Goal: Task Accomplishment & Management: Manage account settings

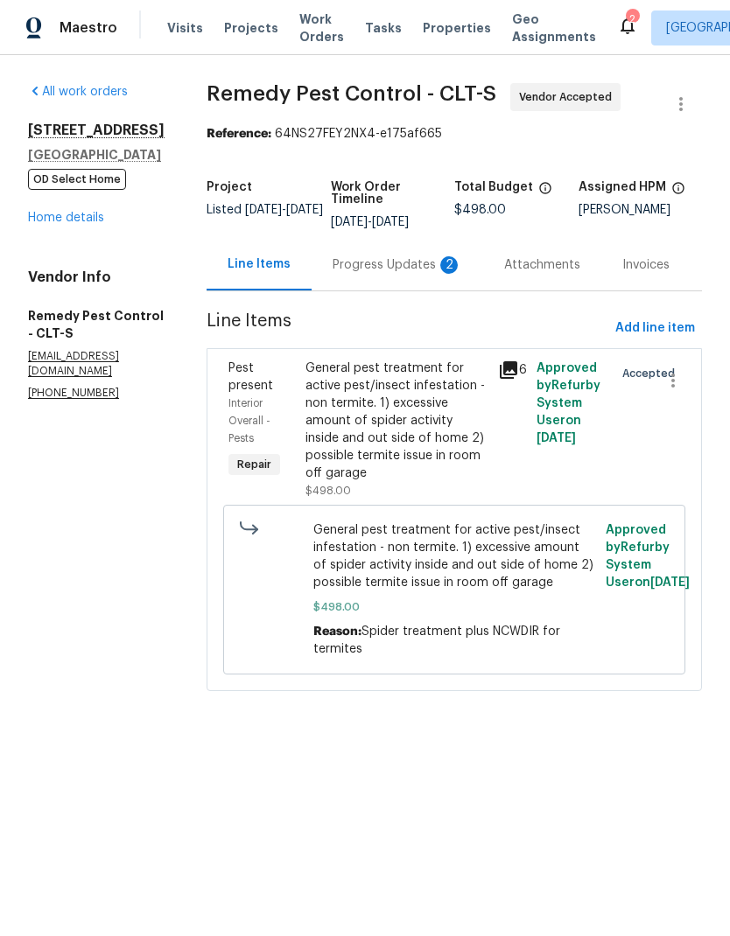
click at [228, 374] on span "Pest present" at bounding box center [250, 377] width 45 height 30
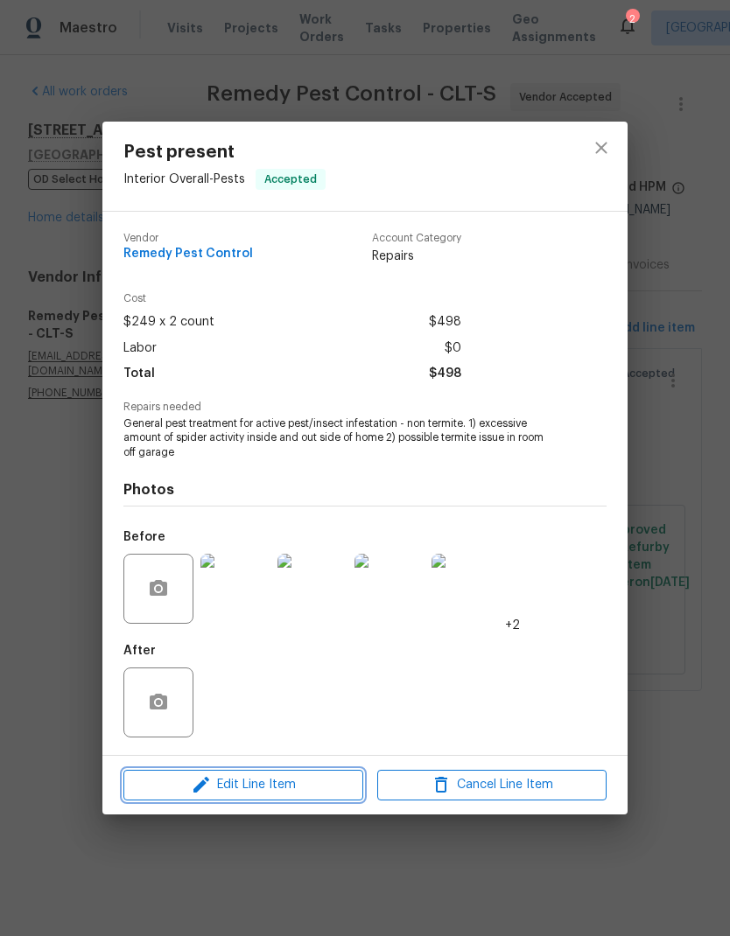
click at [253, 799] on button "Edit Line Item" at bounding box center [243, 785] width 240 height 31
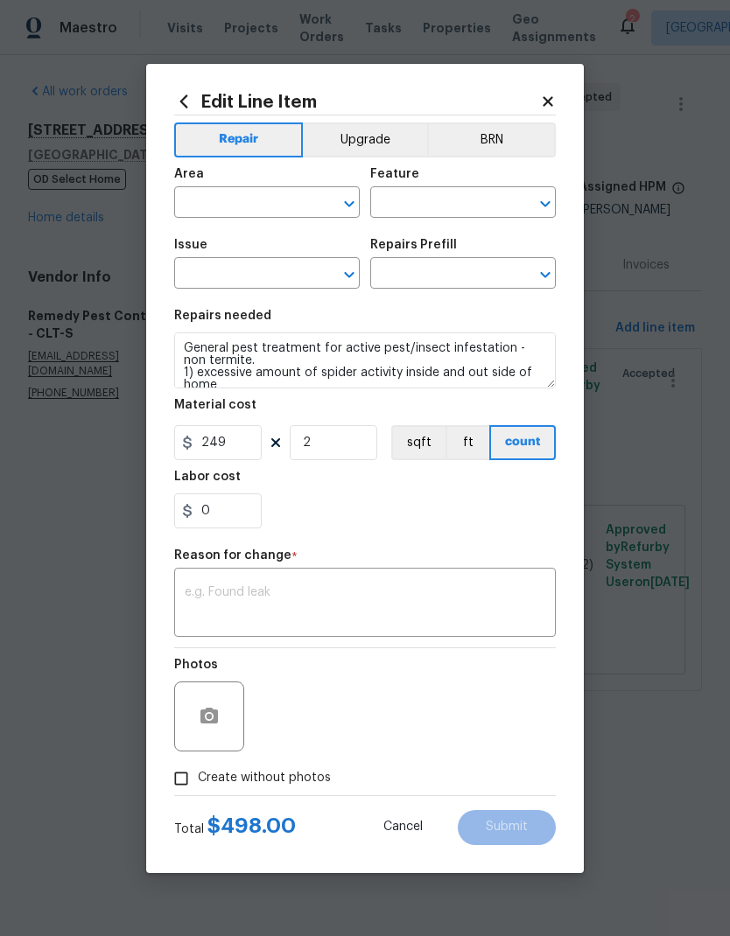
type input "Interior Overall"
type input "Pests"
type input "Pest present"
type input "General Pest Control $100.00"
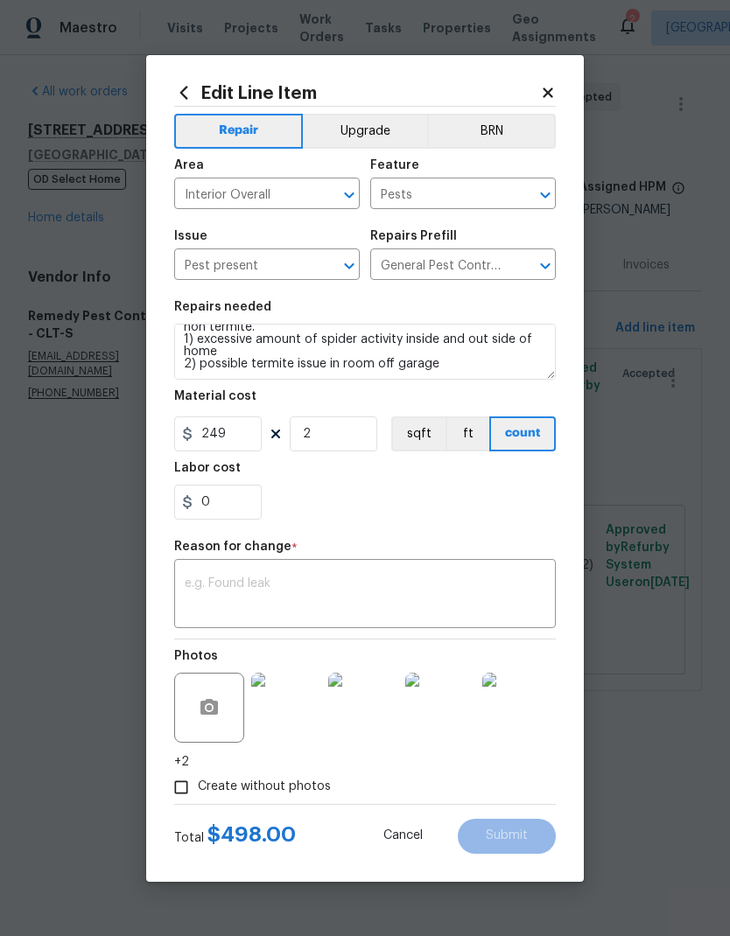
scroll to position [24, 0]
click at [238, 506] on input "0" at bounding box center [217, 502] width 87 height 35
type input "259"
click at [327, 438] on input "2" at bounding box center [333, 433] width 87 height 35
type input "1"
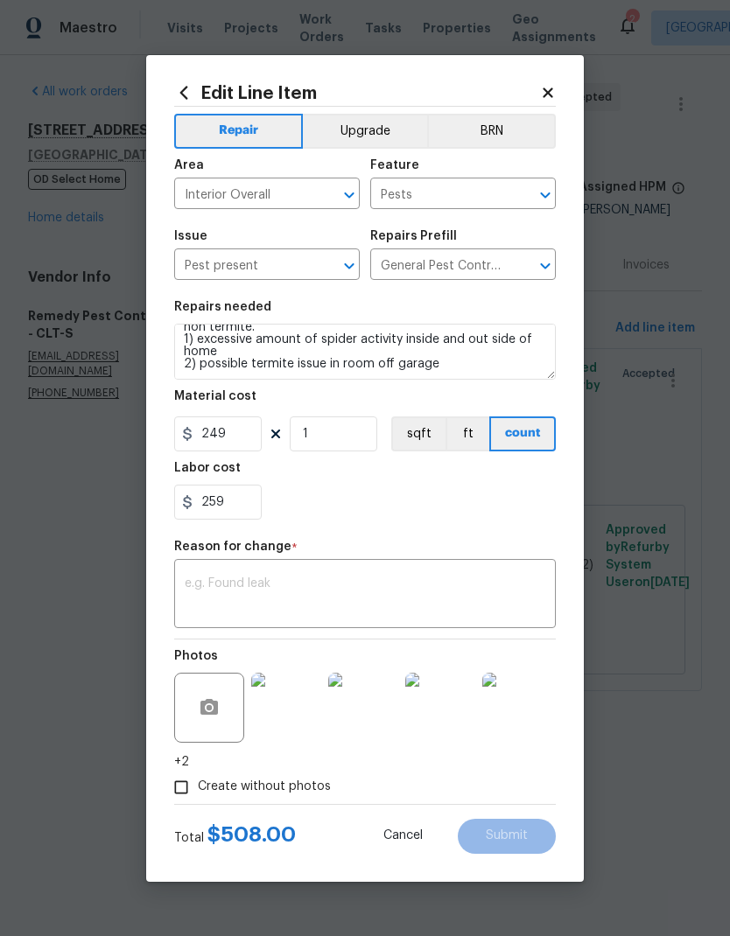
click at [473, 509] on div "259" at bounding box center [364, 502] width 381 height 35
click at [474, 600] on textarea at bounding box center [365, 595] width 360 height 37
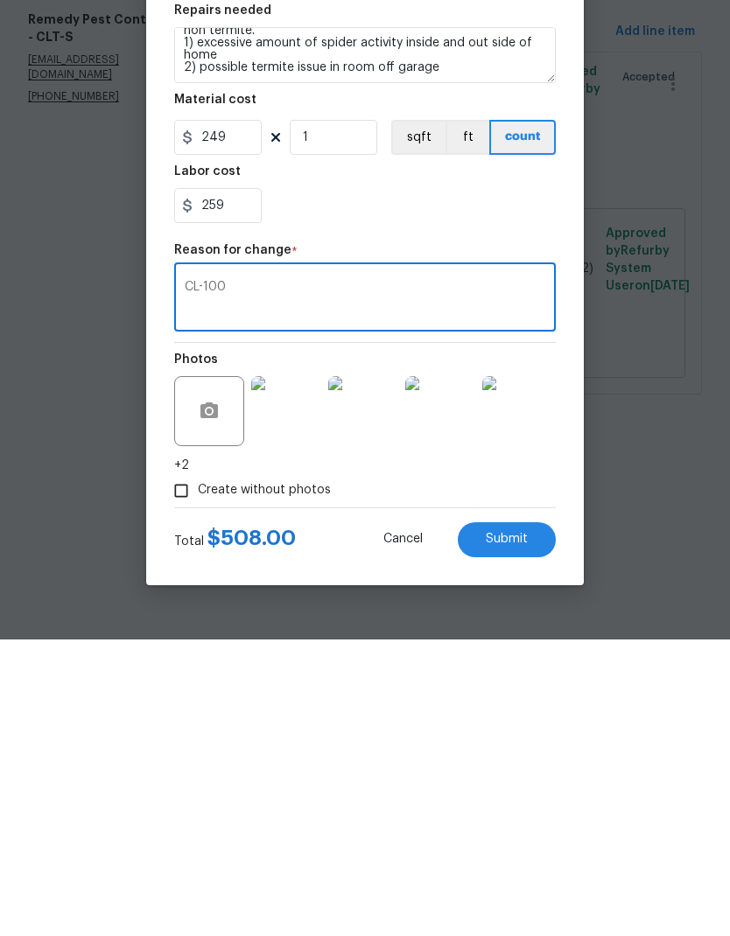
type textarea "CL-100"
click at [530, 819] on button "Submit" at bounding box center [506, 836] width 98 height 35
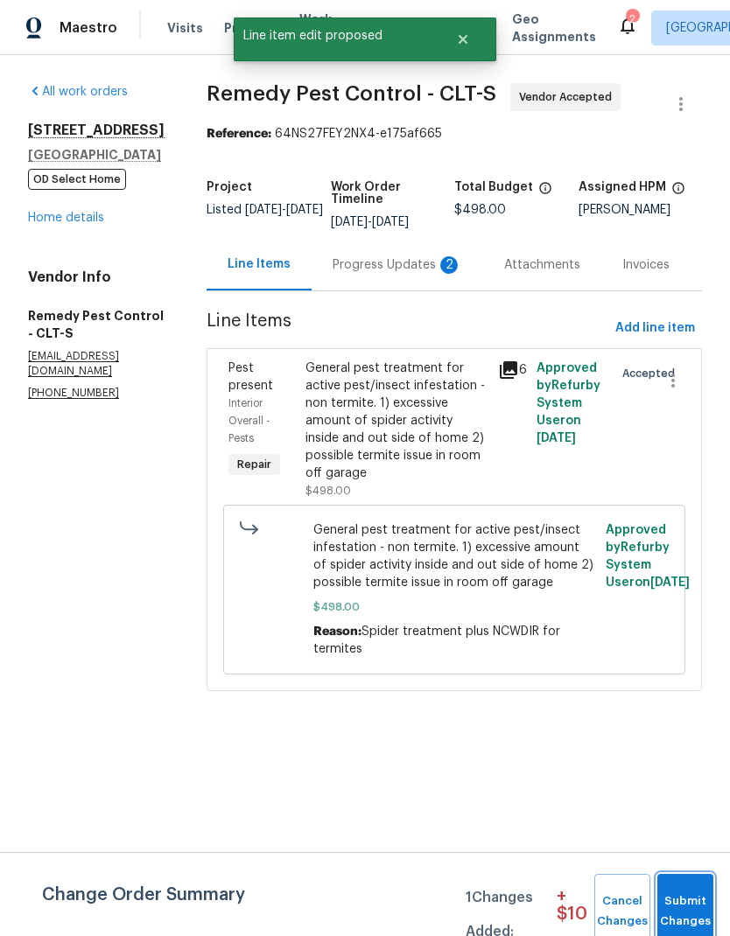
click at [692, 913] on span "Submit Changes" at bounding box center [685, 911] width 38 height 40
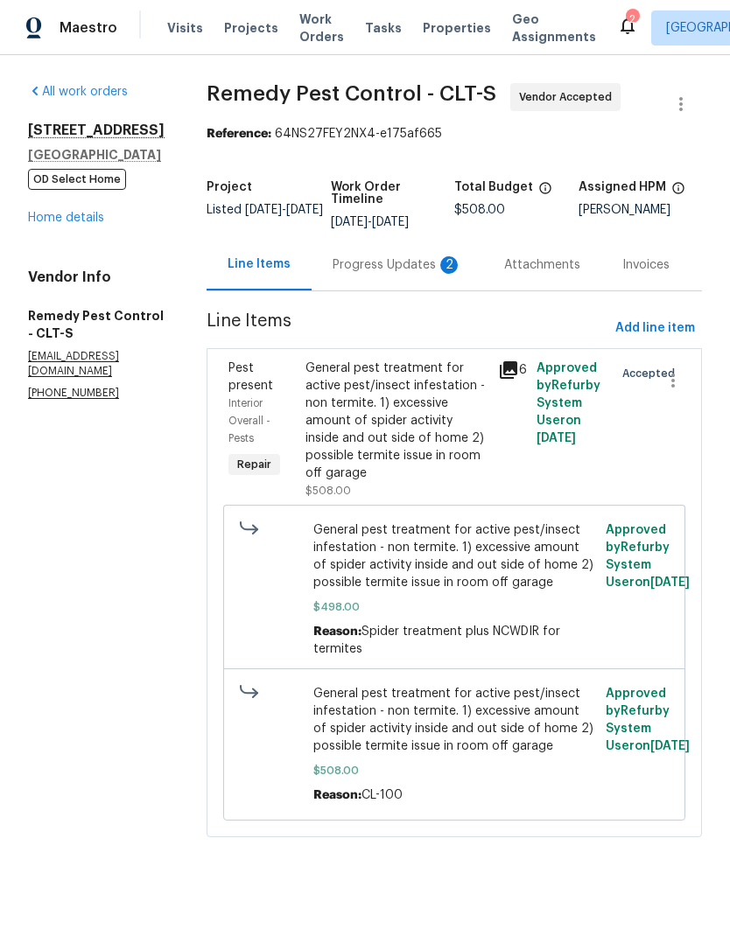
click at [354, 266] on div "Progress Updates 2" at bounding box center [396, 264] width 129 height 17
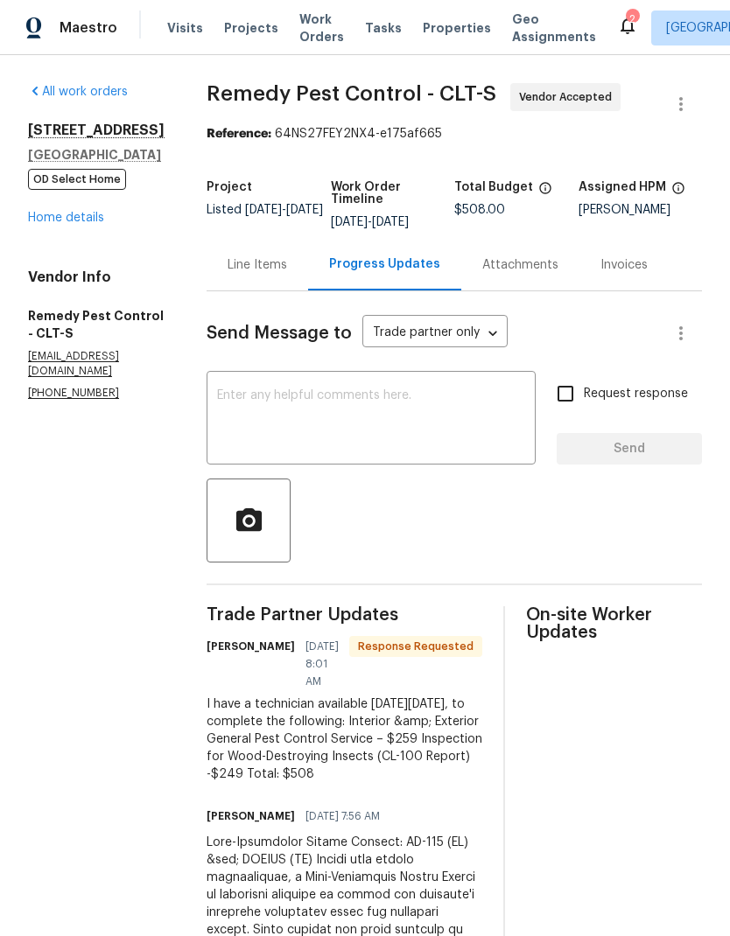
click at [242, 412] on textarea at bounding box center [371, 419] width 308 height 61
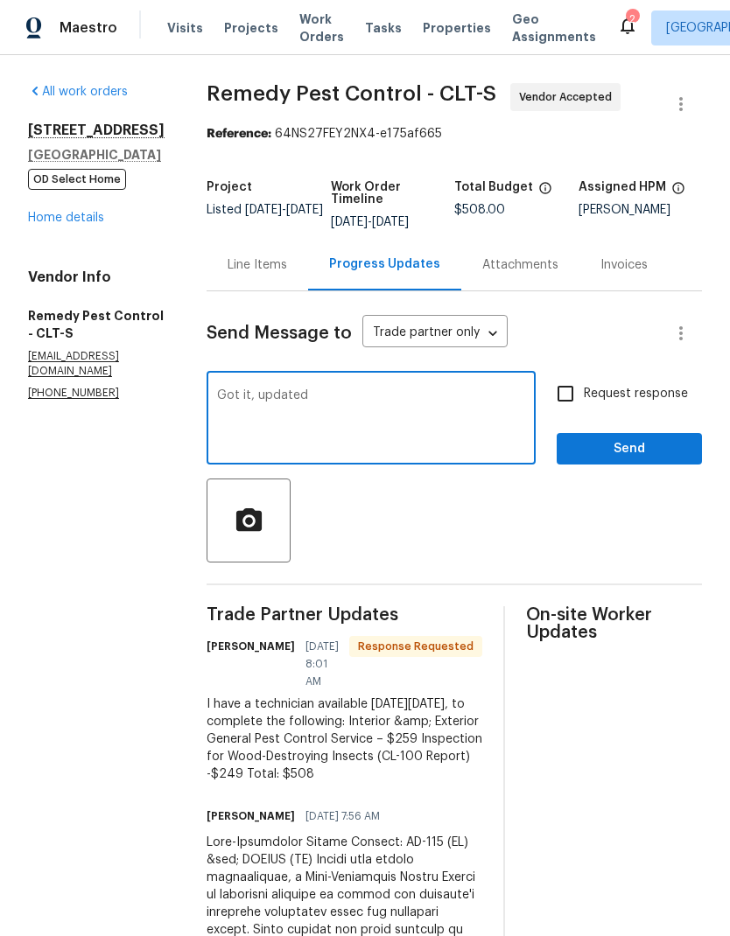
type textarea "Got it, updated"
click at [667, 436] on button "Send" at bounding box center [628, 449] width 145 height 32
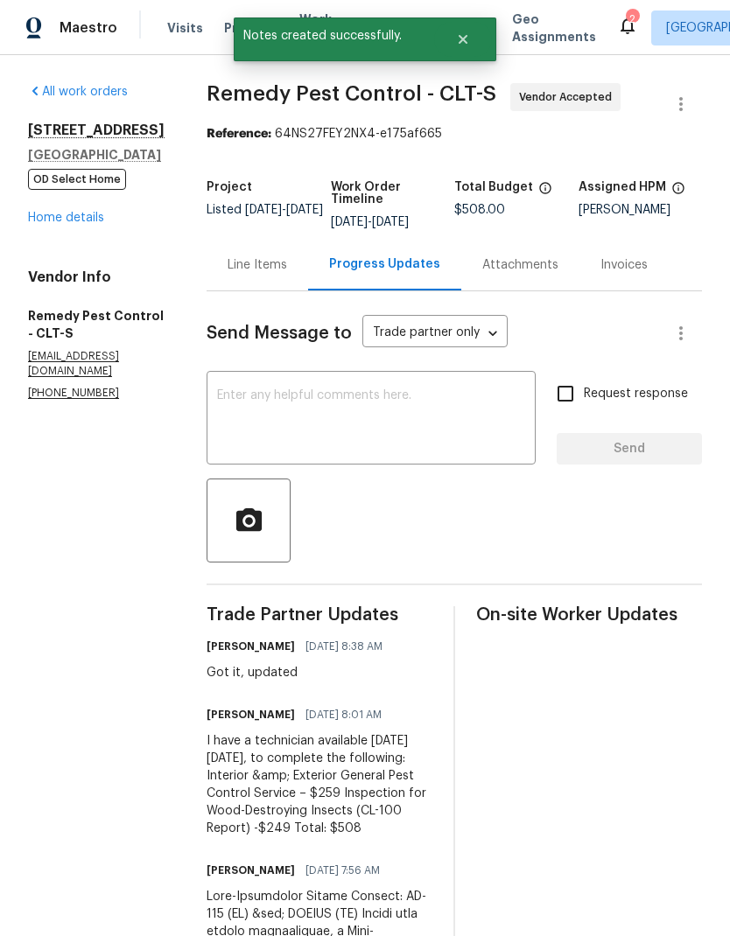
click at [430, 449] on textarea at bounding box center [371, 419] width 308 height 61
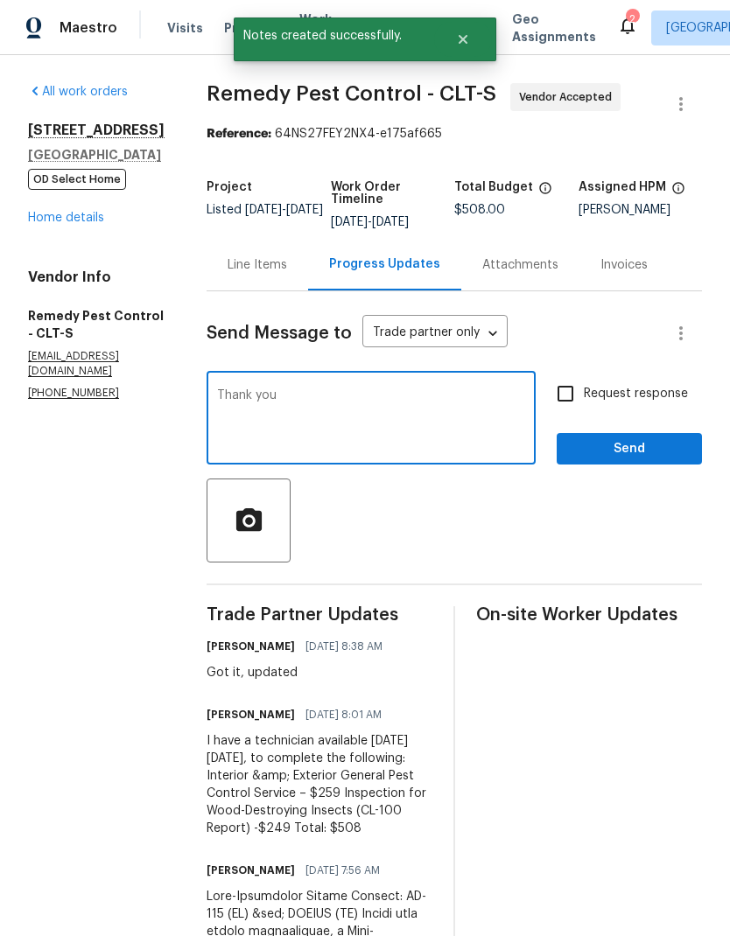
type textarea "Thank you"
click at [673, 444] on span "Send" at bounding box center [628, 449] width 117 height 22
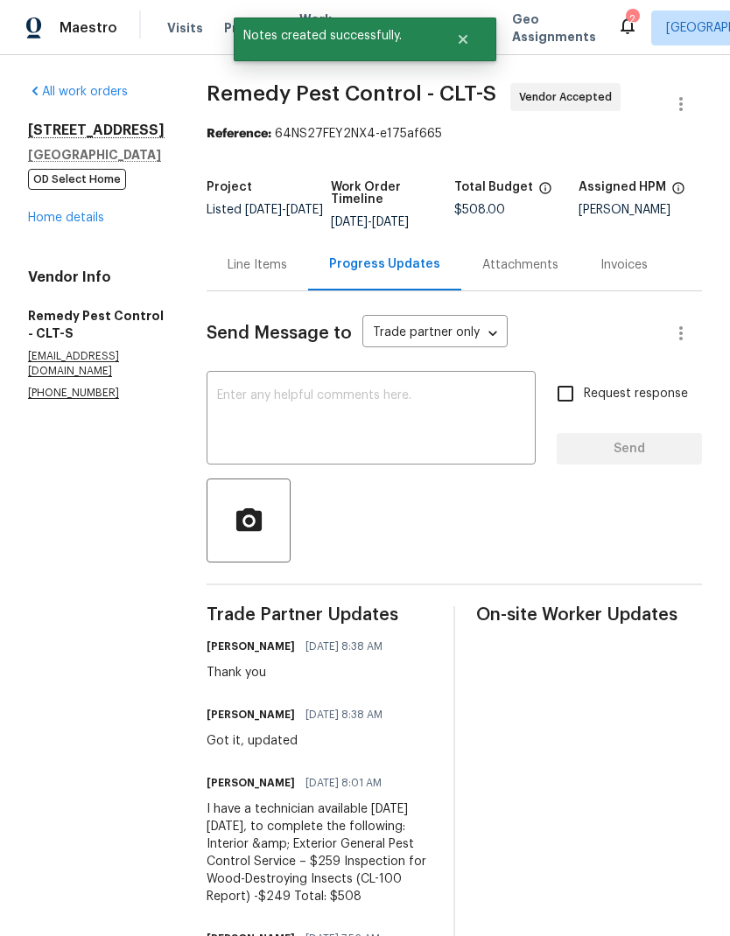
click at [38, 224] on link "Home details" at bounding box center [66, 218] width 76 height 12
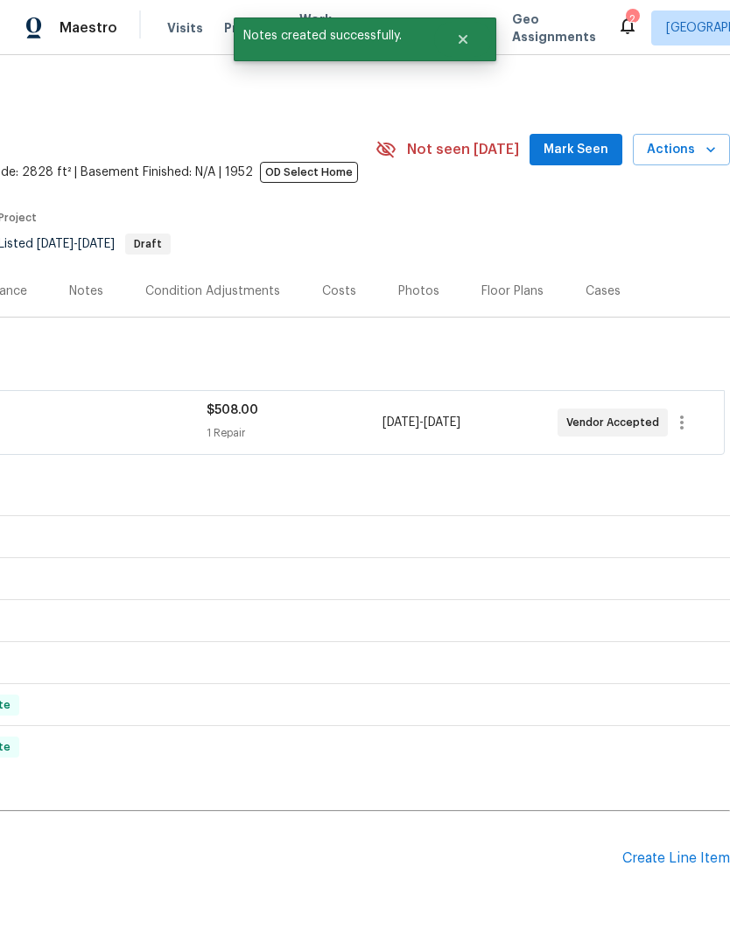
scroll to position [0, 259]
click at [595, 149] on span "Mark Seen" at bounding box center [575, 150] width 65 height 22
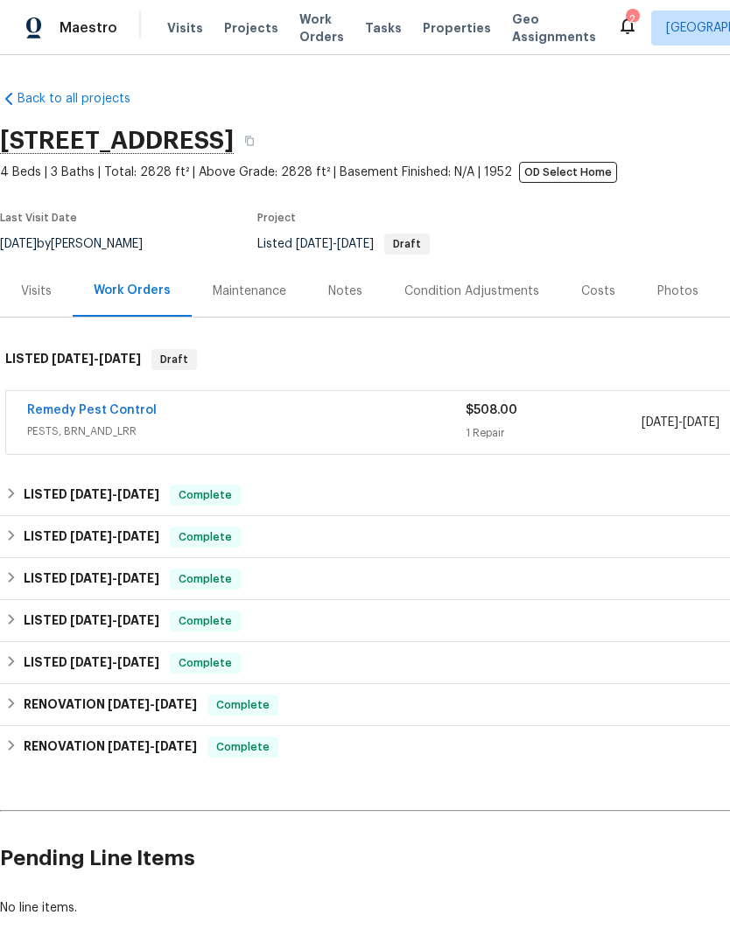
scroll to position [0, 0]
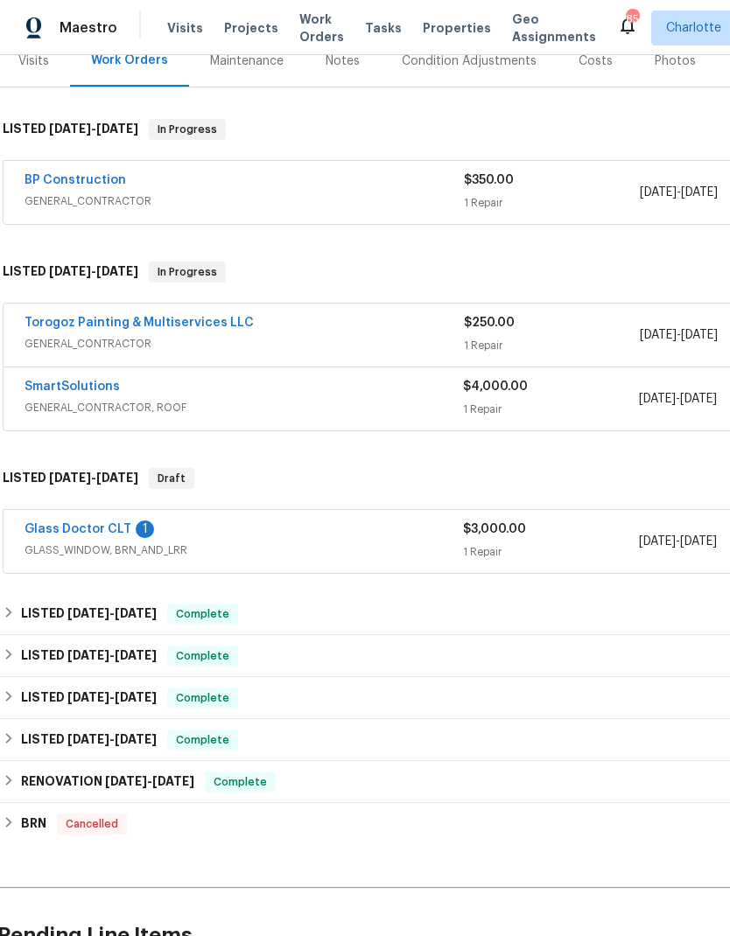
scroll to position [228, 3]
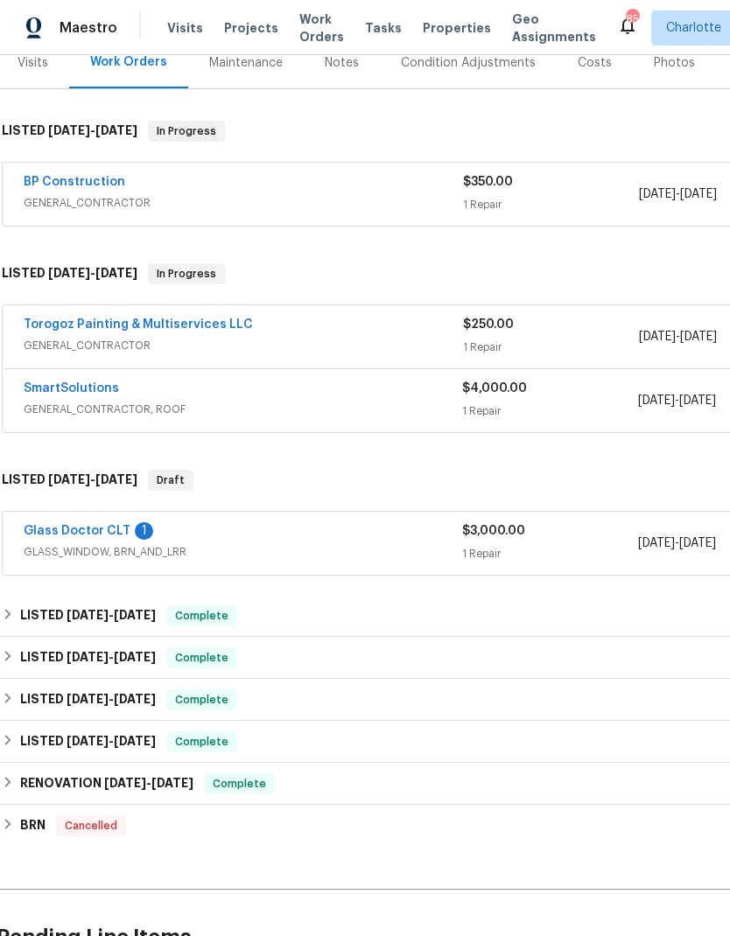
click at [58, 534] on link "Glass Doctor CLT" at bounding box center [77, 531] width 107 height 12
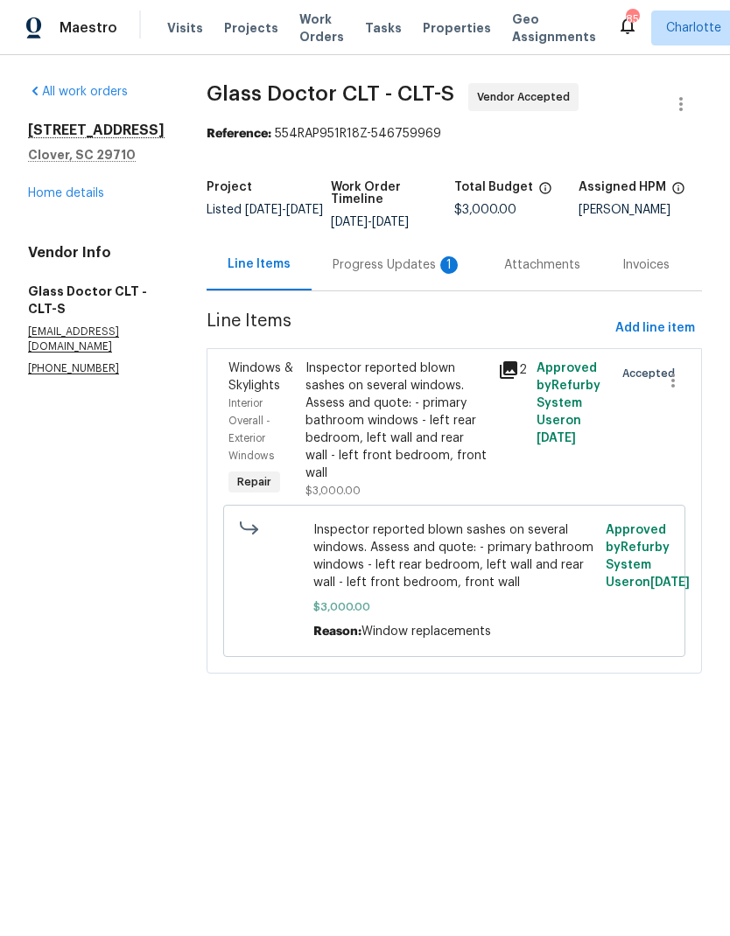
click at [371, 276] on div "Progress Updates 1" at bounding box center [396, 265] width 171 height 52
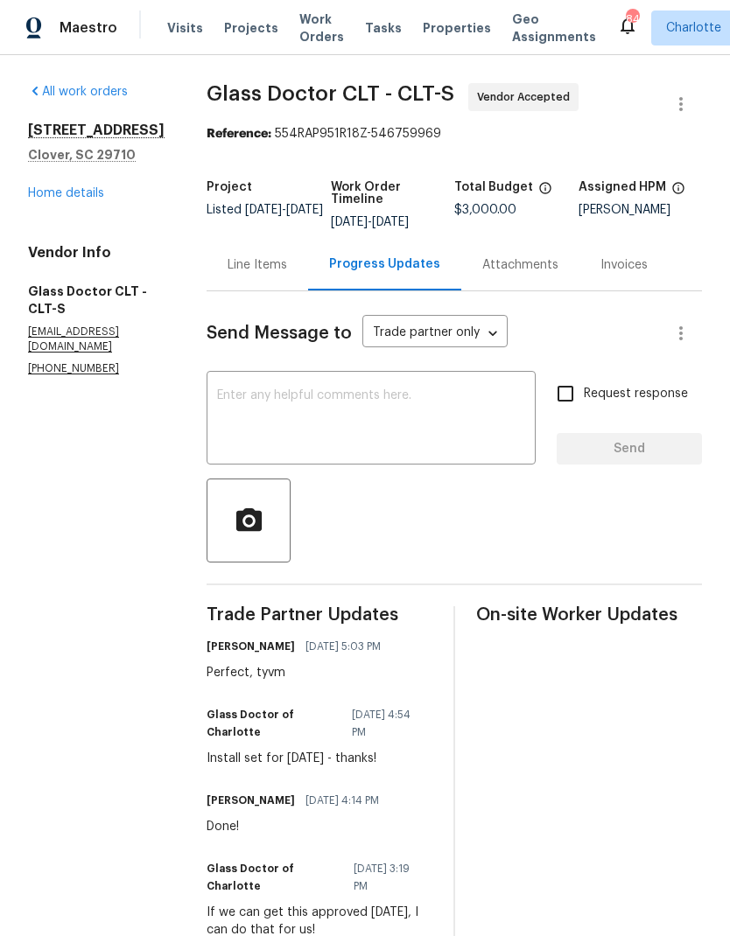
click at [77, 199] on link "Home details" at bounding box center [66, 193] width 76 height 12
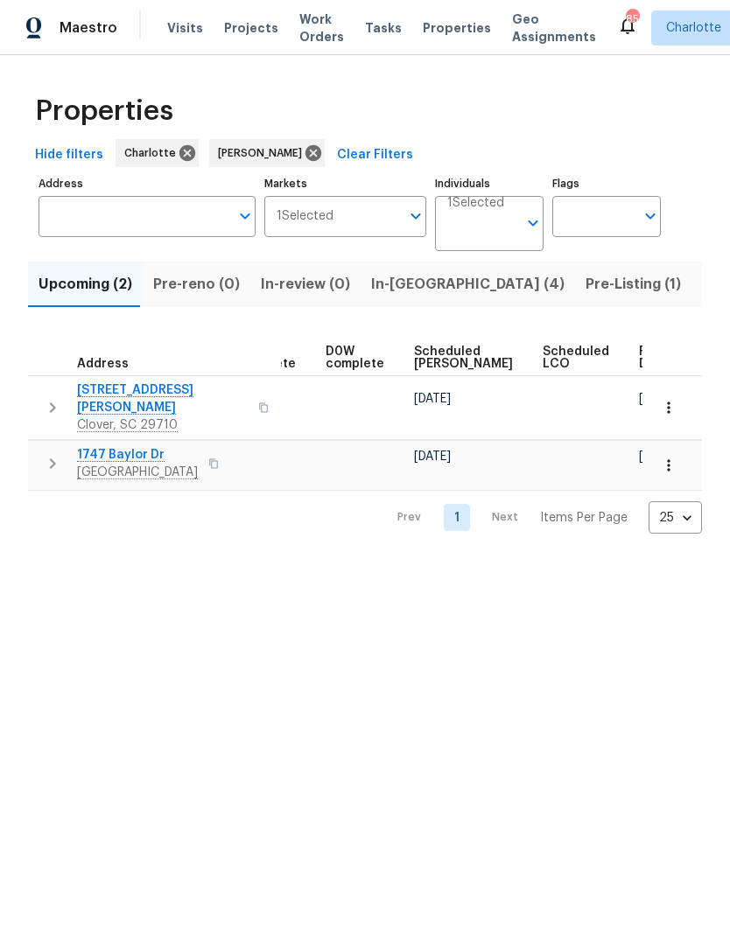
scroll to position [0, 438]
click at [406, 283] on span "In-reno (4)" at bounding box center [467, 284] width 193 height 24
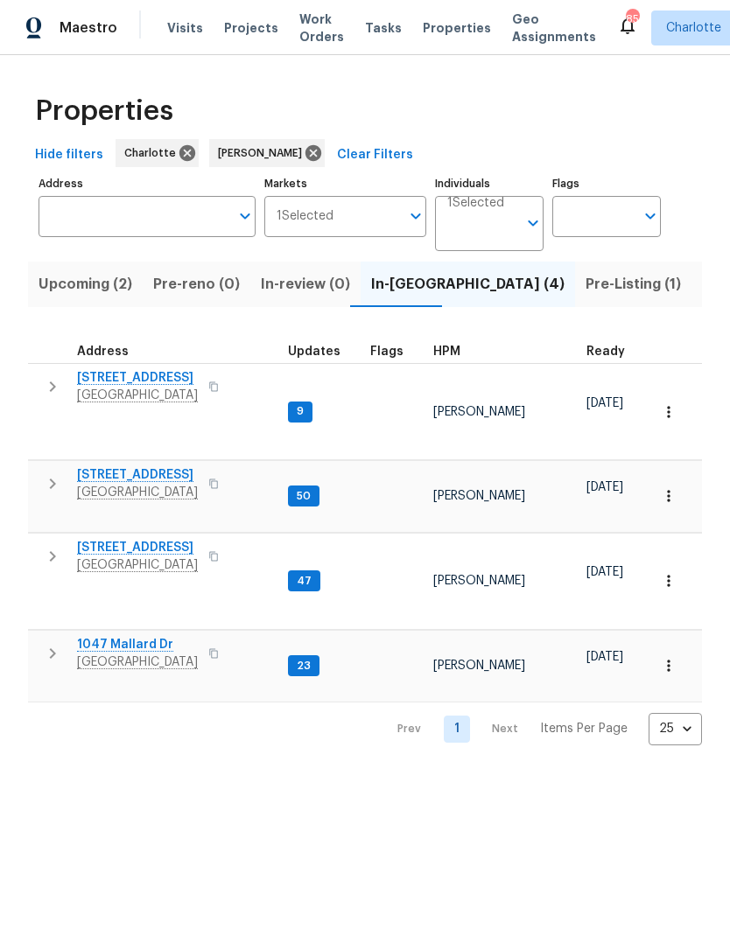
click at [702, 290] on span "Listed (25)" at bounding box center [739, 284] width 74 height 24
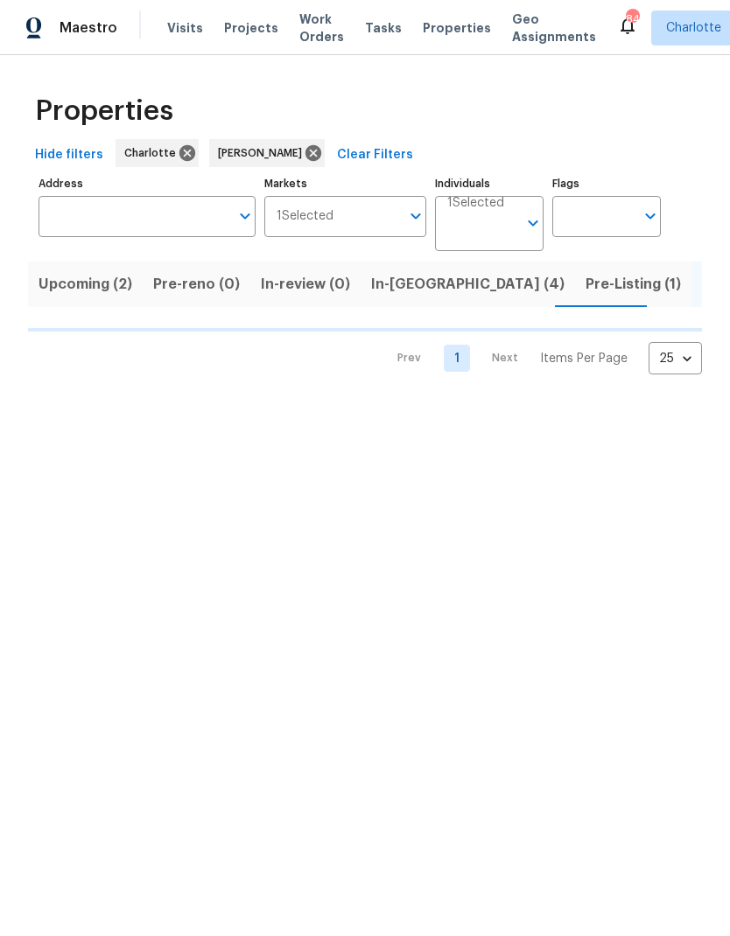
click at [95, 285] on span "Upcoming (2)" at bounding box center [85, 284] width 94 height 24
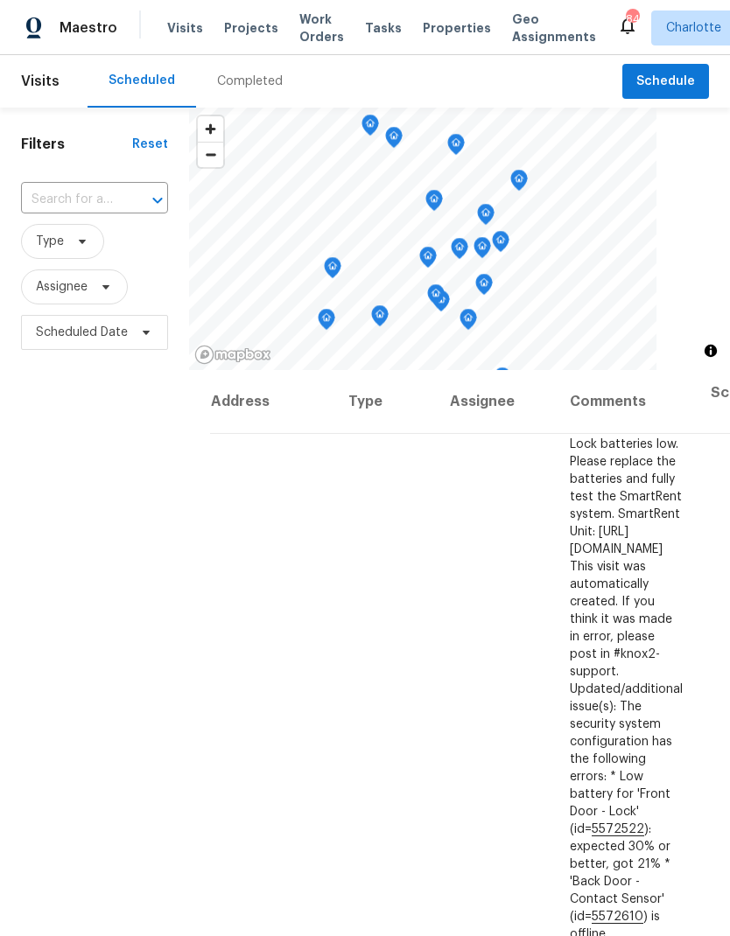
click at [39, 213] on input "text" at bounding box center [70, 199] width 98 height 27
type input "711 forest rd"
click at [56, 252] on li "[STREET_ADDRESS]" at bounding box center [93, 241] width 146 height 30
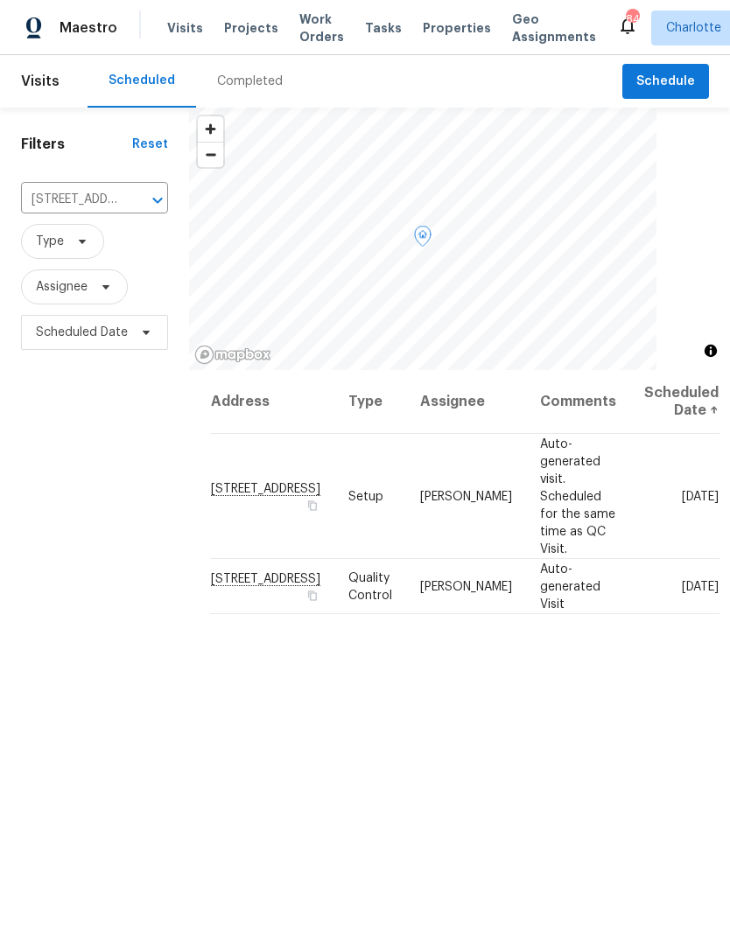
click at [0, 0] on icon at bounding box center [0, 0] width 0 height 0
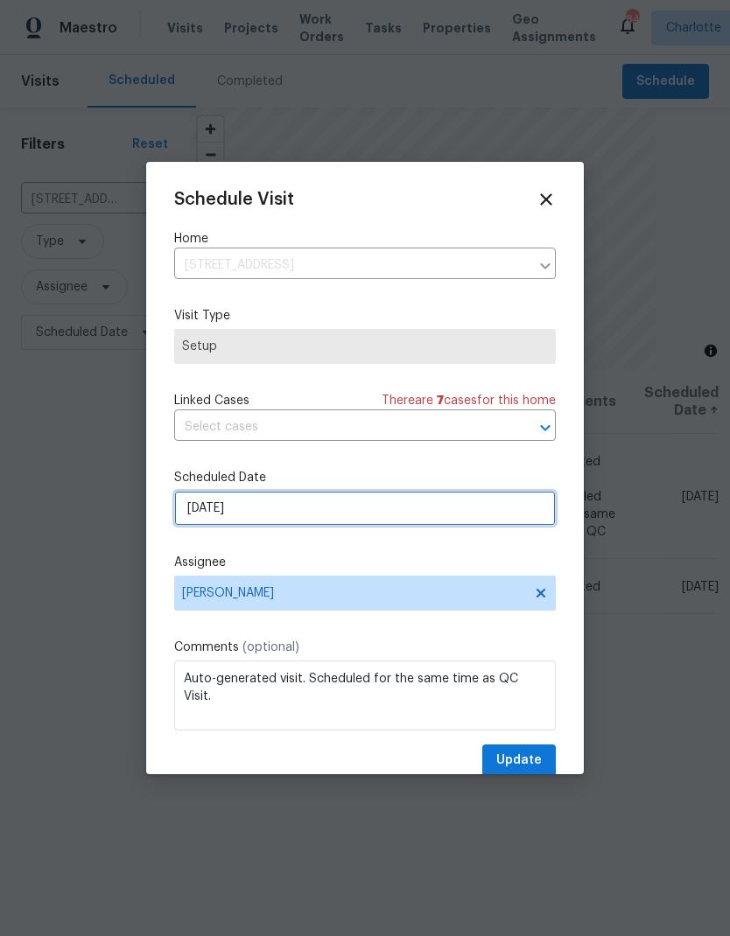
click at [416, 526] on input "8/13/2025" at bounding box center [364, 508] width 381 height 35
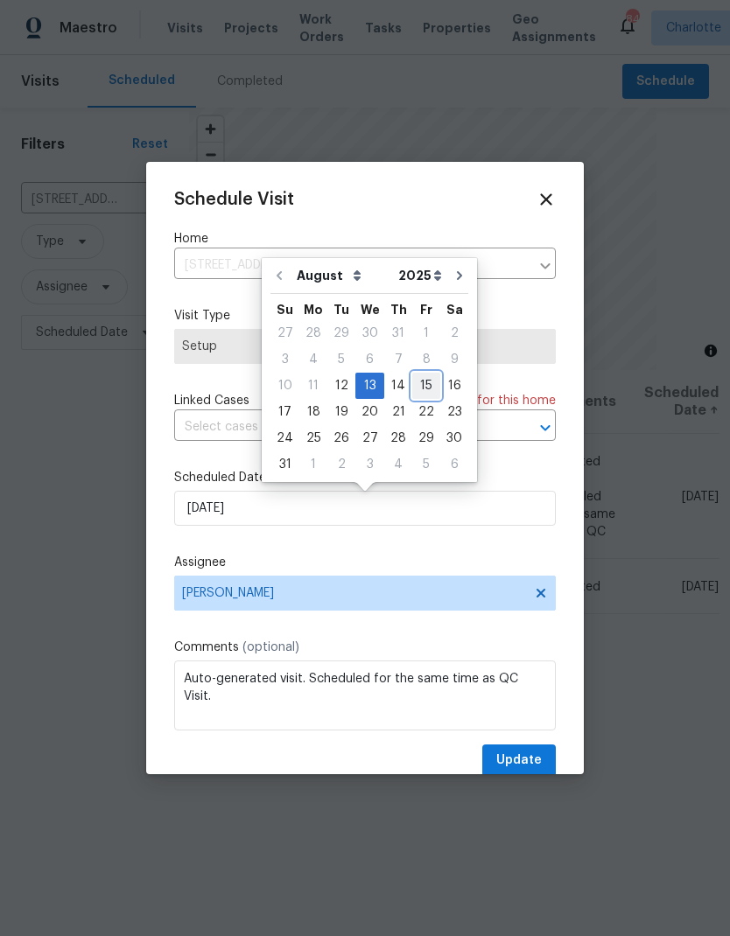
click at [415, 388] on div "15" at bounding box center [426, 386] width 28 height 24
type input "8/15/2025"
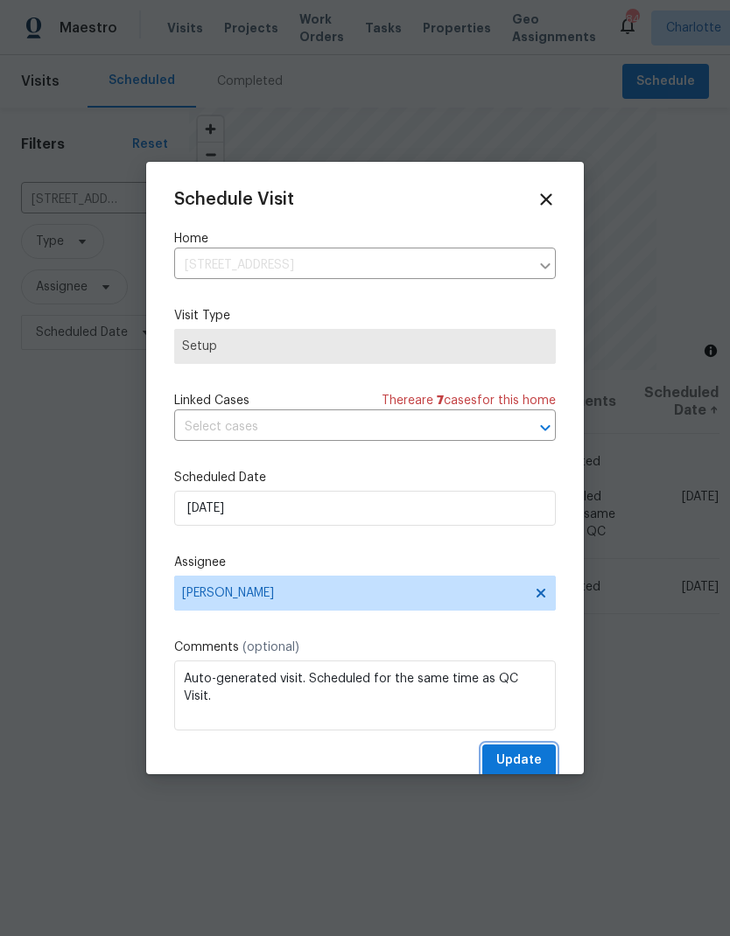
click at [519, 765] on span "Update" at bounding box center [518, 761] width 45 height 22
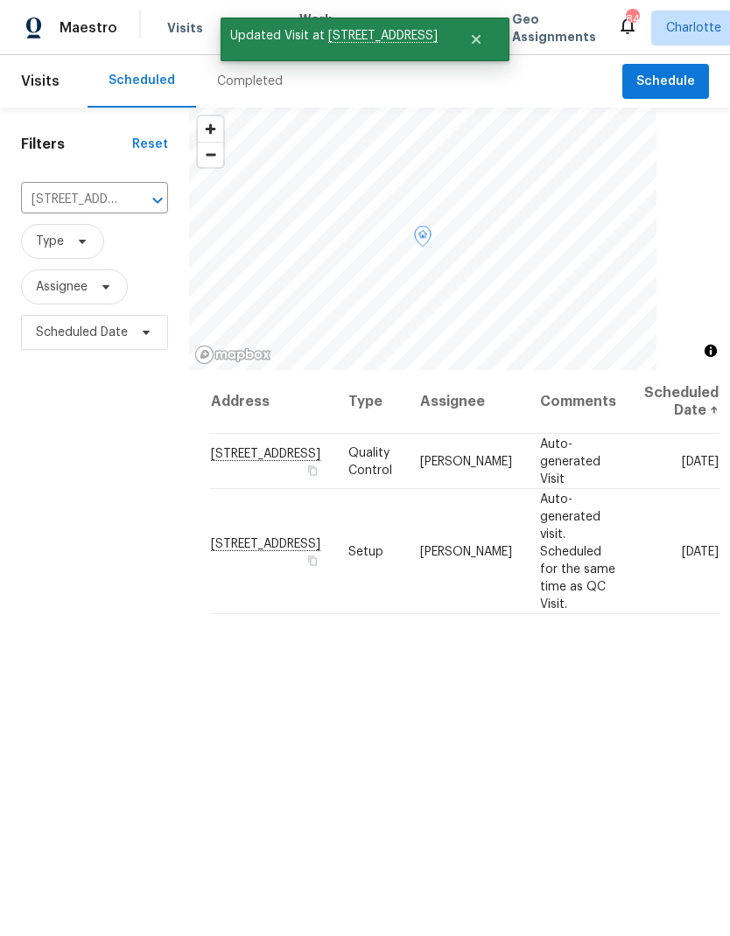
click at [0, 0] on icon at bounding box center [0, 0] width 0 height 0
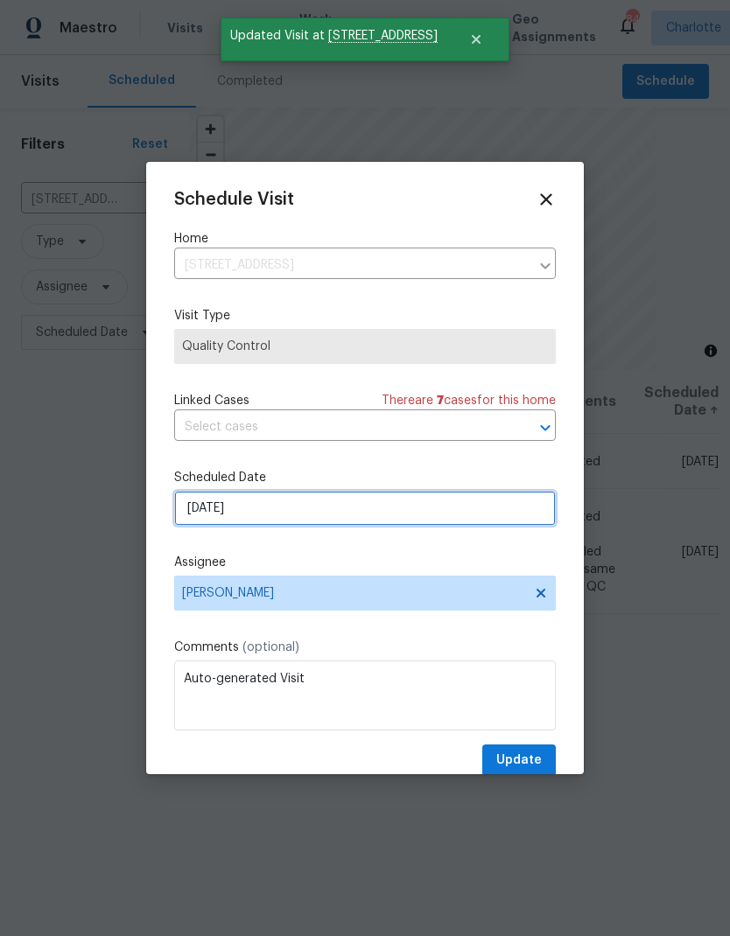
click at [427, 516] on input "8/13/2025" at bounding box center [364, 508] width 381 height 35
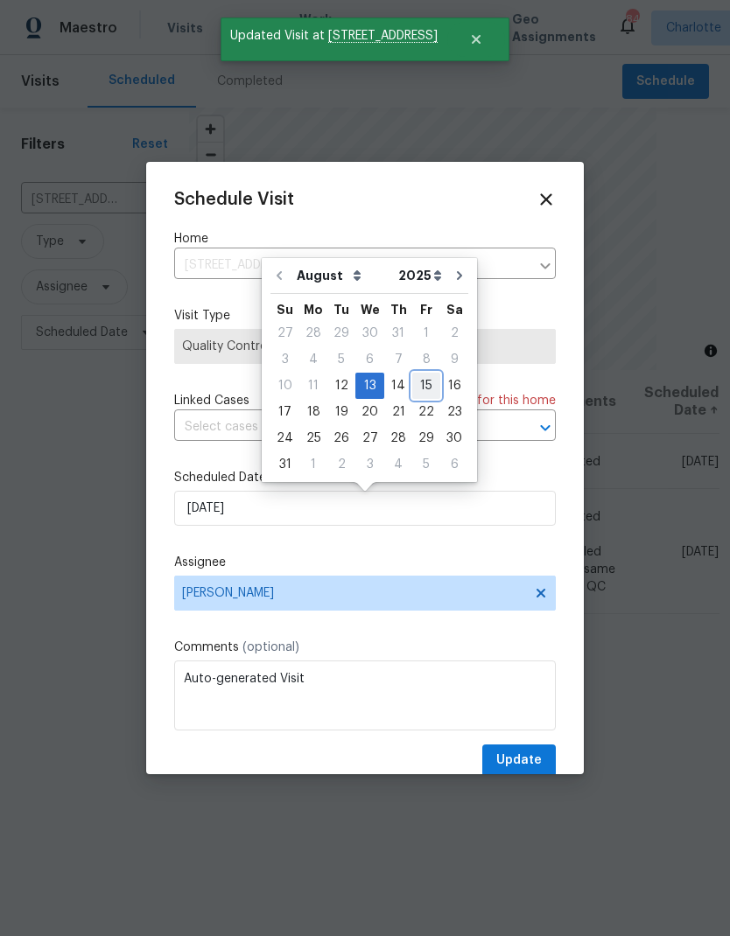
click at [420, 389] on div "15" at bounding box center [426, 386] width 28 height 24
type input "8/15/2025"
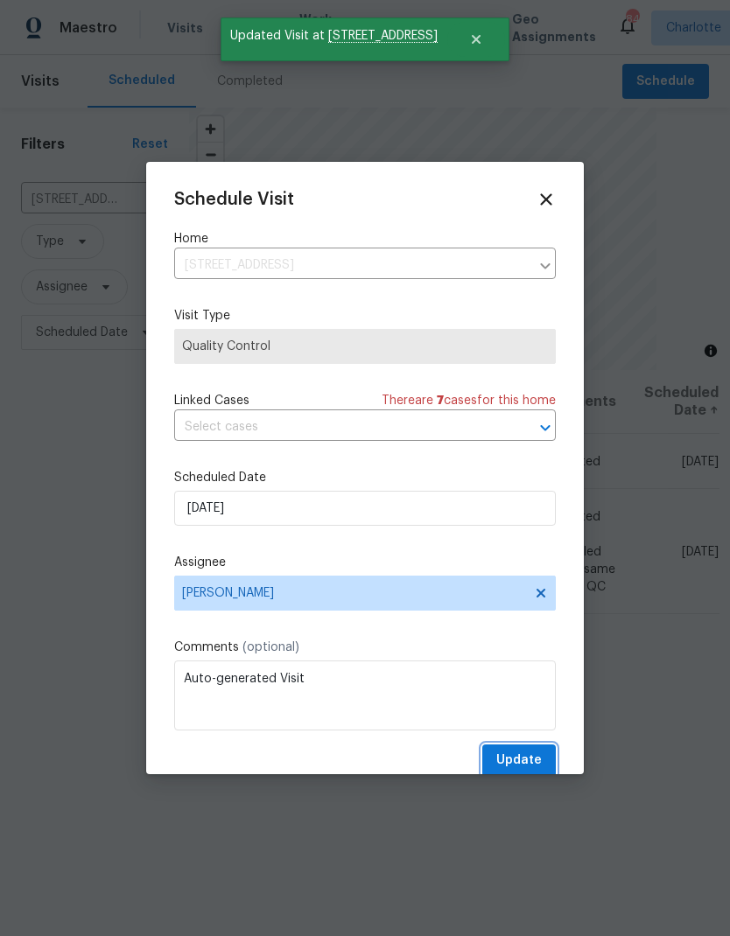
click at [526, 768] on span "Update" at bounding box center [518, 761] width 45 height 22
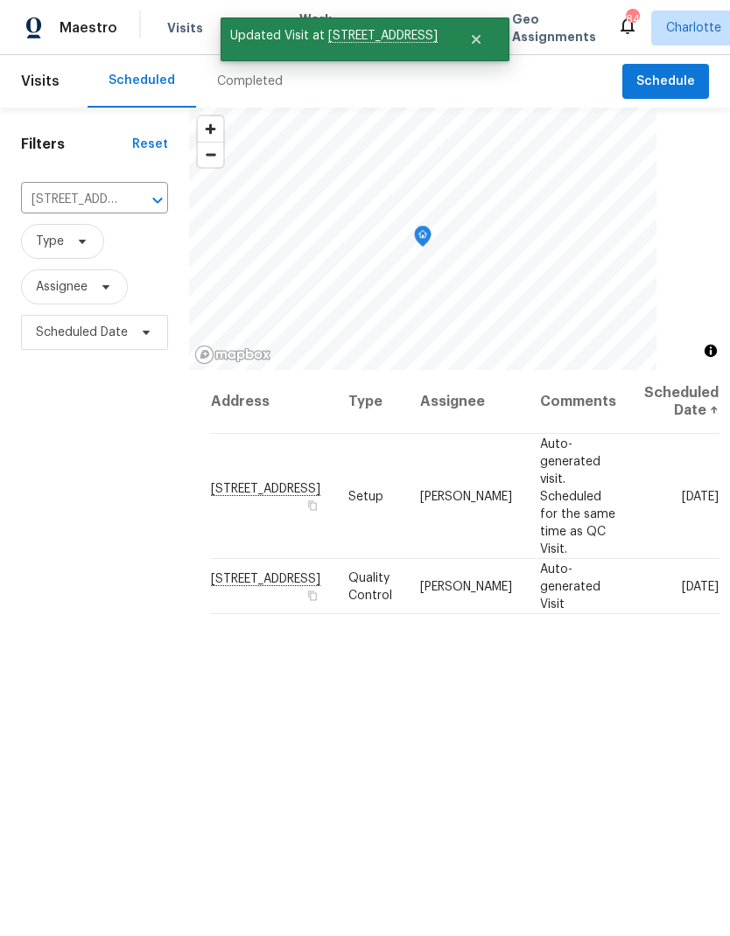
click at [135, 211] on button "Clear" at bounding box center [134, 200] width 24 height 24
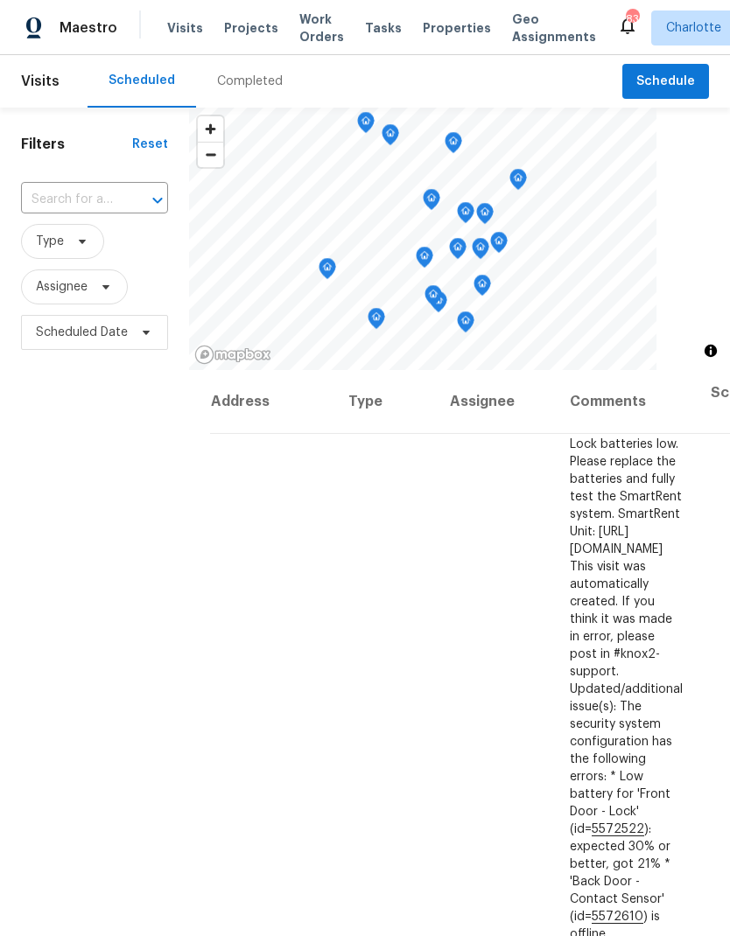
click at [87, 202] on input "text" at bounding box center [70, 199] width 98 height 27
type input "7027 Woodsbay"
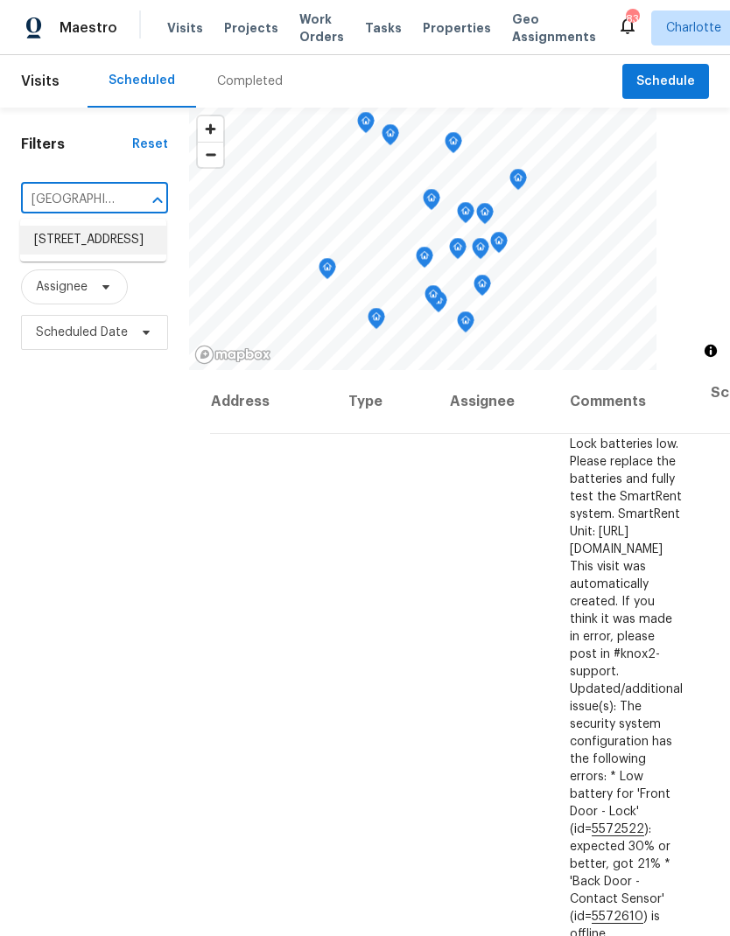
click at [80, 249] on li "7027 Woodsbay Ln, Rock Hill, SC 29732" at bounding box center [93, 240] width 146 height 29
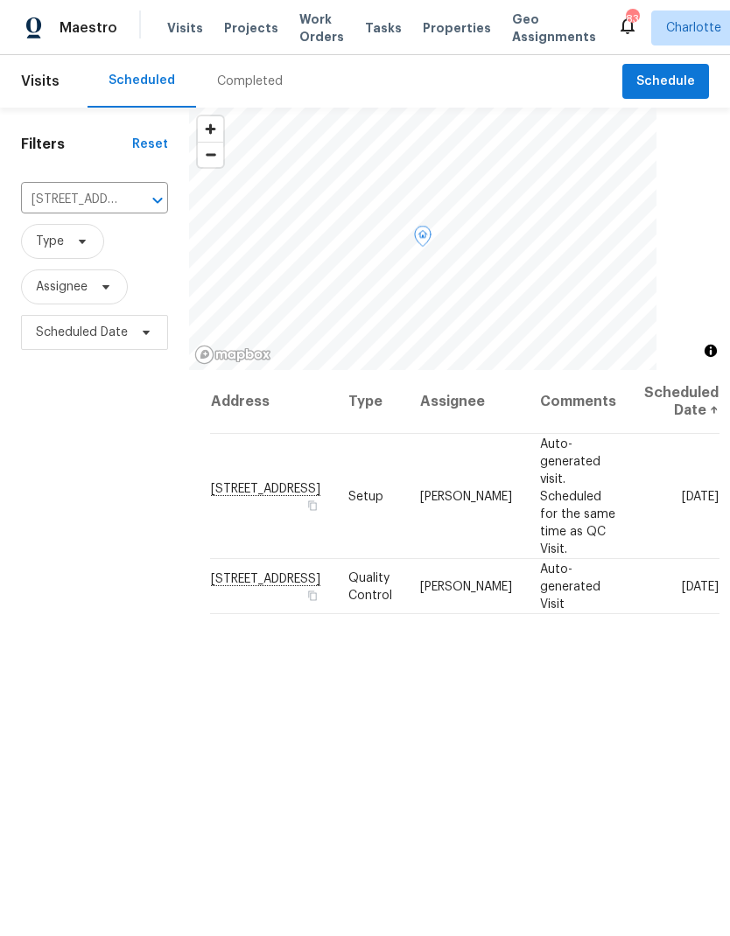
click at [0, 0] on span at bounding box center [0, 0] width 0 height 0
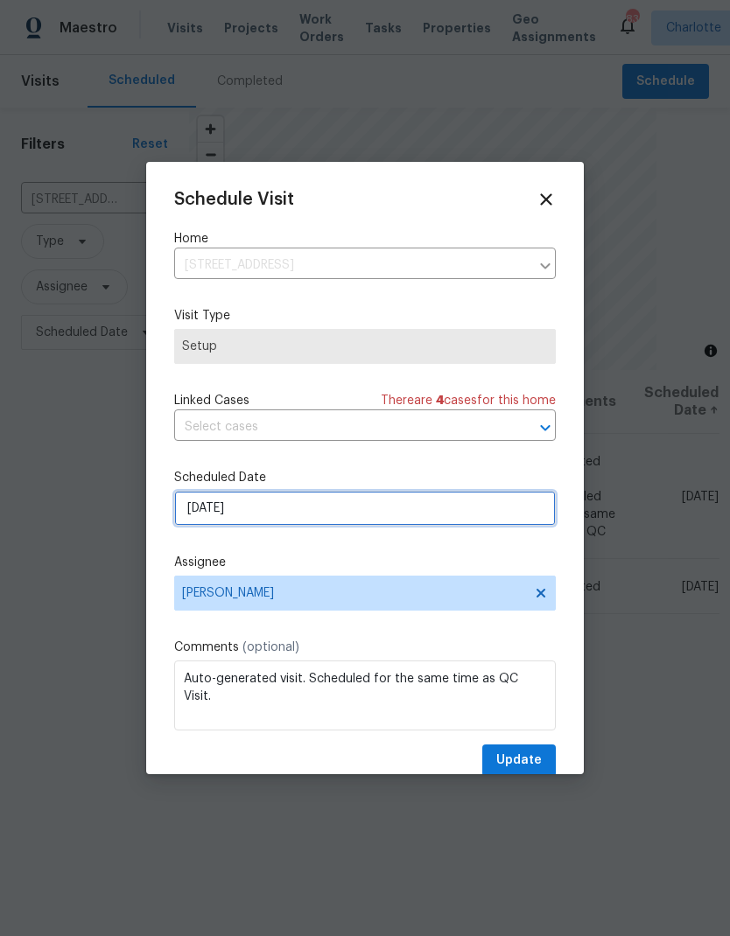
click at [364, 526] on input "8/14/2025" at bounding box center [364, 508] width 381 height 35
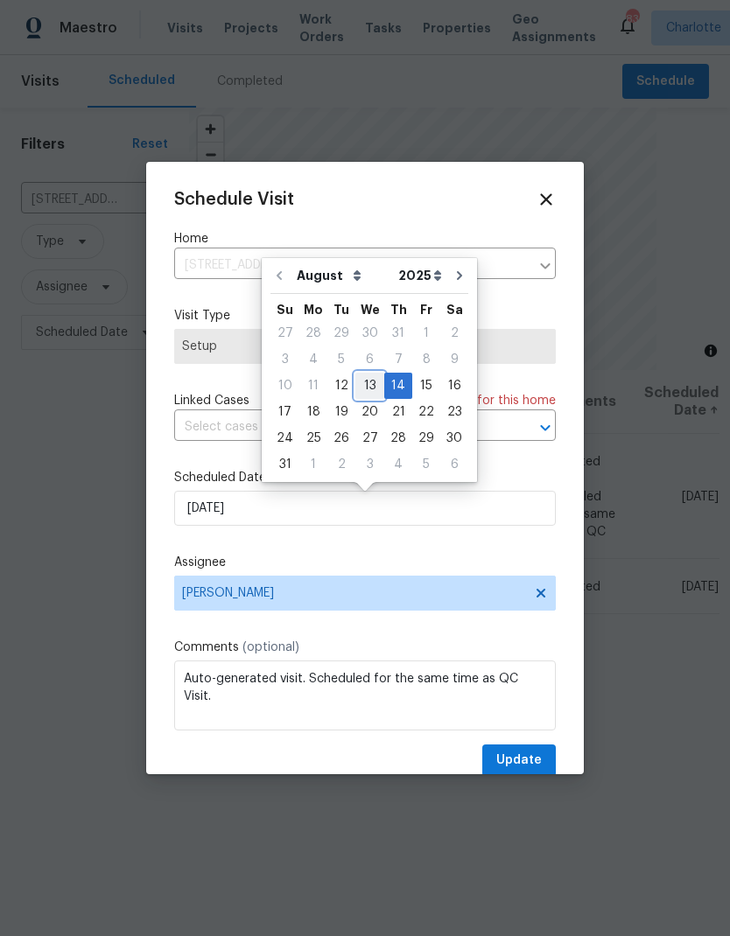
click at [363, 386] on div "13" at bounding box center [369, 386] width 29 height 24
type input "8/13/2025"
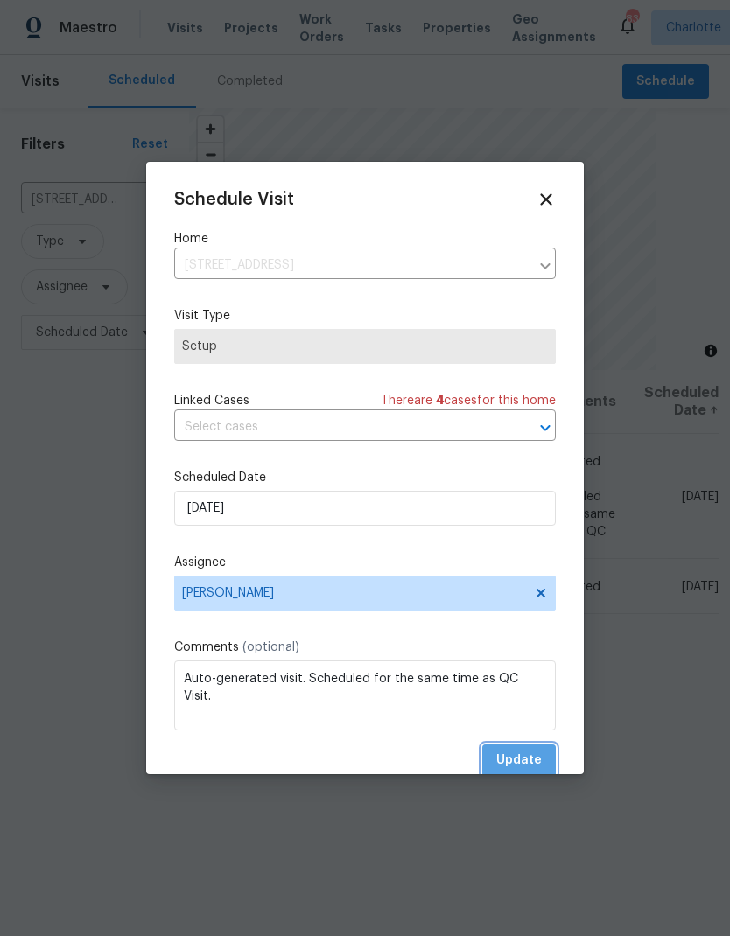
click at [532, 758] on span "Update" at bounding box center [518, 761] width 45 height 22
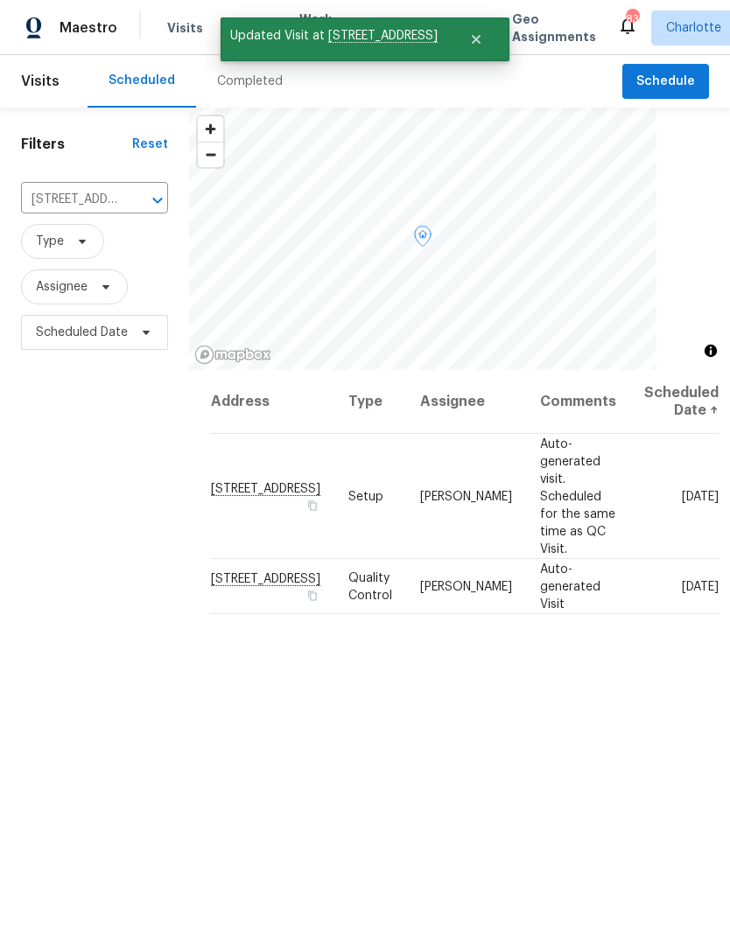
click at [0, 0] on icon at bounding box center [0, 0] width 0 height 0
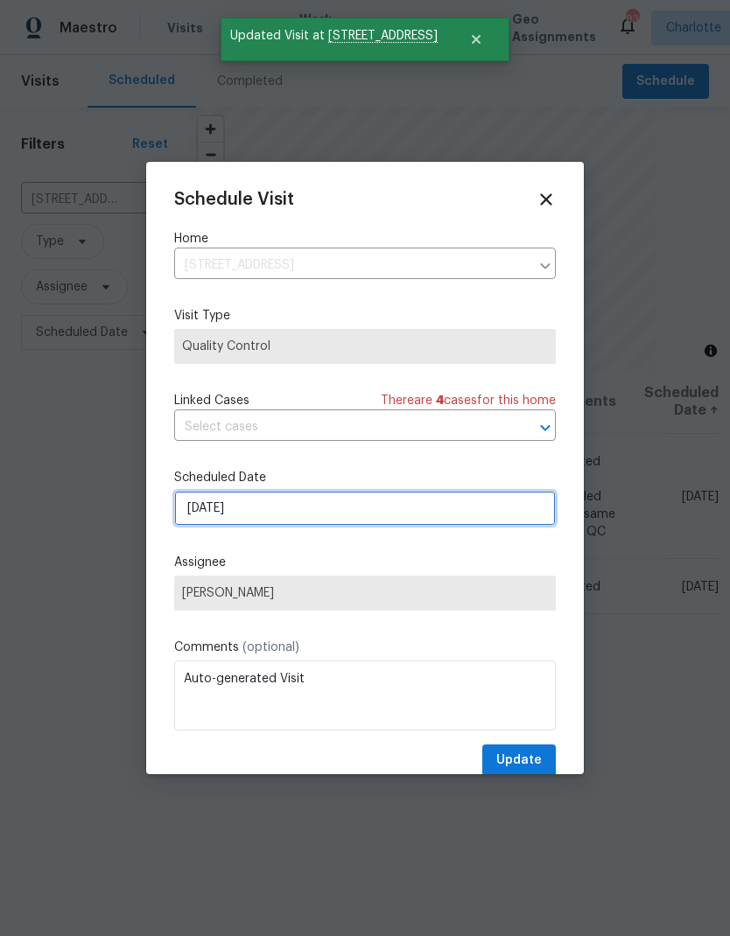
click at [385, 513] on input "8/14/2025" at bounding box center [364, 508] width 381 height 35
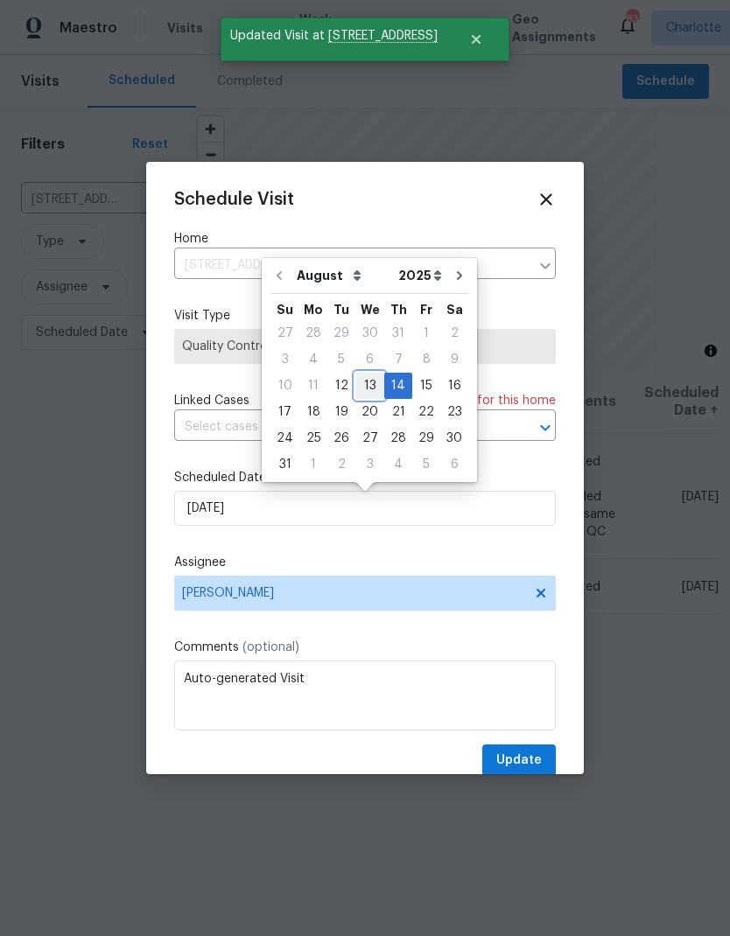
click at [360, 382] on div "13" at bounding box center [369, 386] width 29 height 24
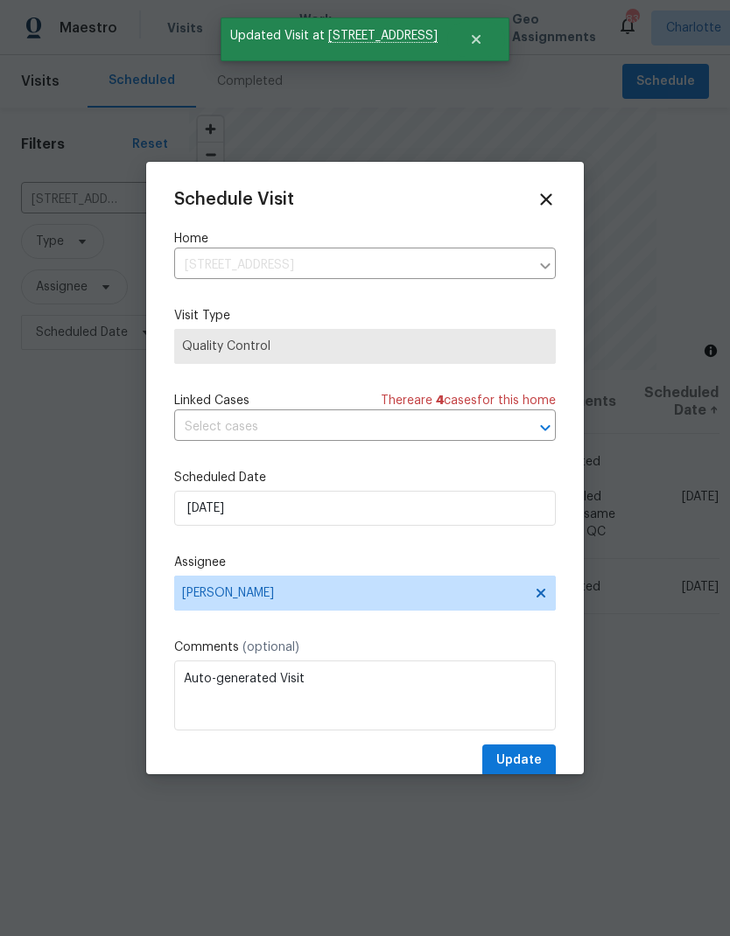
type input "[DATE]"
click at [530, 751] on button "Update" at bounding box center [518, 760] width 73 height 32
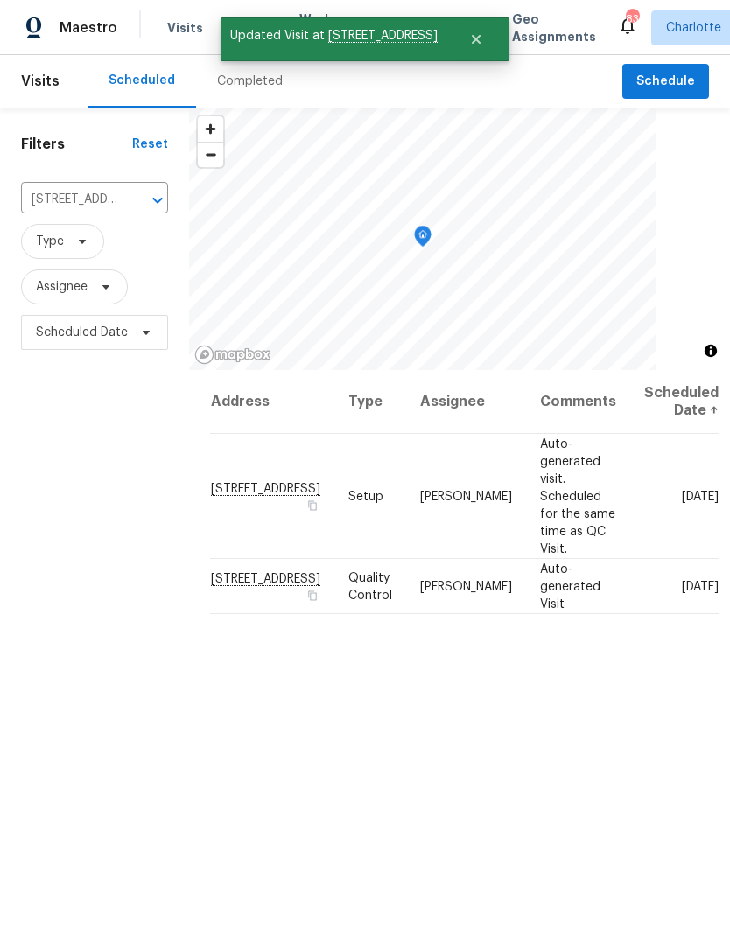
click at [132, 211] on button "Clear" at bounding box center [134, 200] width 24 height 24
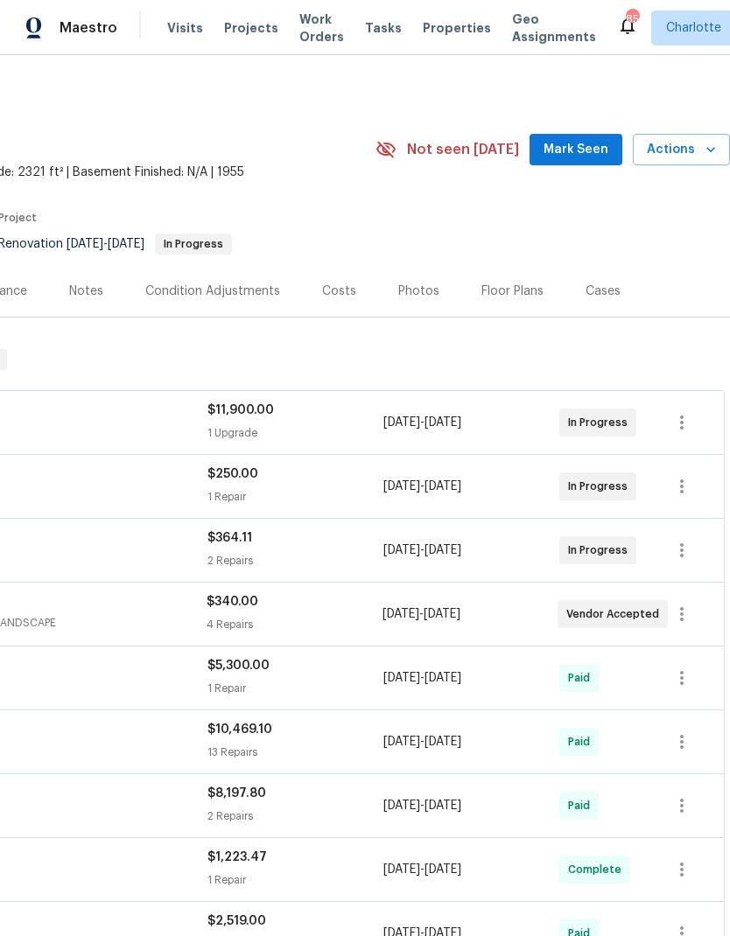
scroll to position [0, 259]
click at [588, 152] on span "Mark Seen" at bounding box center [575, 150] width 65 height 22
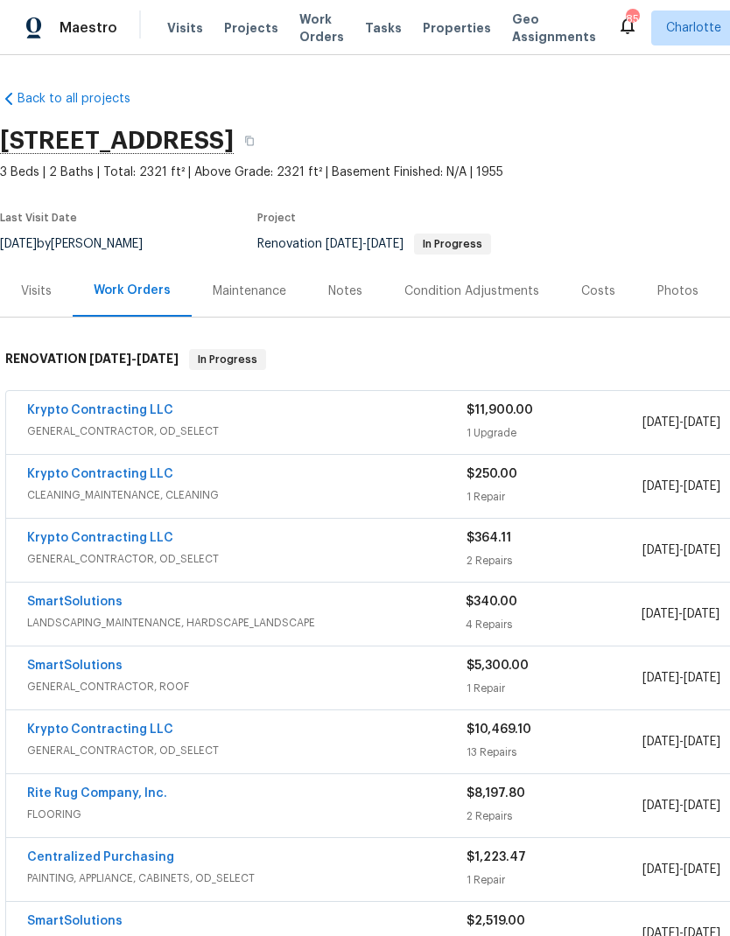
scroll to position [0, 0]
click at [71, 541] on link "Krypto Contracting LLC" at bounding box center [100, 538] width 146 height 12
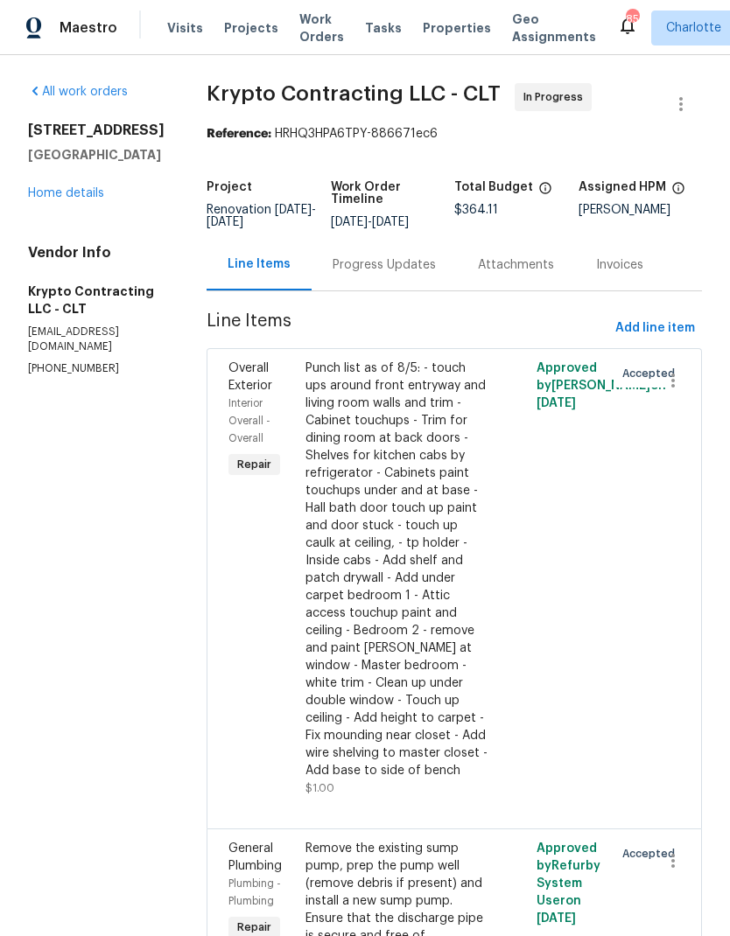
click at [400, 274] on div "Progress Updates" at bounding box center [383, 264] width 103 height 17
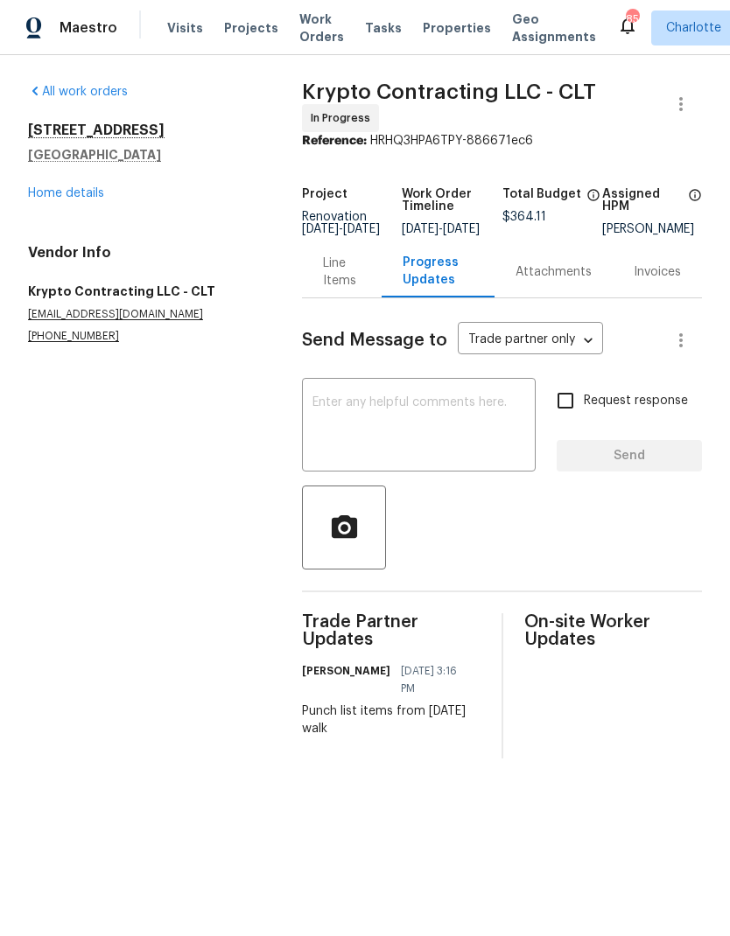
click at [445, 456] on textarea at bounding box center [418, 426] width 213 height 61
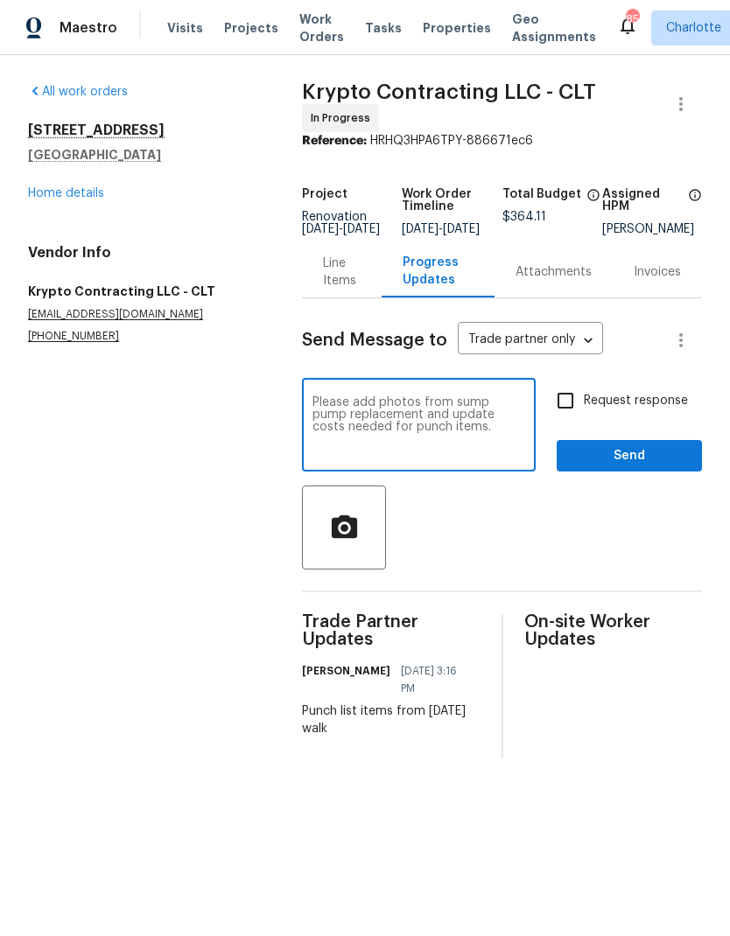
type textarea "Please add photos from sump pump replacement and update costs needed for punch …"
click at [567, 415] on input "Request response" at bounding box center [565, 400] width 37 height 37
checkbox input "true"
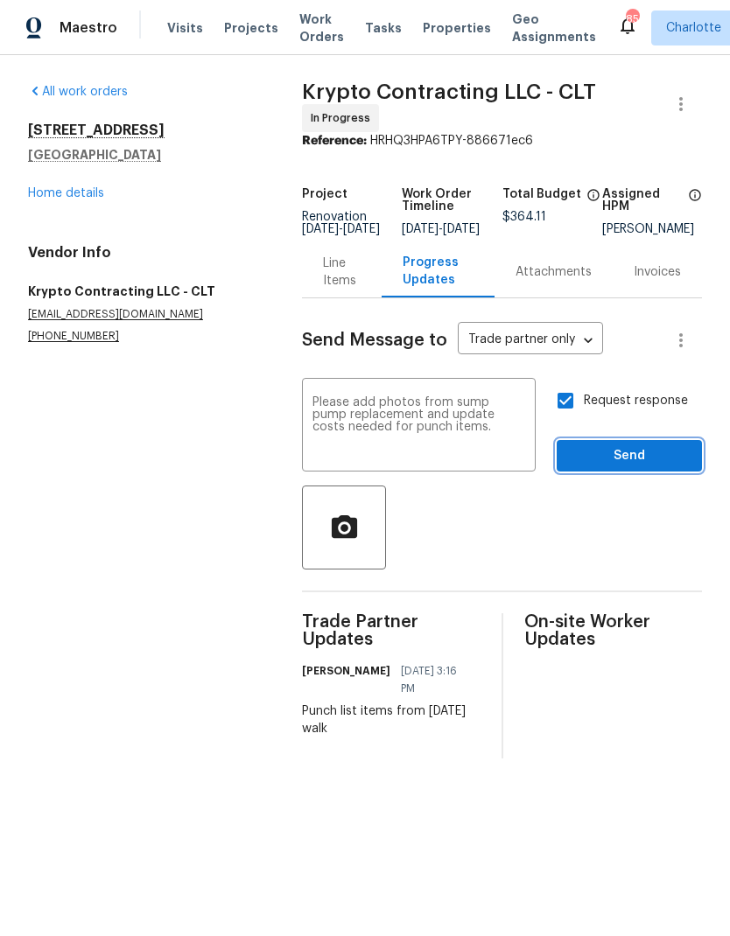
click at [666, 460] on span "Send" at bounding box center [628, 456] width 117 height 22
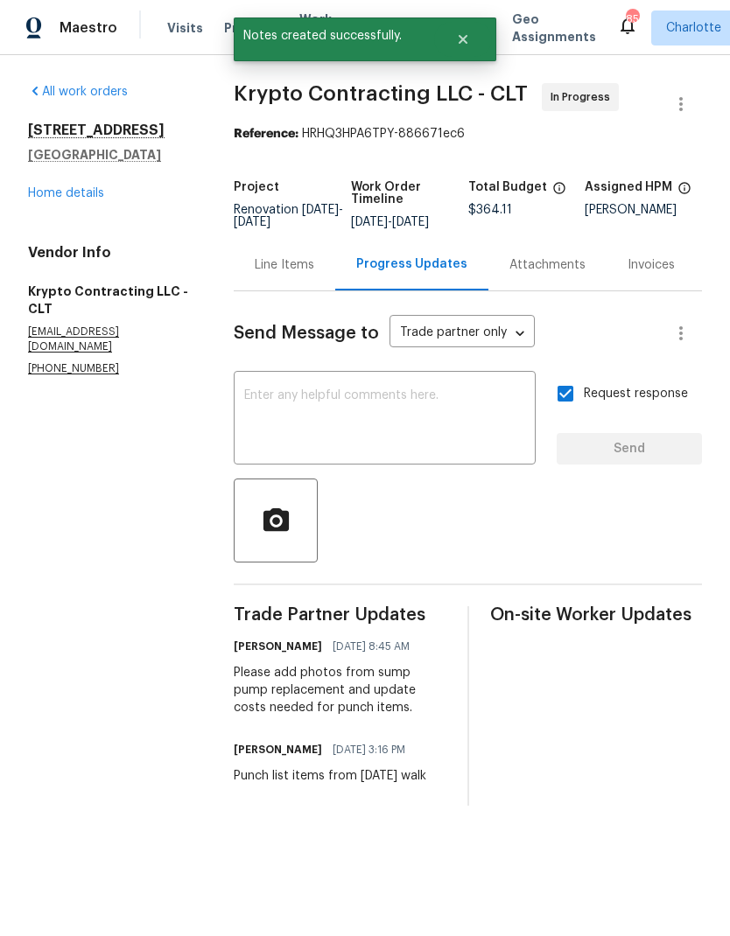
click at [286, 274] on div "Line Items" at bounding box center [284, 264] width 59 height 17
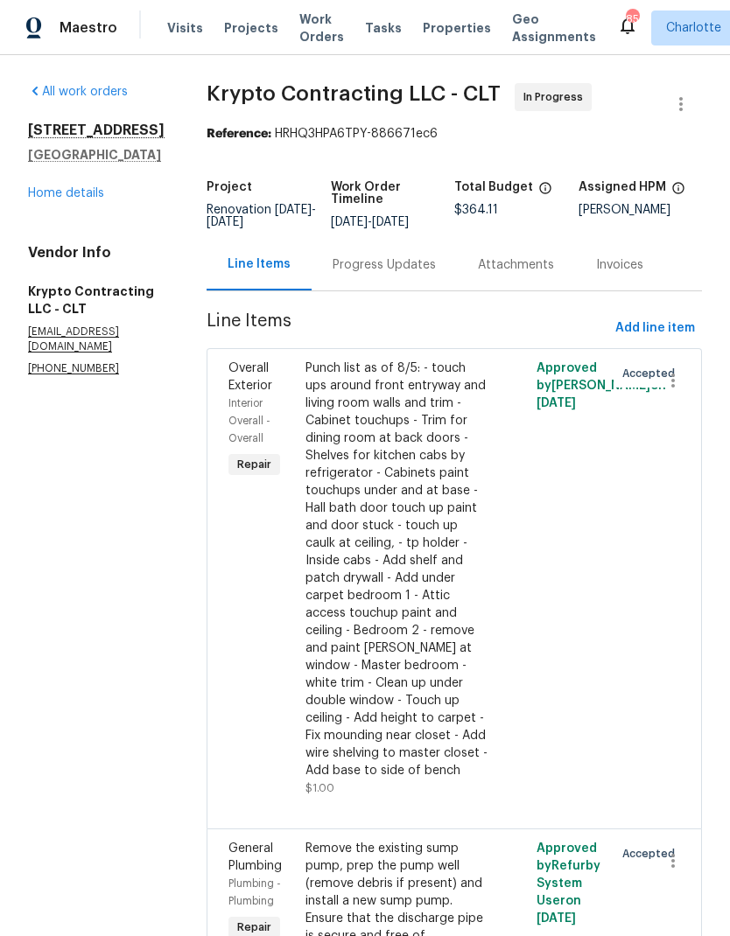
click at [424, 274] on div "Progress Updates" at bounding box center [383, 264] width 103 height 17
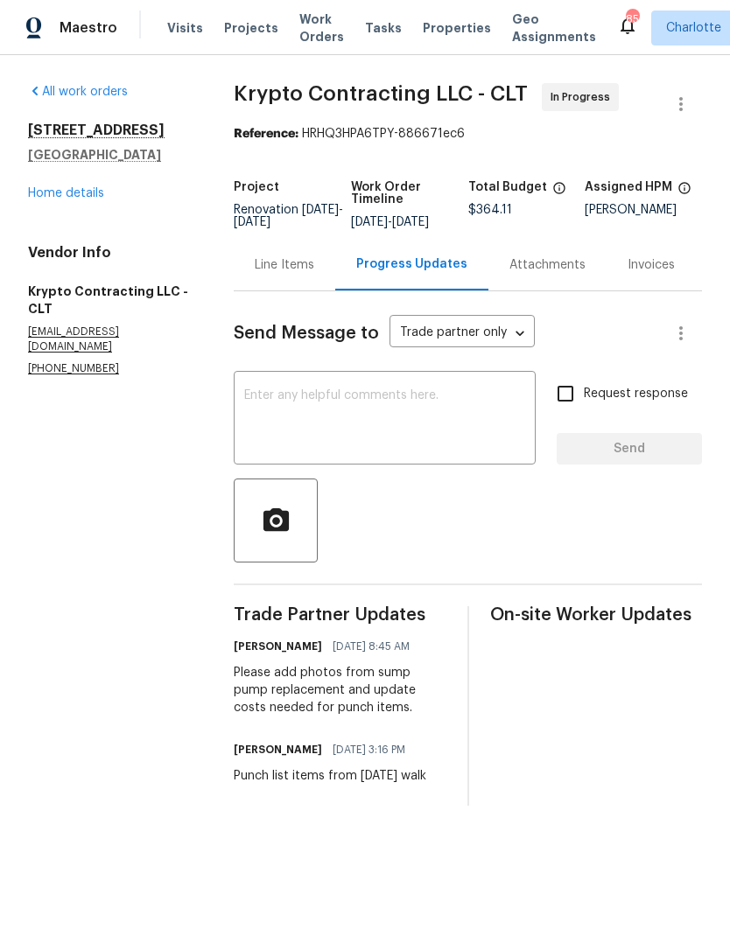
click at [291, 290] on div "Line Items" at bounding box center [284, 265] width 101 height 52
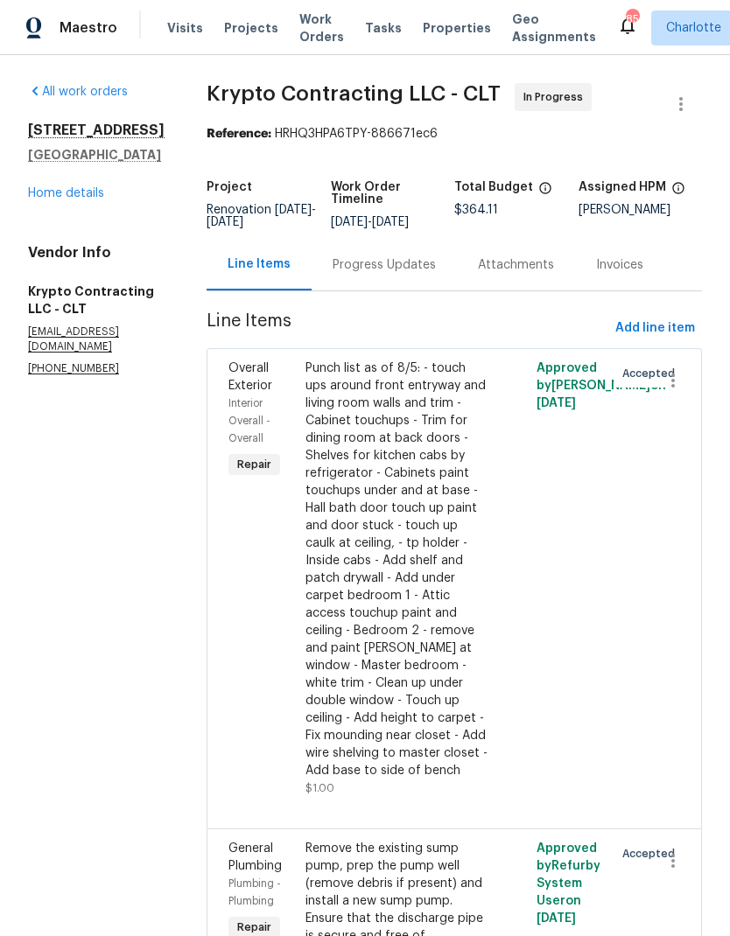
click at [33, 199] on link "Home details" at bounding box center [66, 193] width 76 height 12
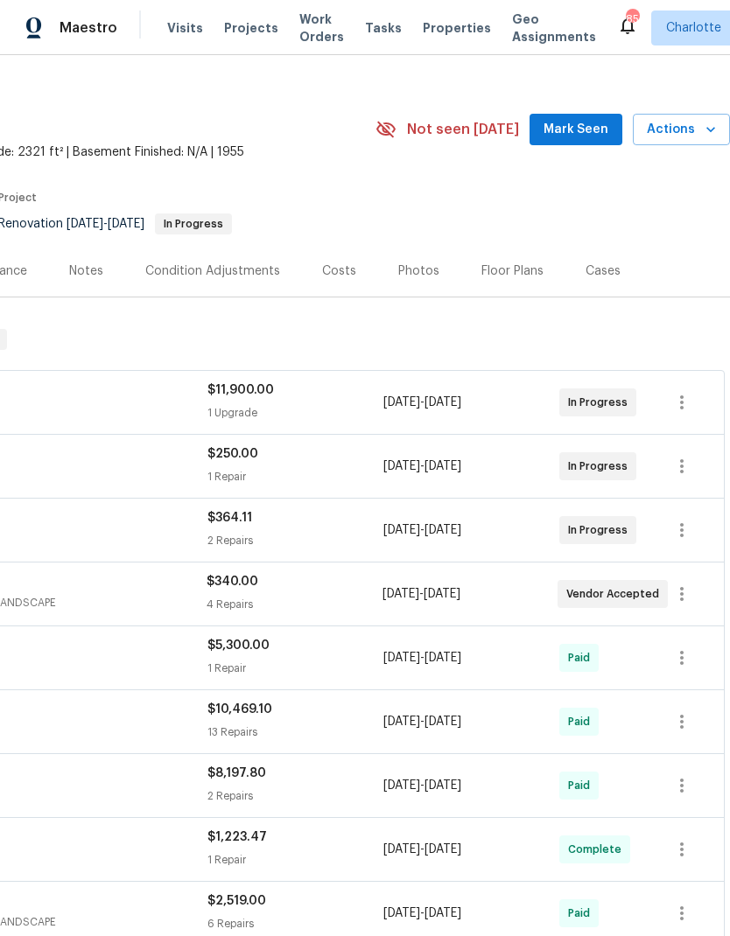
scroll to position [21, 259]
click at [581, 122] on span "Mark Seen" at bounding box center [575, 129] width 65 height 22
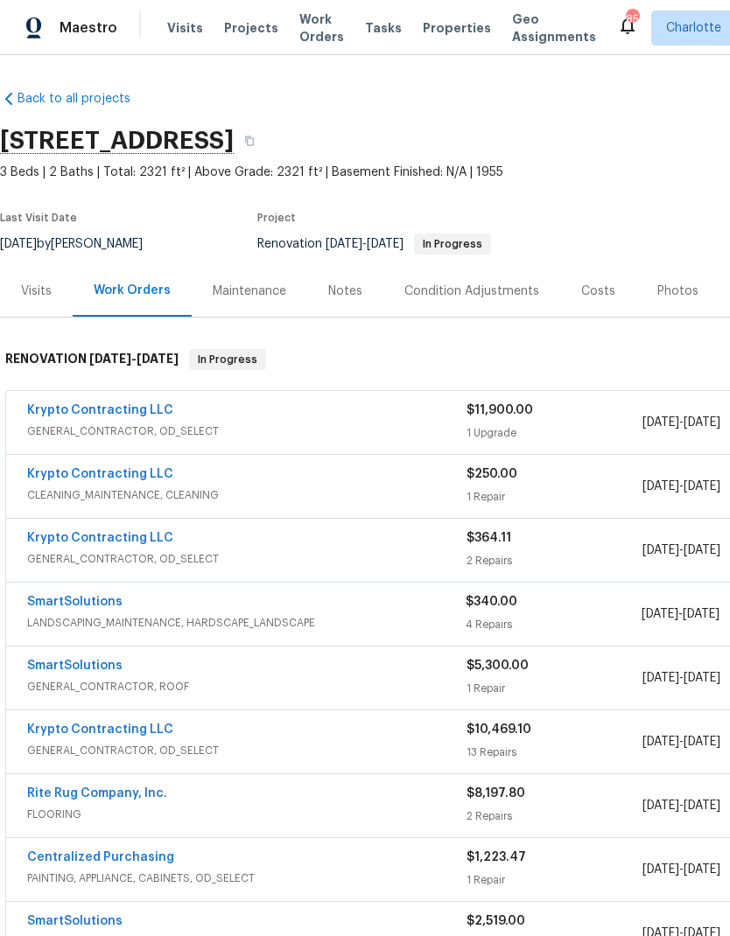
scroll to position [0, 0]
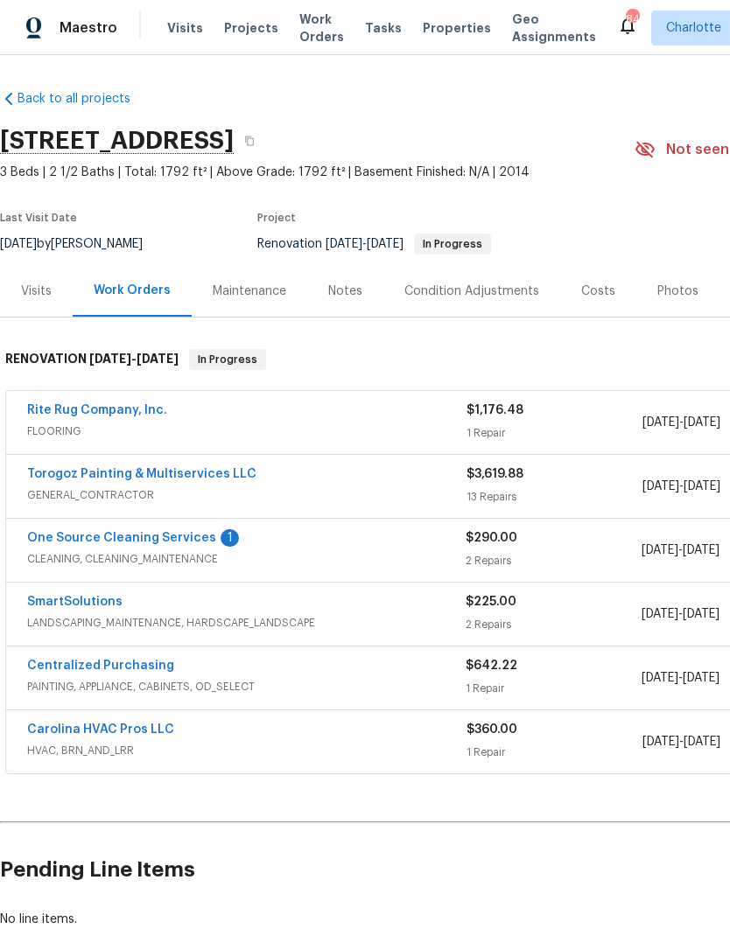
click at [64, 536] on link "One Source Cleaning Services" at bounding box center [121, 538] width 189 height 12
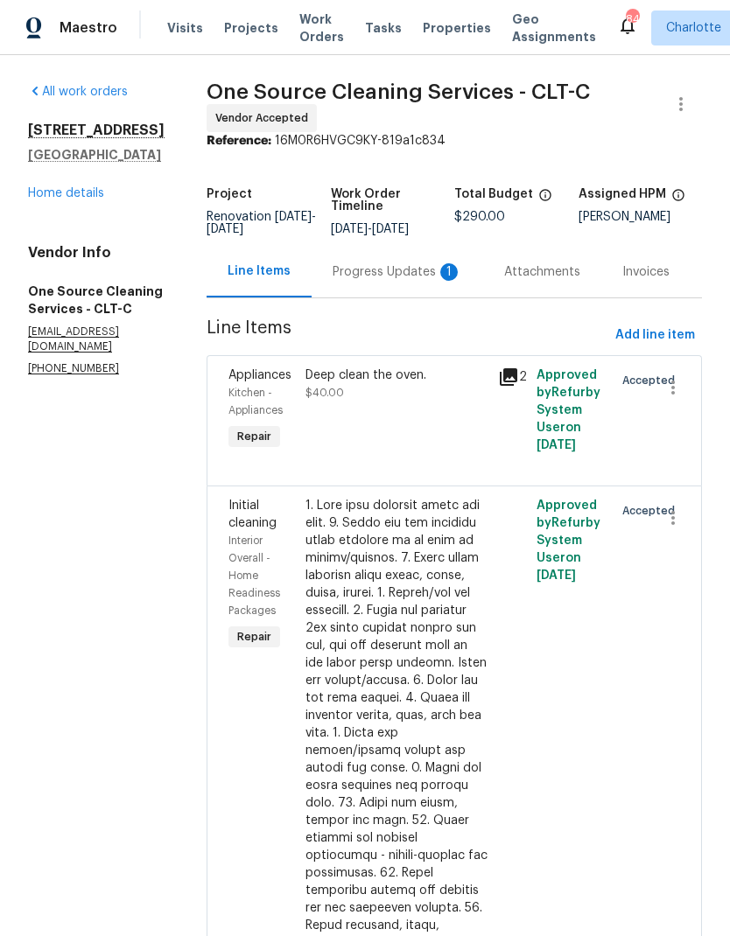
click at [406, 283] on div "Progress Updates 1" at bounding box center [396, 272] width 171 height 52
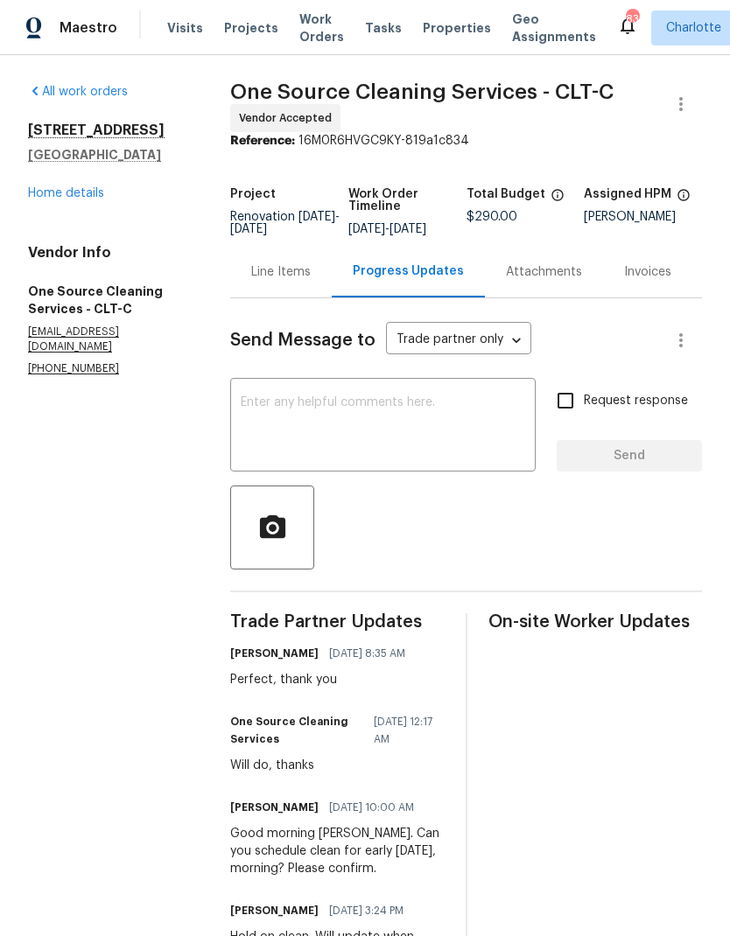
click at [38, 195] on link "Home details" at bounding box center [66, 193] width 76 height 12
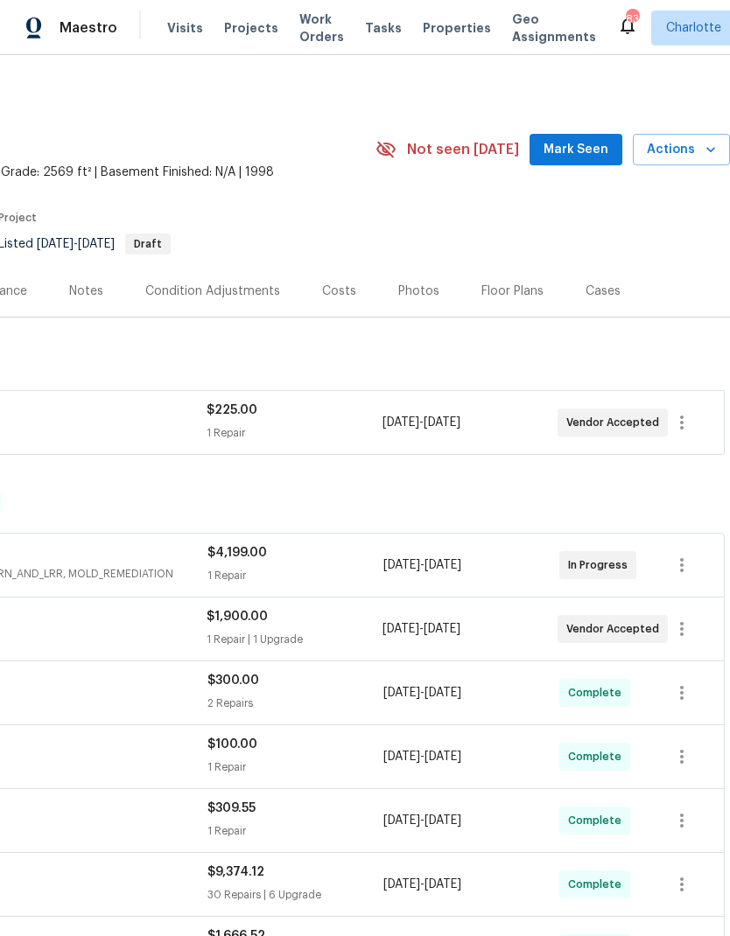
scroll to position [0, 259]
click at [578, 157] on span "Mark Seen" at bounding box center [575, 150] width 65 height 22
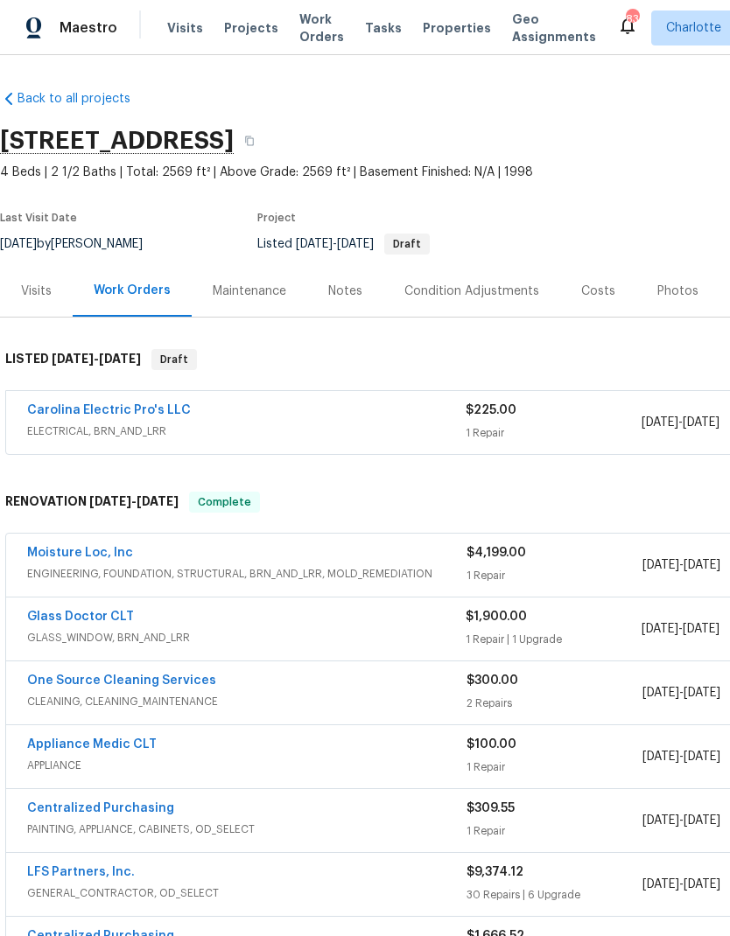
scroll to position [0, 0]
click at [134, 415] on link "Carolina Electric Pro's LLC" at bounding box center [109, 410] width 164 height 12
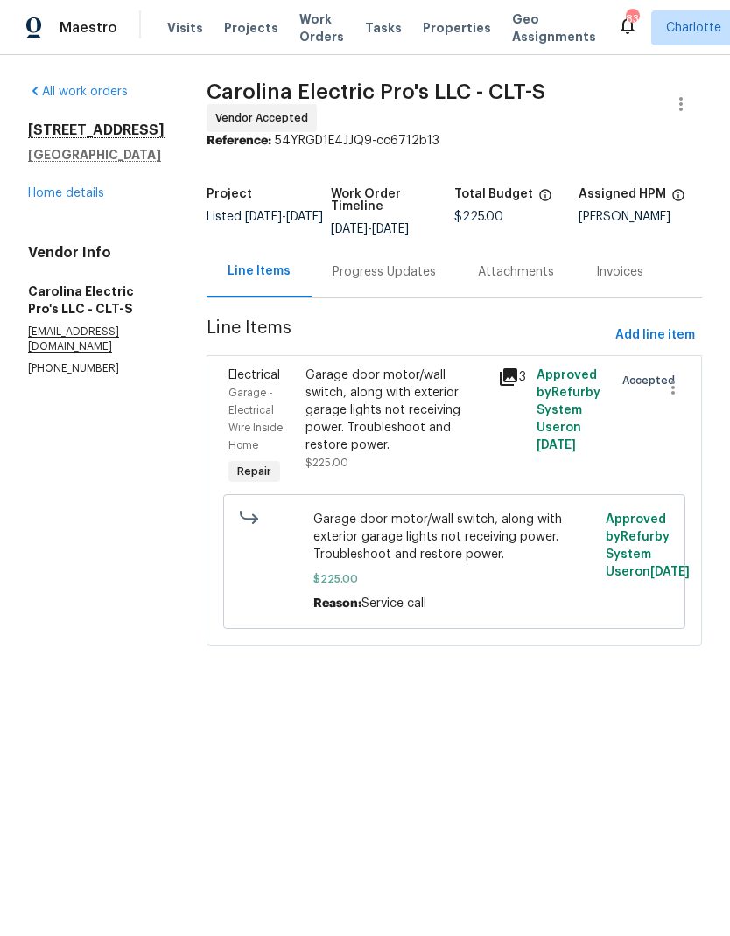
click at [409, 281] on div "Progress Updates" at bounding box center [383, 271] width 103 height 17
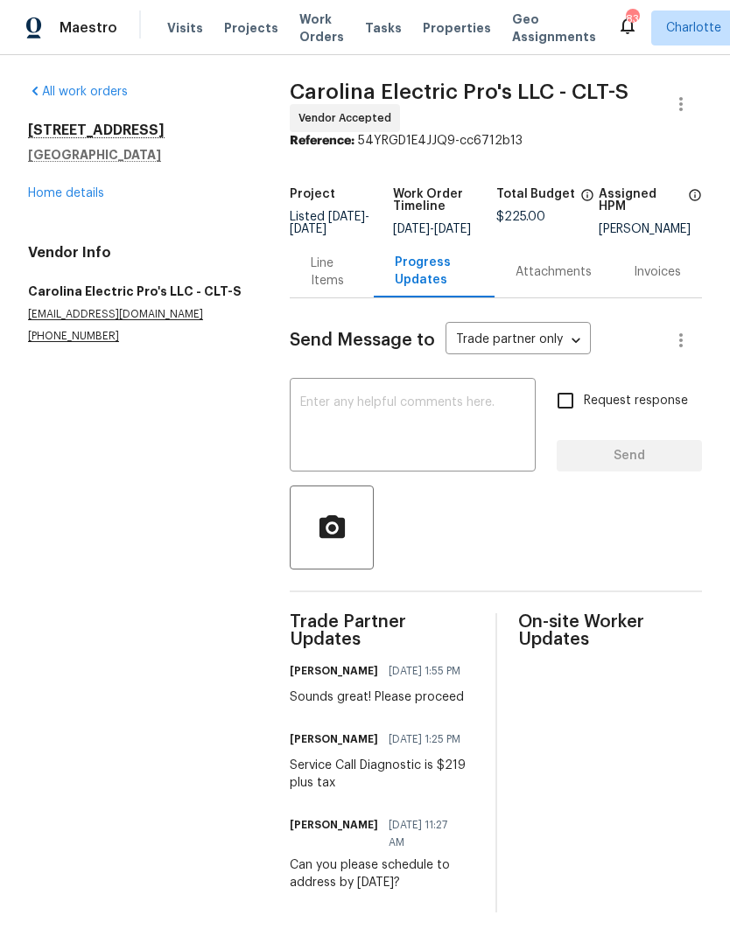
click at [76, 199] on link "Home details" at bounding box center [66, 193] width 76 height 12
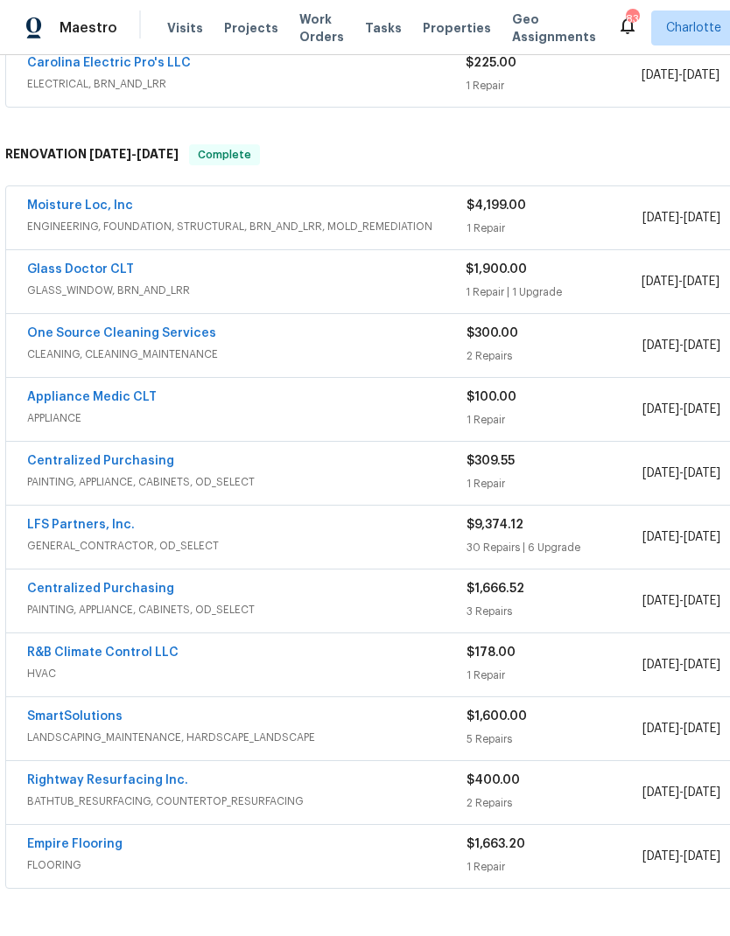
scroll to position [347, 0]
click at [59, 271] on link "Glass Doctor CLT" at bounding box center [80, 269] width 107 height 12
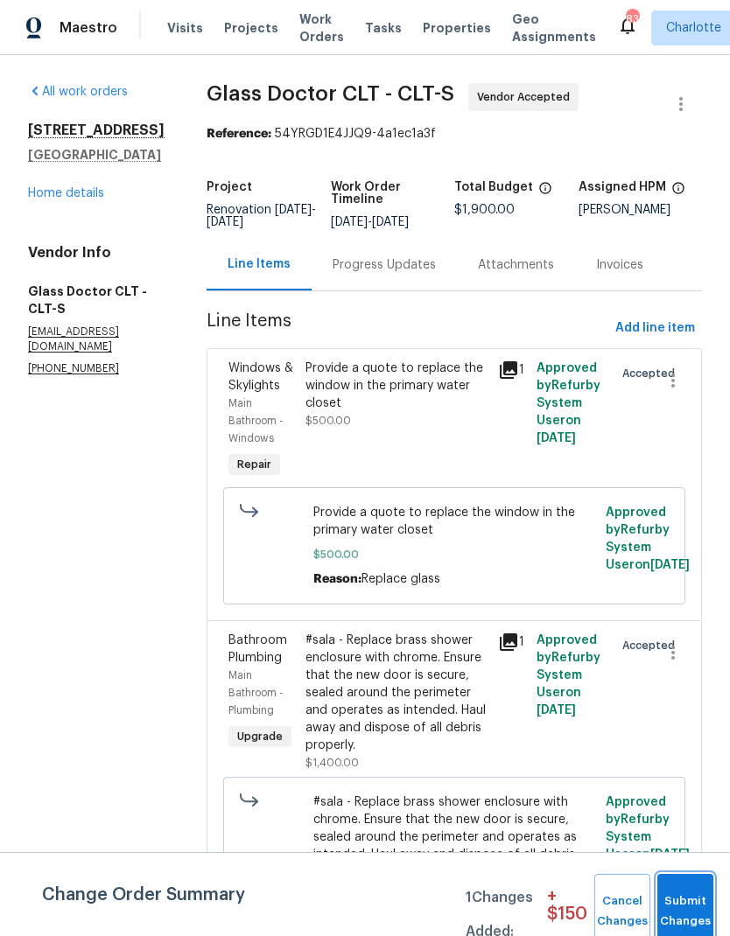
click at [693, 917] on span "Submit Changes" at bounding box center [685, 911] width 38 height 40
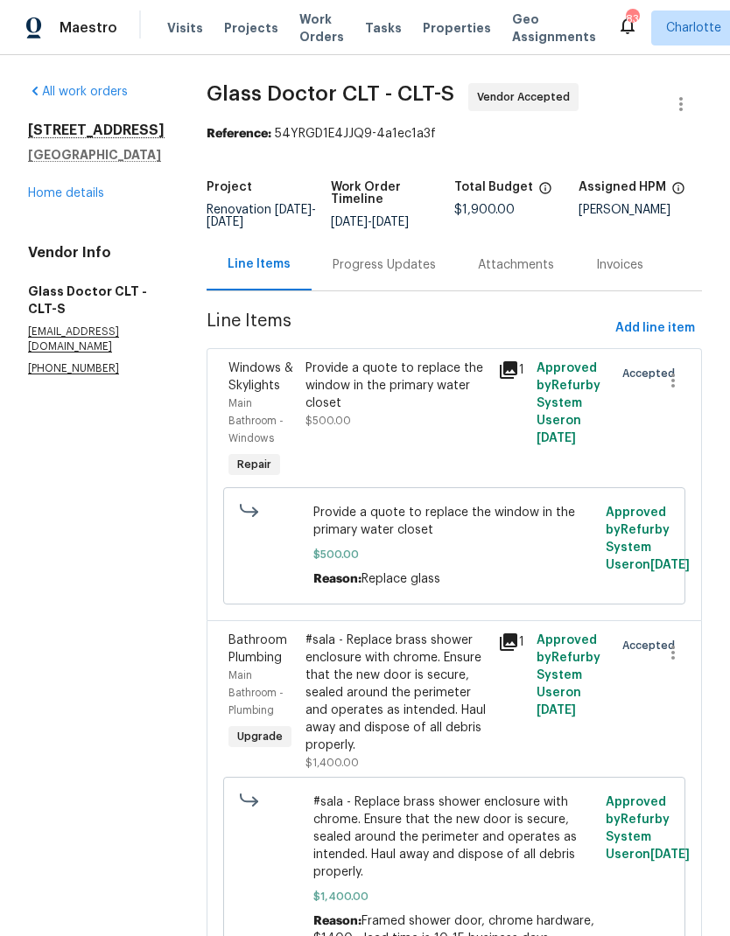
click at [370, 266] on div "Progress Updates" at bounding box center [383, 264] width 103 height 17
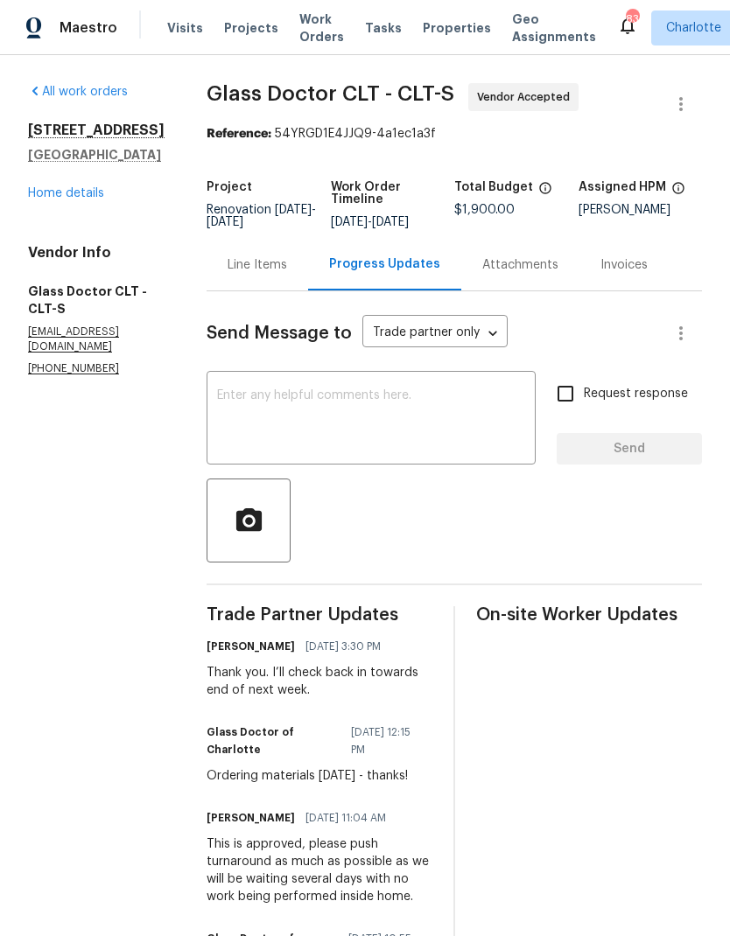
click at [37, 199] on link "Home details" at bounding box center [66, 193] width 76 height 12
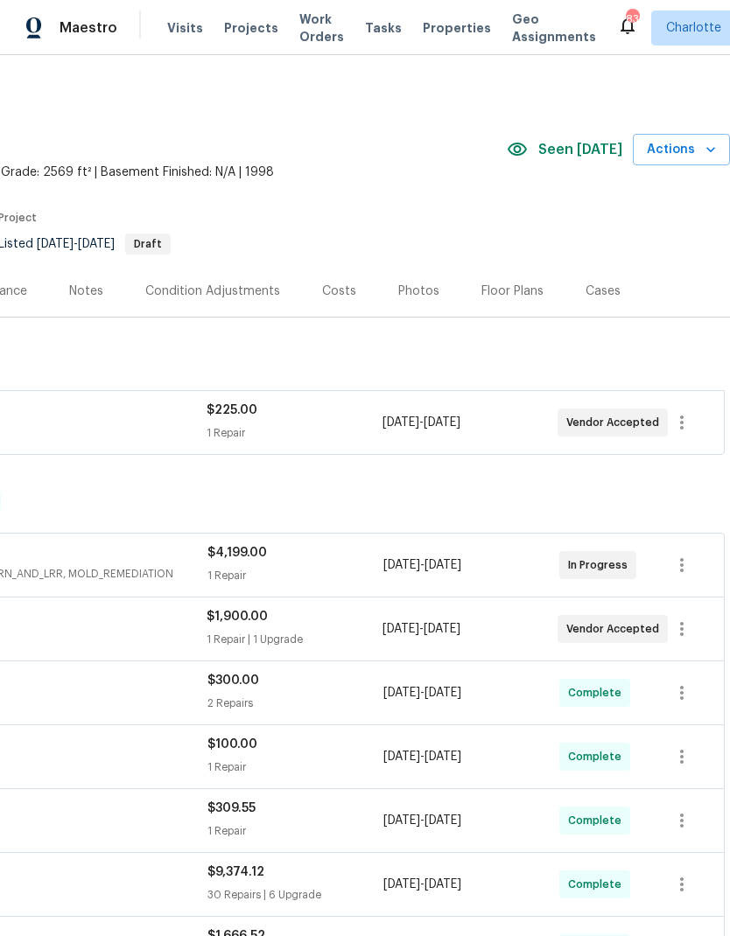
scroll to position [0, 259]
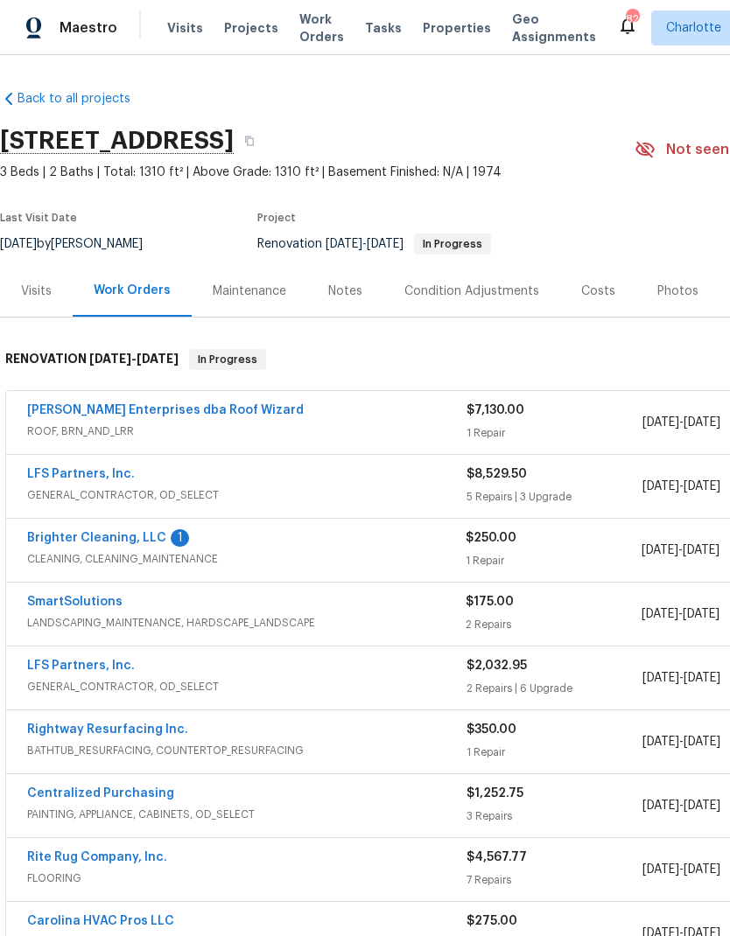
click at [62, 533] on link "Brighter Cleaning, LLC" at bounding box center [96, 538] width 139 height 12
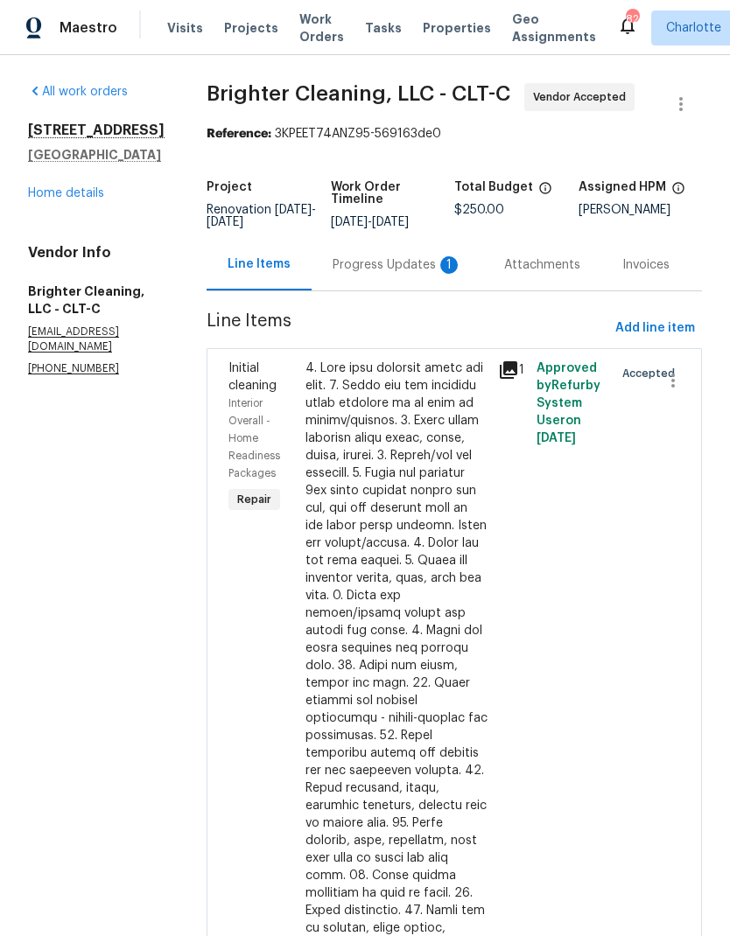
click at [370, 272] on div "Progress Updates 1" at bounding box center [396, 264] width 129 height 17
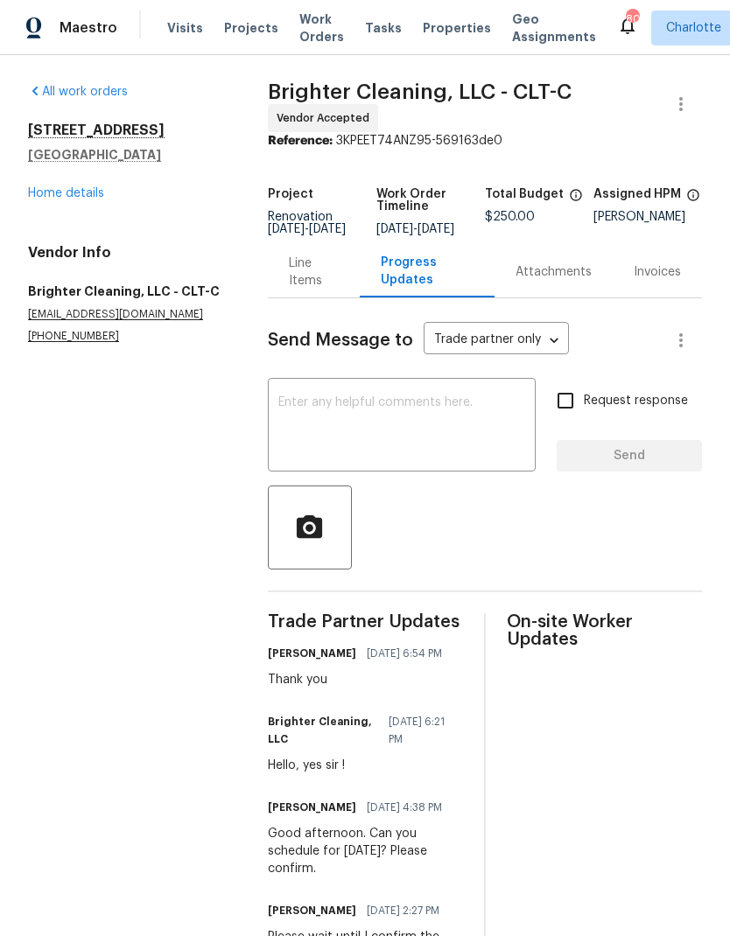
click at [45, 193] on link "Home details" at bounding box center [66, 193] width 76 height 12
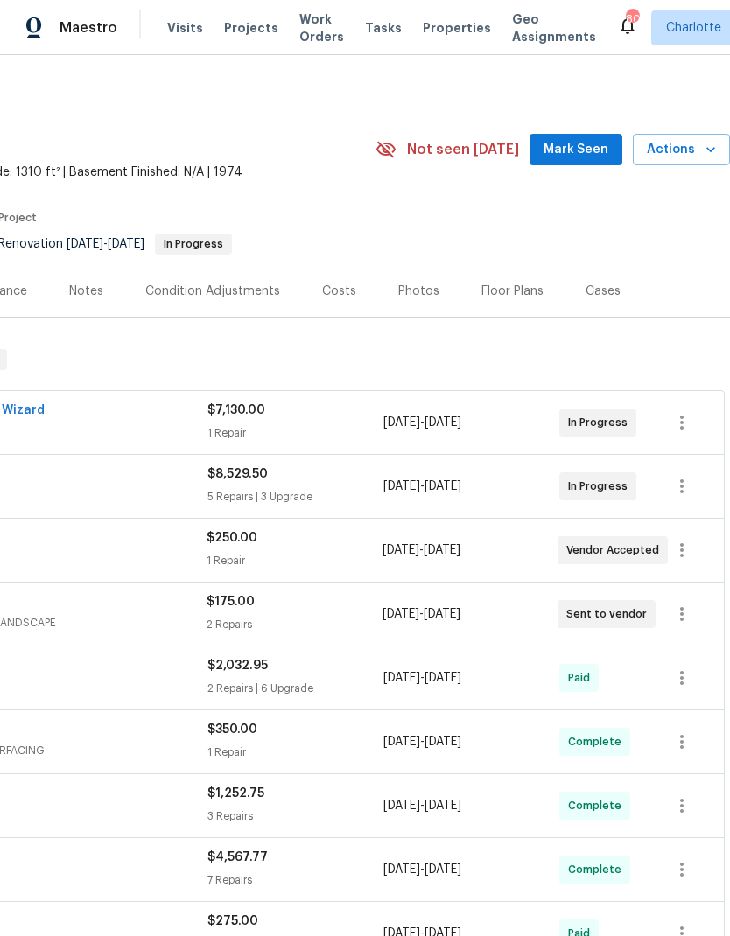
scroll to position [0, 259]
click at [583, 160] on button "Mark Seen" at bounding box center [575, 150] width 93 height 32
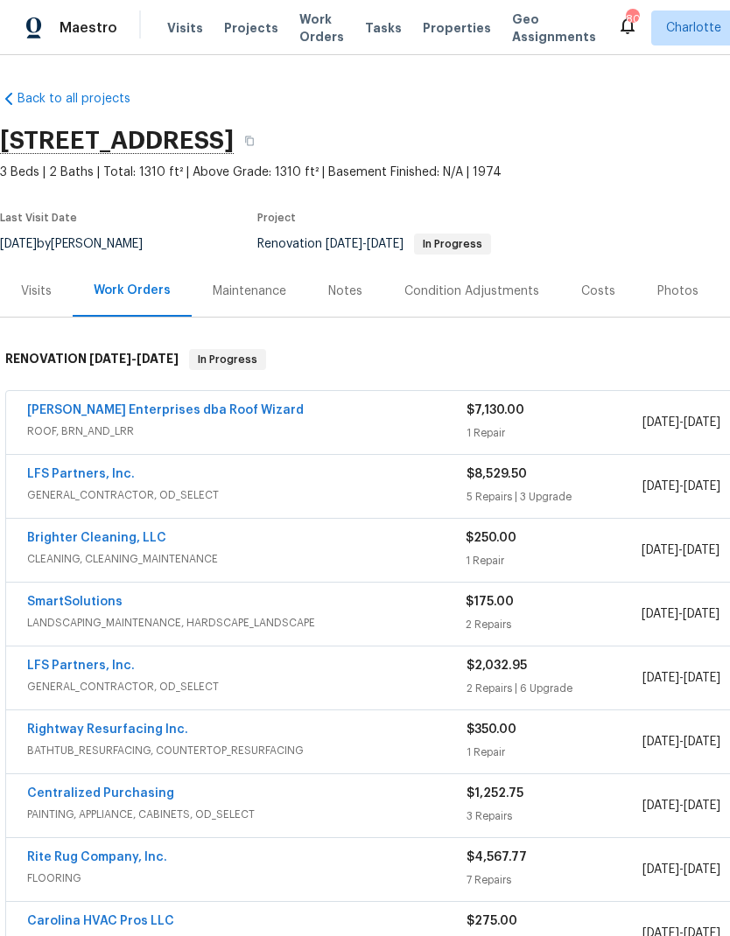
scroll to position [0, 0]
click at [72, 477] on link "LFS Partners, Inc." at bounding box center [81, 474] width 108 height 12
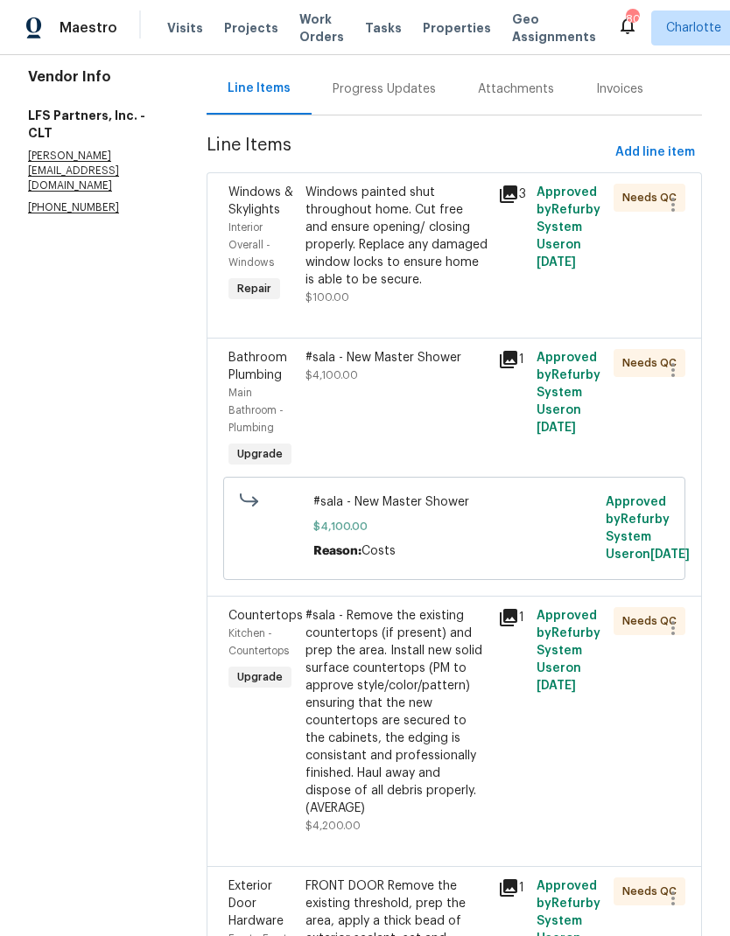
scroll to position [177, 0]
click at [506, 360] on icon at bounding box center [507, 358] width 17 height 17
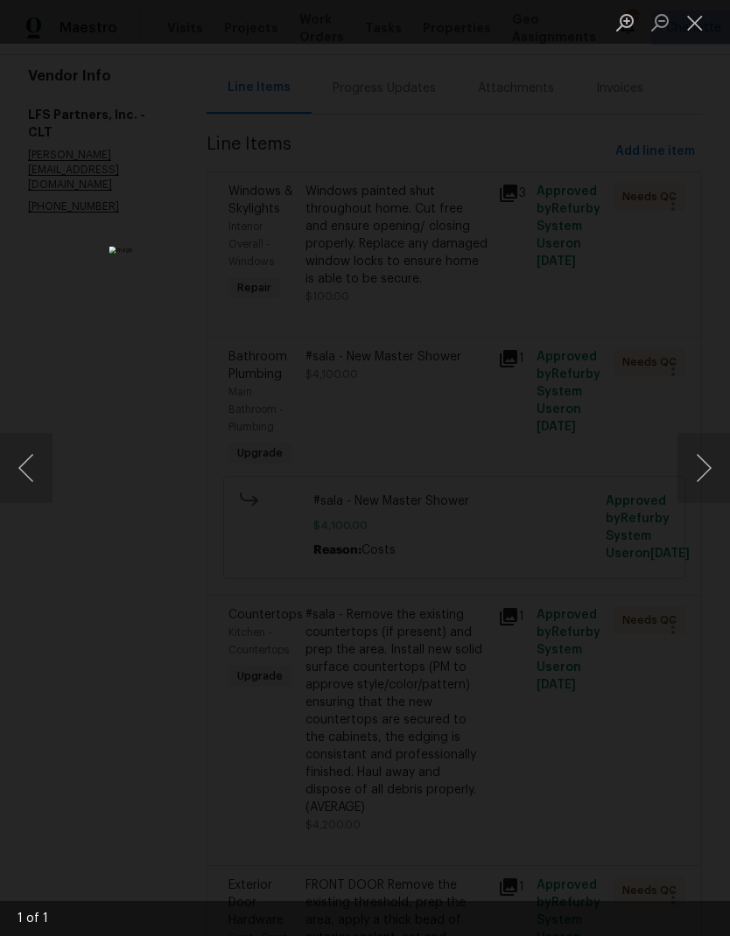
click at [691, 24] on button "Close lightbox" at bounding box center [694, 22] width 35 height 31
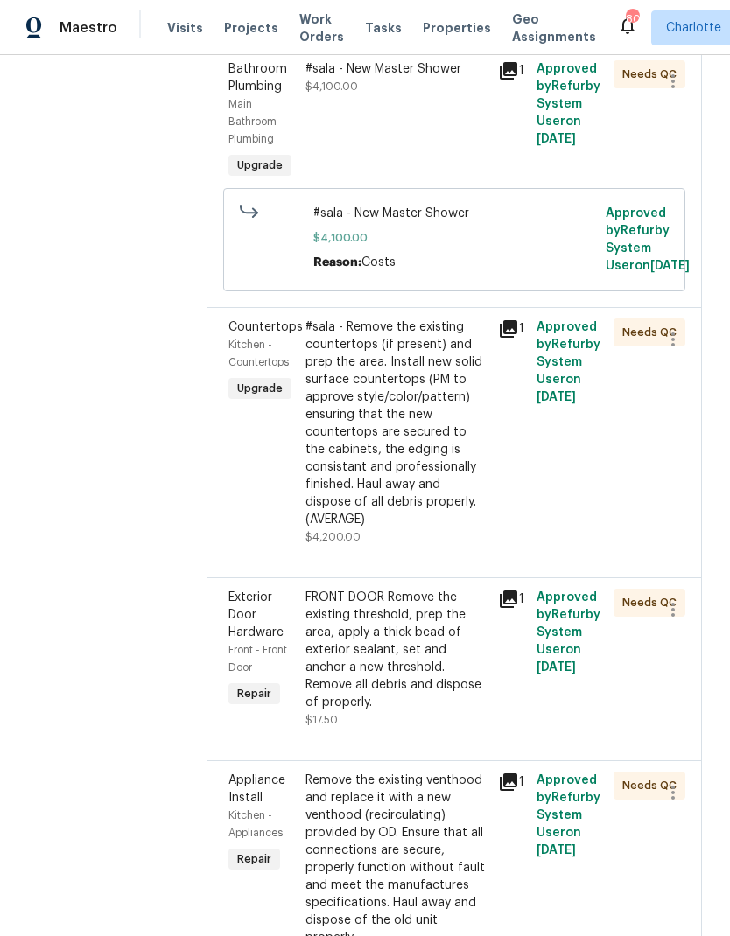
scroll to position [467, 0]
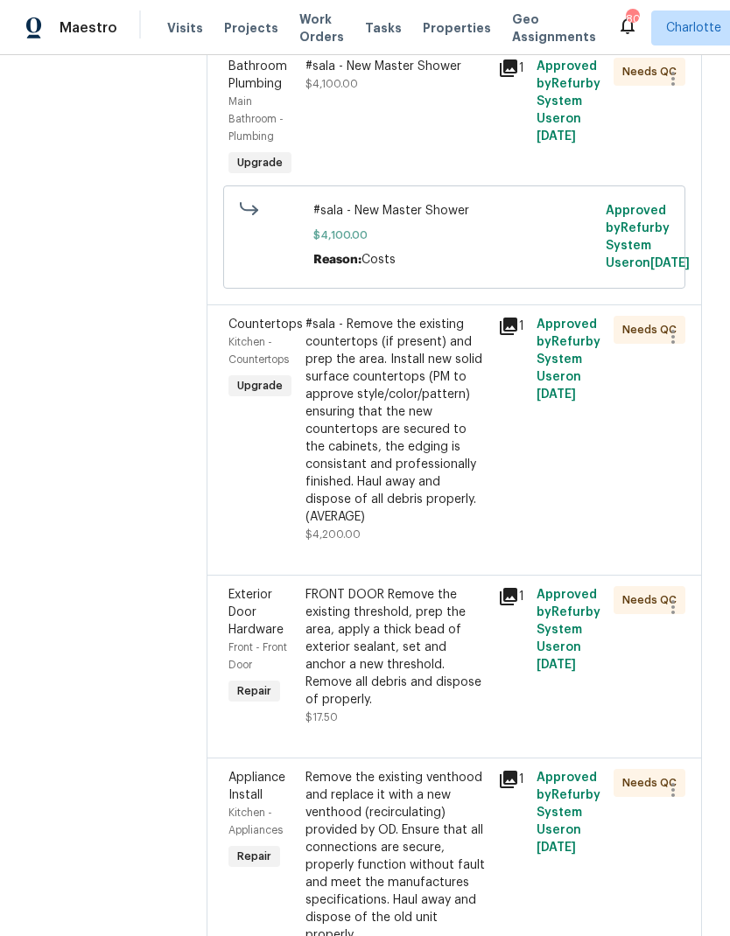
click at [499, 335] on icon at bounding box center [507, 326] width 17 height 17
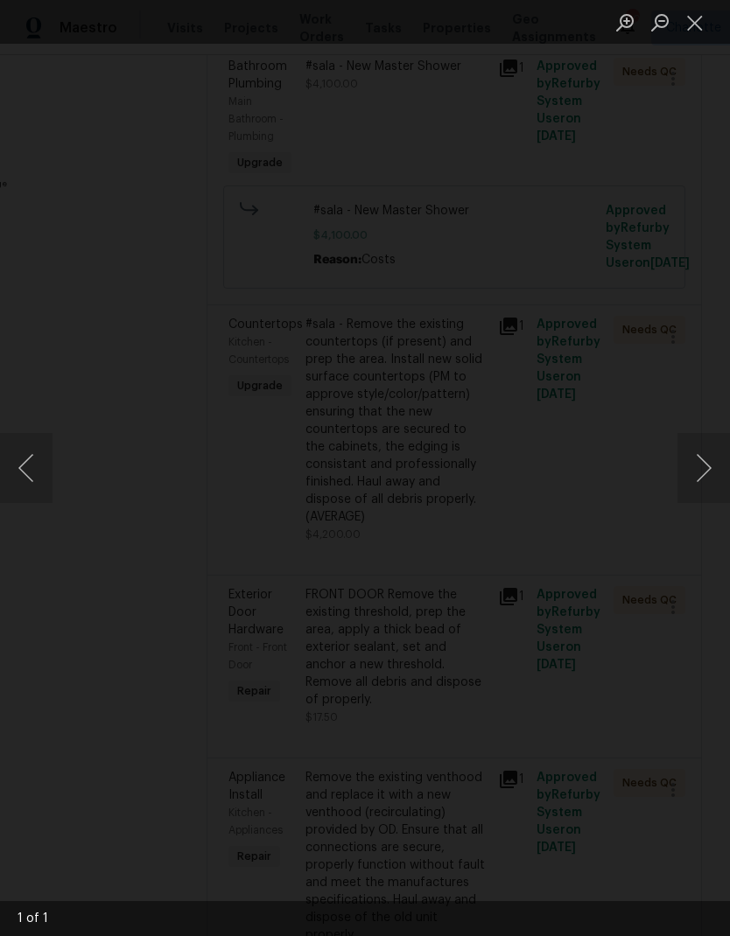
click at [708, 27] on button "Close lightbox" at bounding box center [694, 22] width 35 height 31
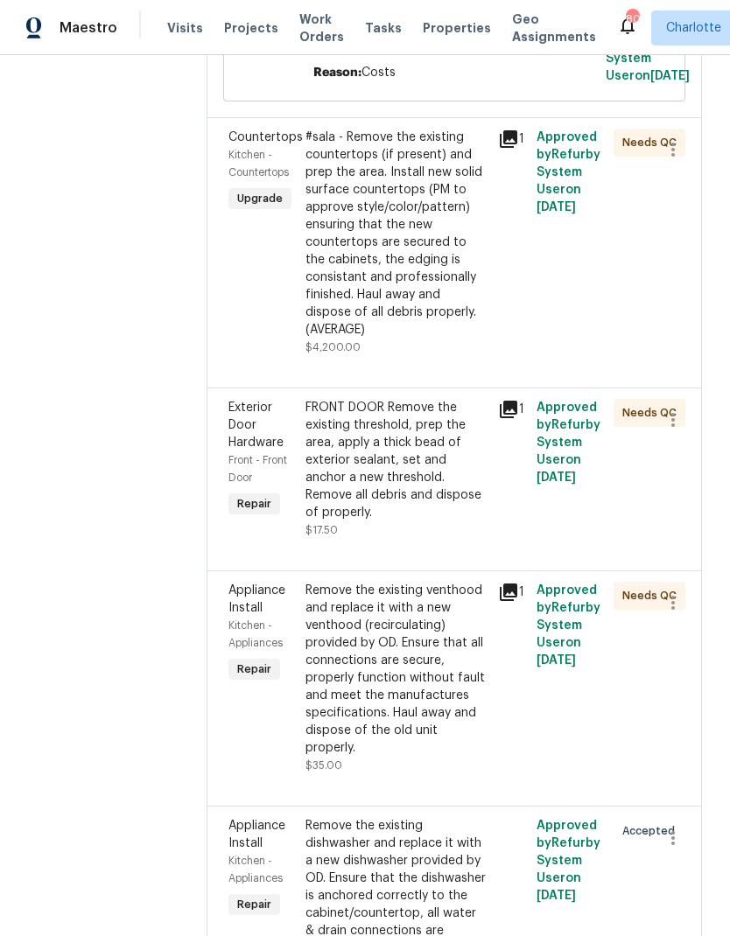
scroll to position [688, 0]
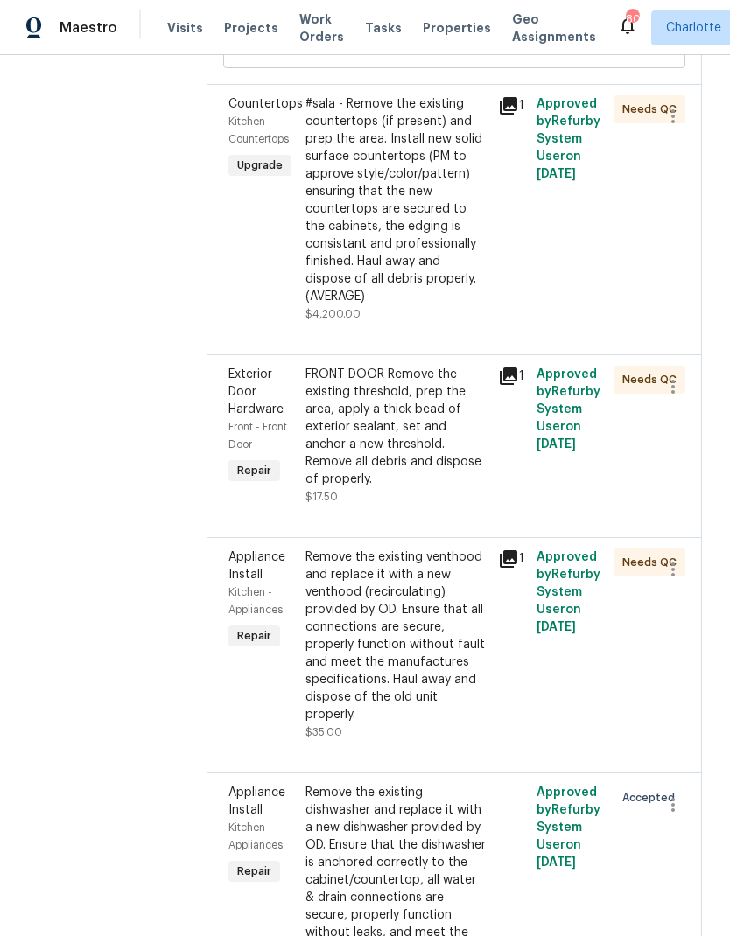
click at [500, 385] on icon at bounding box center [507, 375] width 17 height 17
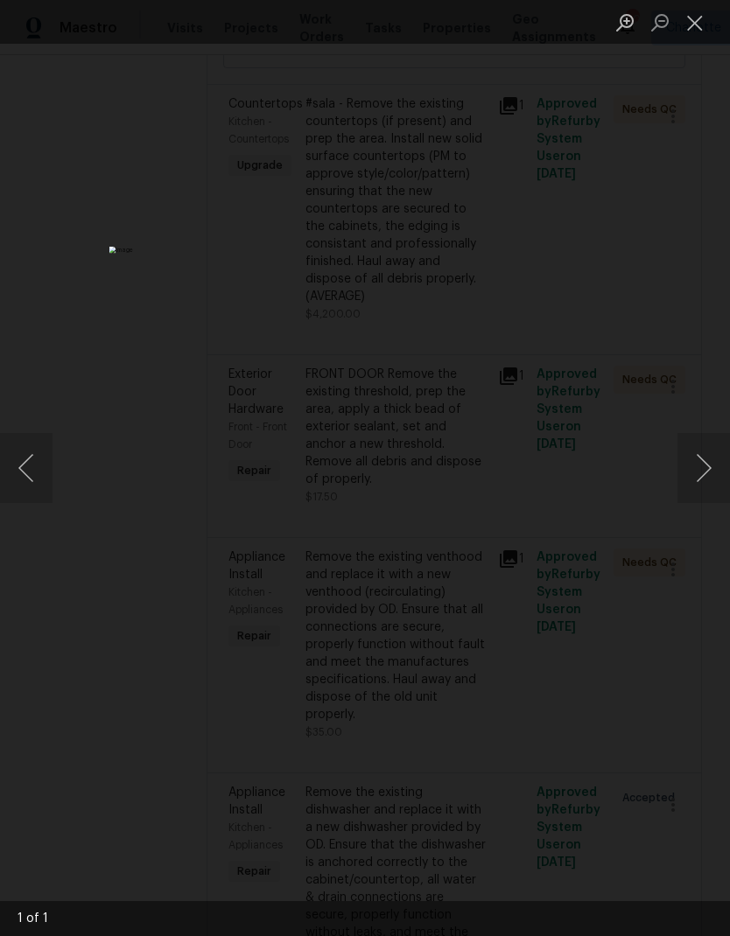
click at [705, 482] on button "Next image" at bounding box center [703, 468] width 52 height 70
click at [702, 24] on button "Close lightbox" at bounding box center [694, 22] width 35 height 31
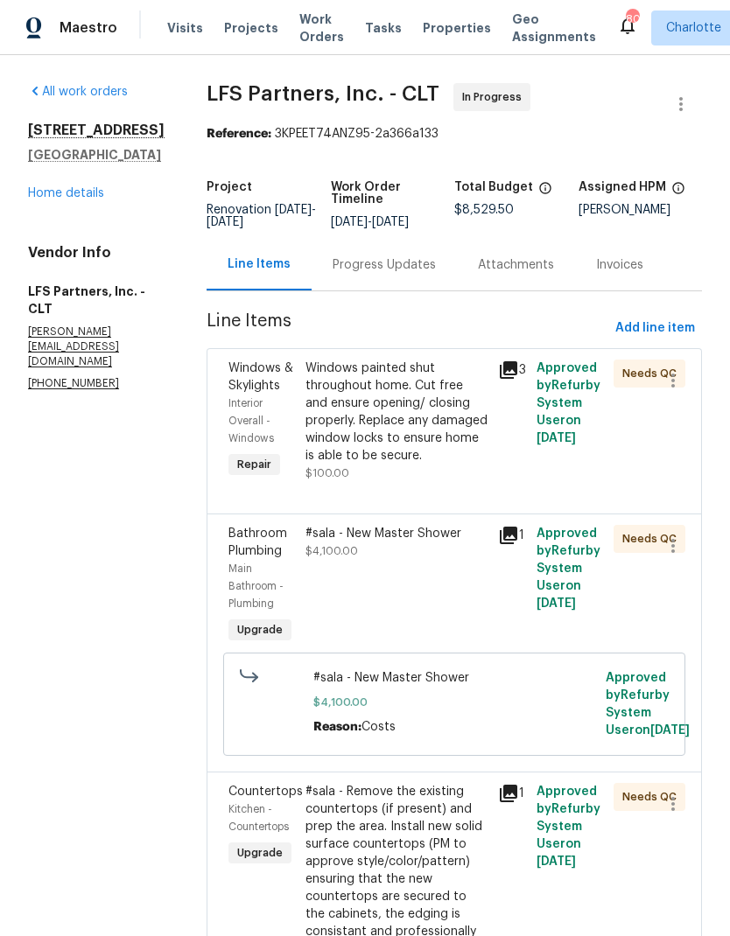
scroll to position [0, 0]
click at [674, 335] on span "Add line item" at bounding box center [655, 329] width 80 height 22
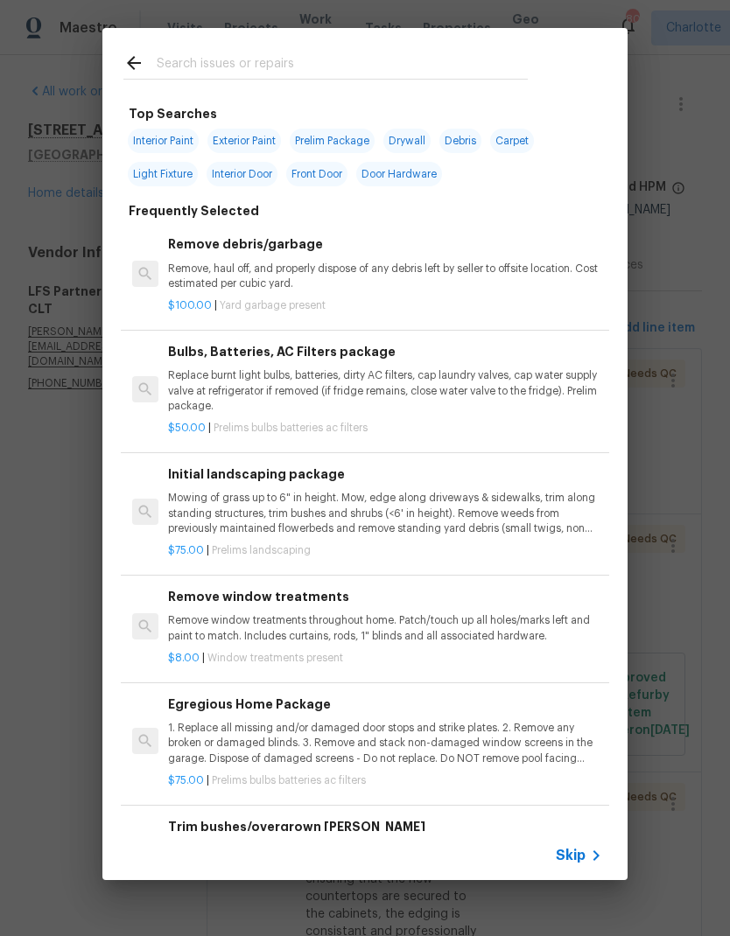
click at [355, 62] on input "text" at bounding box center [342, 65] width 371 height 26
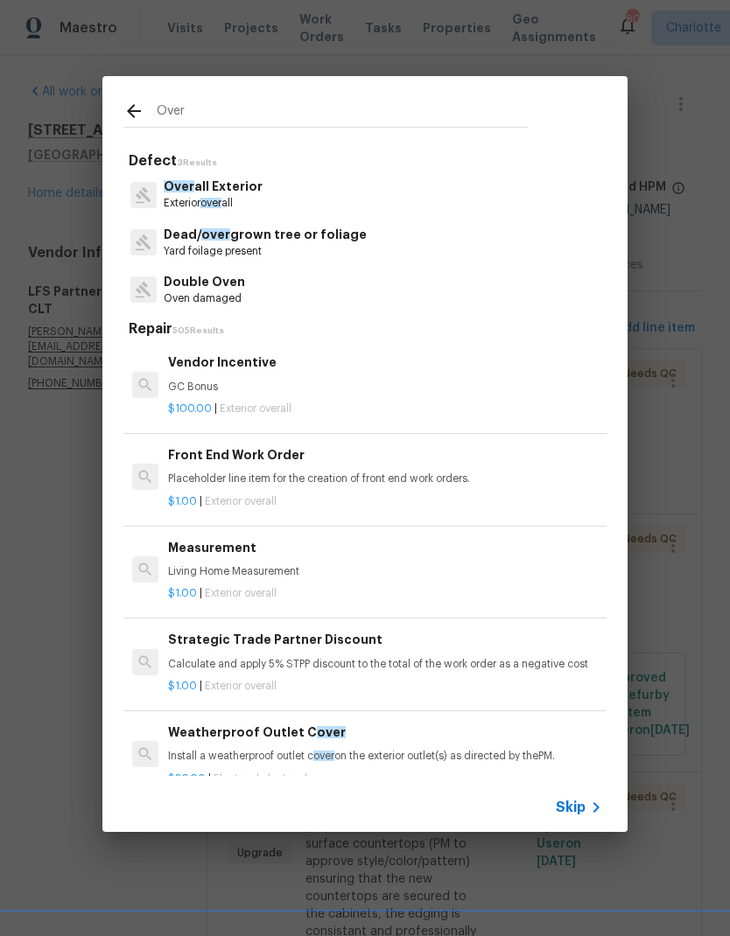
click at [374, 199] on div "Over all Exterior Exterior over all" at bounding box center [364, 194] width 483 height 47
click at [407, 115] on input "Over" at bounding box center [342, 114] width 371 height 26
type input "O"
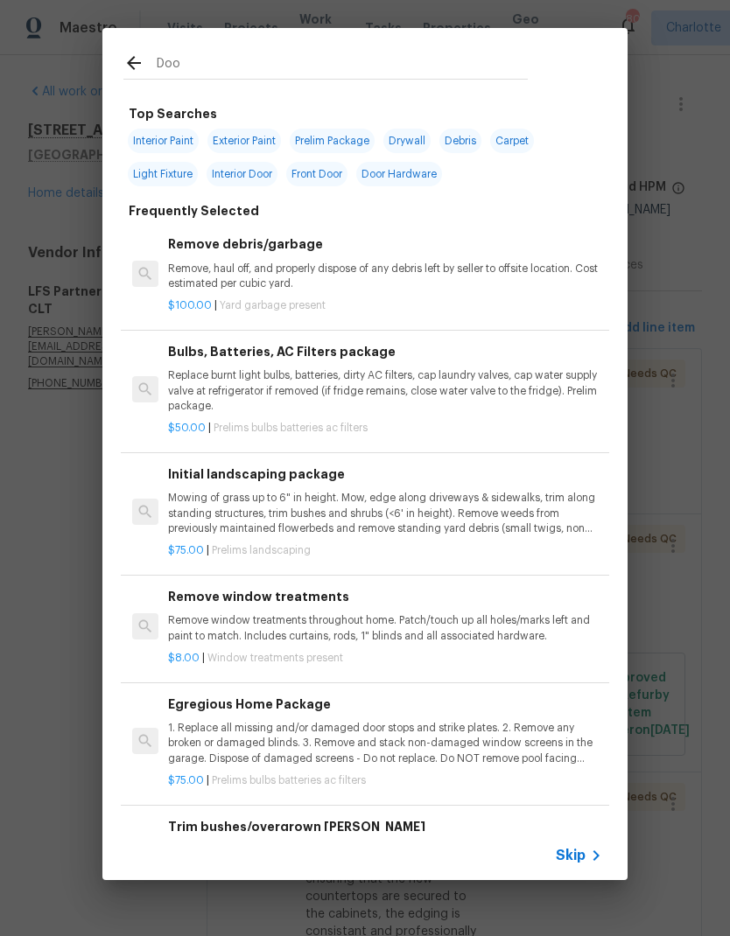
type input "Door"
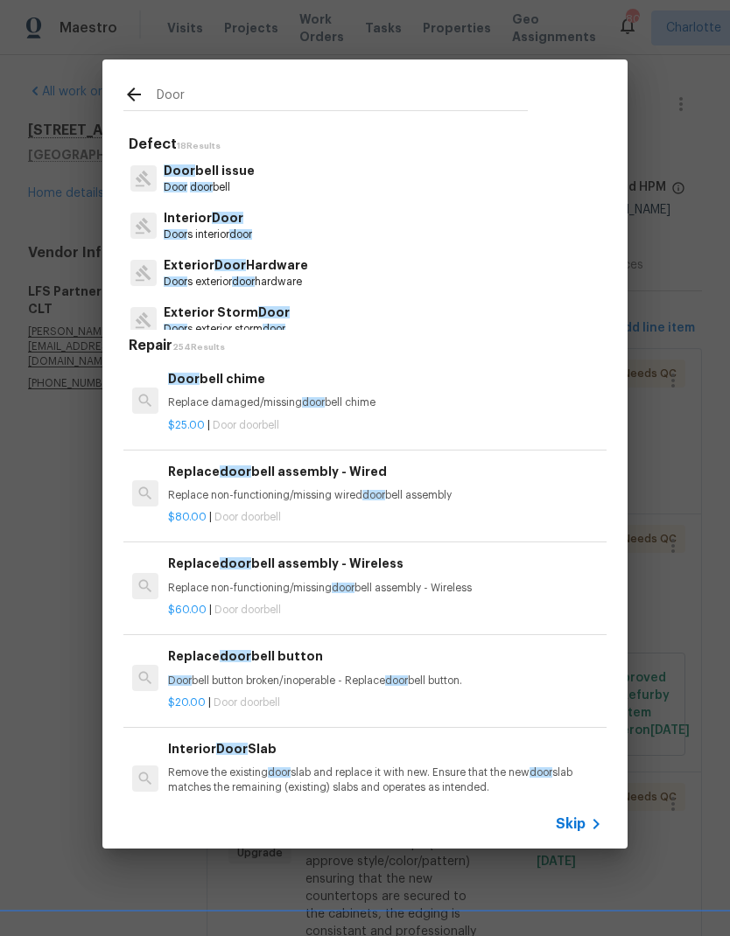
click at [226, 232] on p "Door s interior door" at bounding box center [208, 234] width 88 height 15
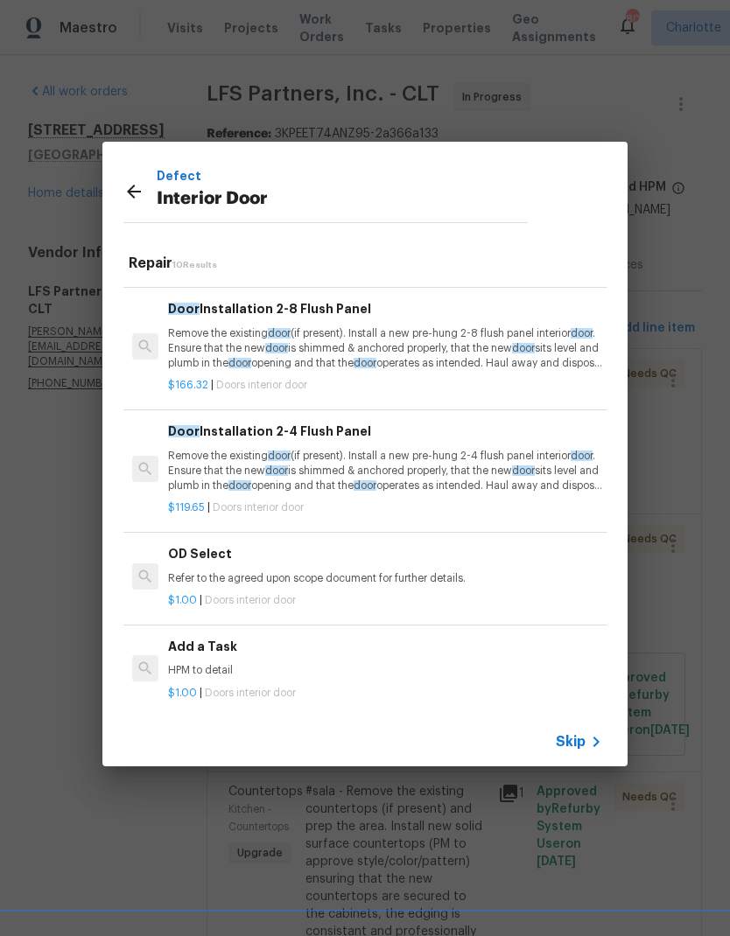
scroll to position [707, 0]
click at [341, 669] on p "HPM to detail" at bounding box center [385, 671] width 434 height 15
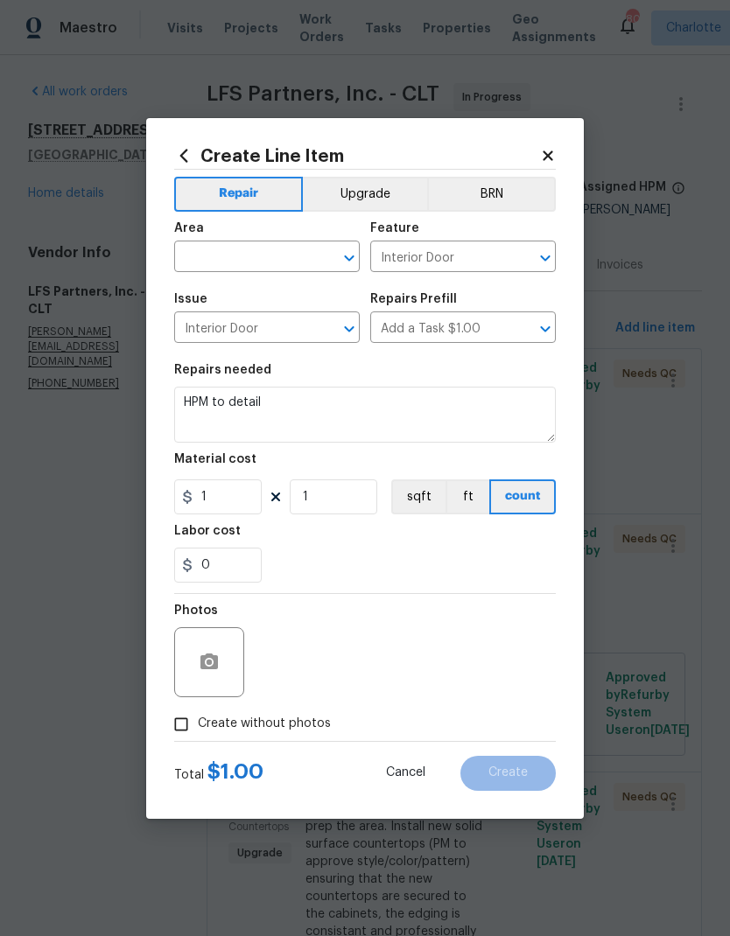
click at [297, 253] on input "text" at bounding box center [242, 258] width 136 height 27
click at [294, 335] on li "Interior Overall" at bounding box center [266, 325] width 185 height 29
type input "Interior Overall"
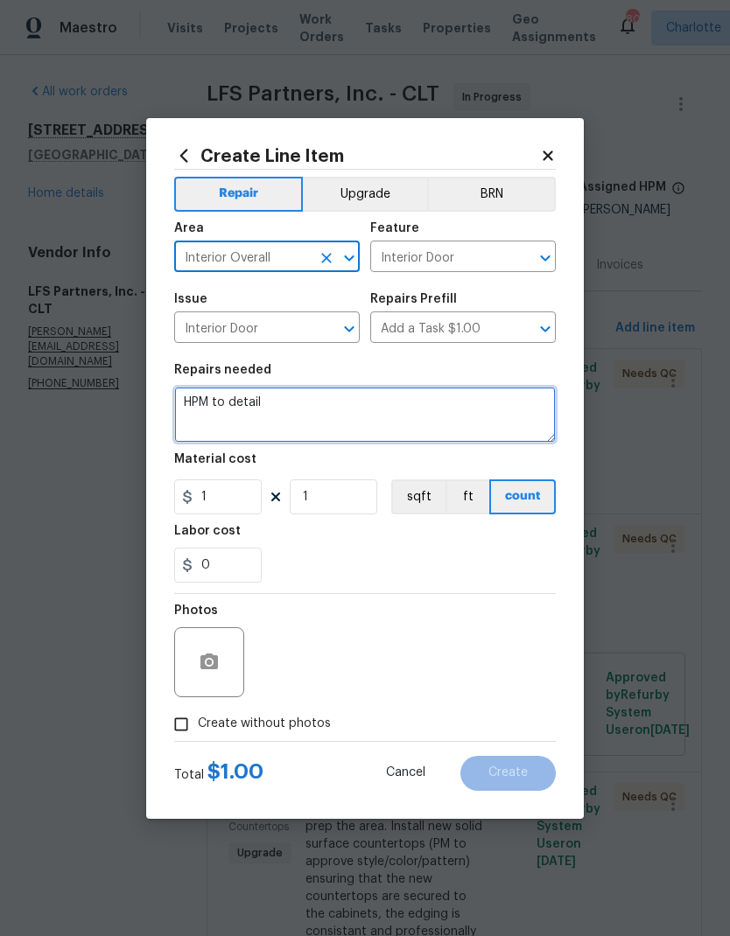
click at [206, 403] on textarea "HPM to detail" at bounding box center [364, 415] width 381 height 56
click at [192, 402] on textarea "HPM to detail" at bounding box center [364, 415] width 381 height 56
click at [190, 404] on textarea "HPM to detail" at bounding box center [364, 415] width 381 height 56
click at [238, 422] on textarea "PUNCH LIST:" at bounding box center [364, 415] width 381 height 56
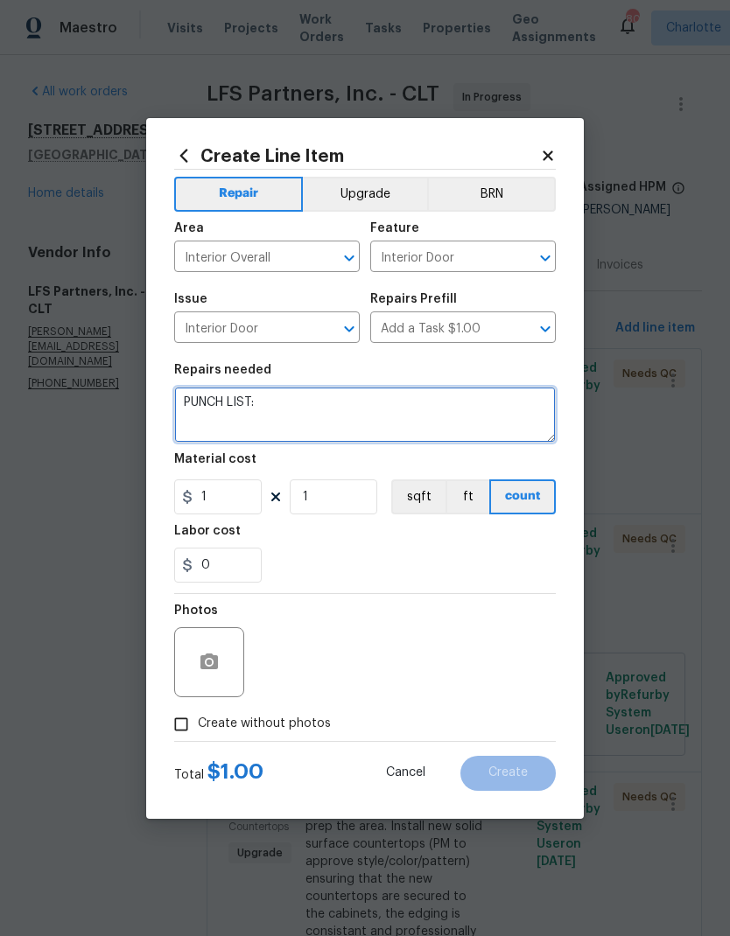
paste textarea "Items at palmetto: - front bedroom windows, I still can’t get them open - maste…"
click at [294, 411] on textarea "PUNCH LIST: Items at palmetto: - front bedroom windows, I still can’t get them …" at bounding box center [364, 415] width 381 height 56
click at [272, 414] on textarea "PUNCH LIST: - re-install front vent cover - front bedroom windows, I still can’…" at bounding box center [364, 415] width 381 height 56
type textarea "PUNCH LIST: - re-install front Crawlspace vent cover - front bedroom windows, I…"
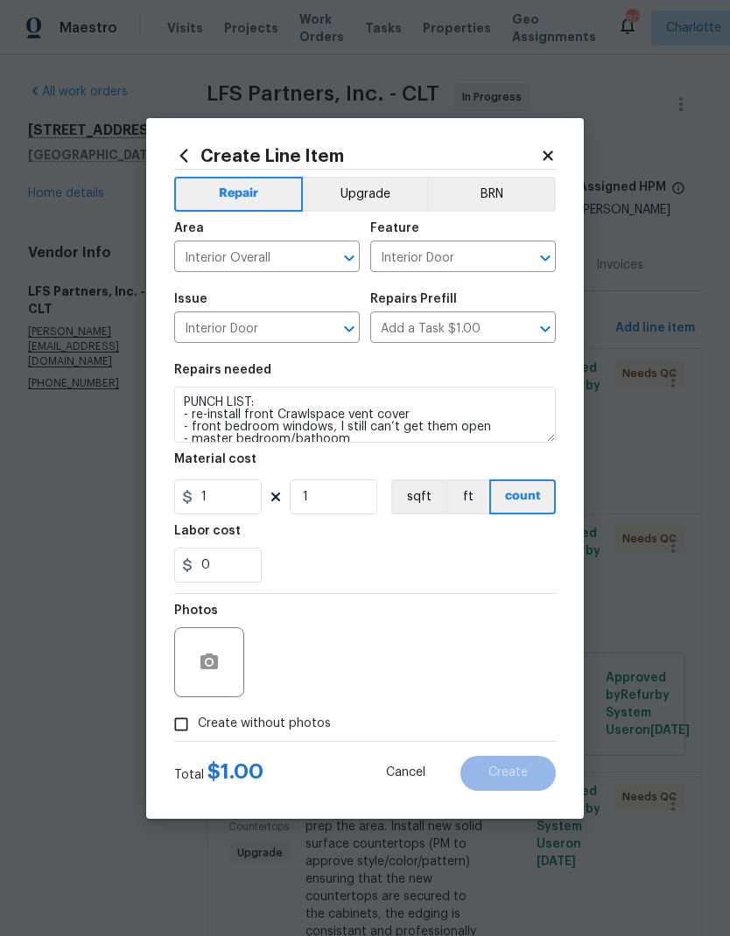
click at [471, 565] on div "0" at bounding box center [364, 565] width 381 height 35
click at [217, 666] on icon "button" at bounding box center [208, 661] width 17 height 16
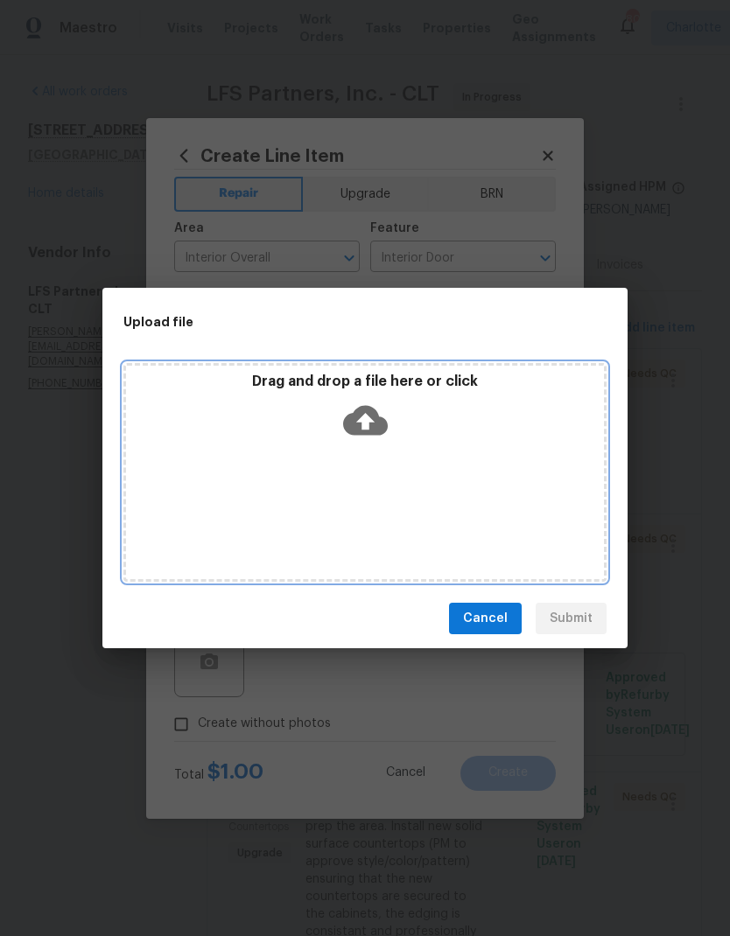
click at [451, 491] on div "Drag and drop a file here or click" at bounding box center [364, 472] width 483 height 219
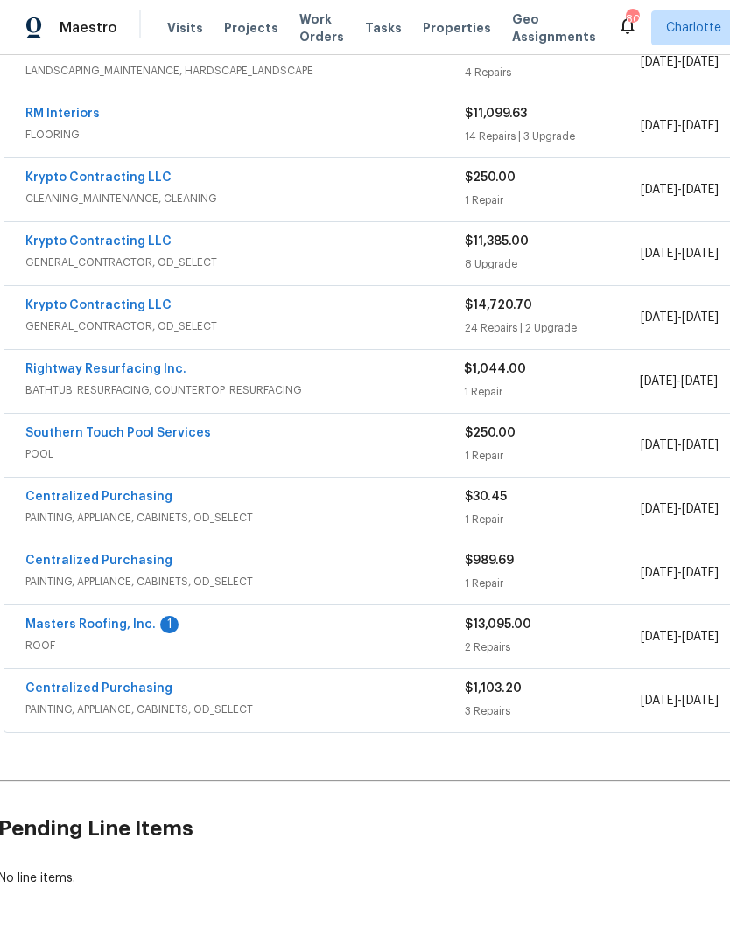
scroll to position [360, 2]
click at [70, 625] on link "Masters Roofing, Inc." at bounding box center [90, 625] width 130 height 12
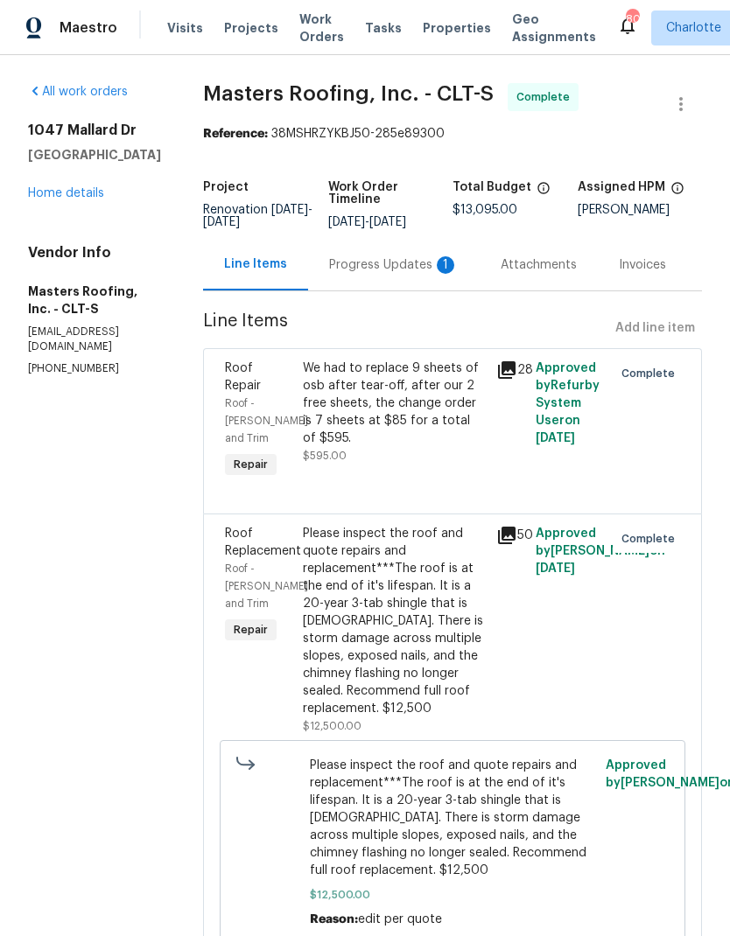
click at [422, 274] on div "Progress Updates 1" at bounding box center [393, 264] width 129 height 17
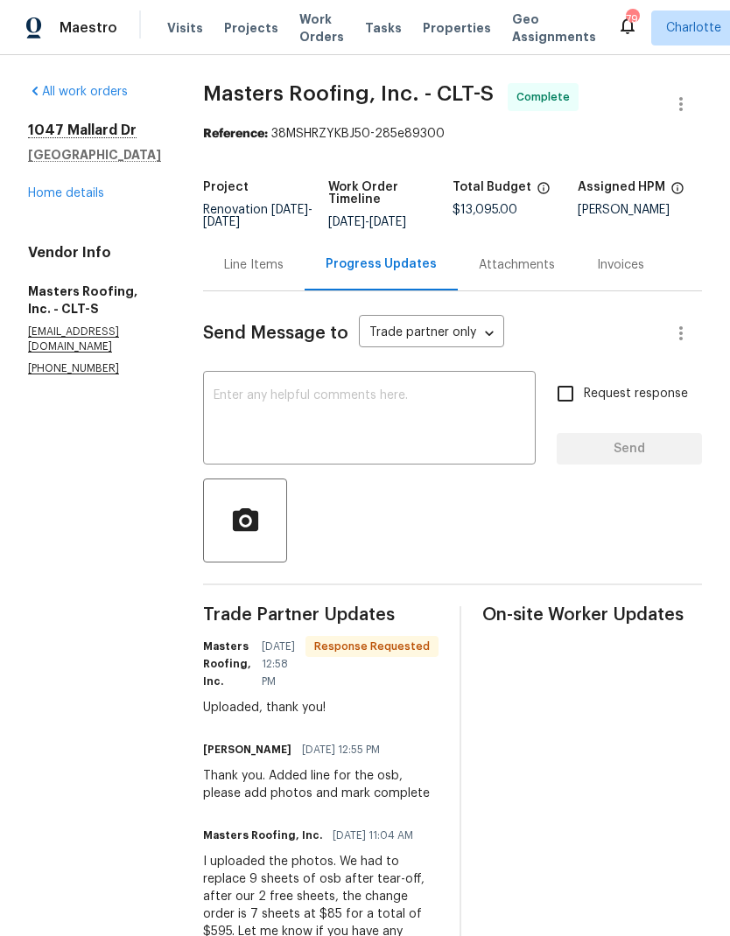
click at [428, 442] on textarea at bounding box center [368, 419] width 311 height 61
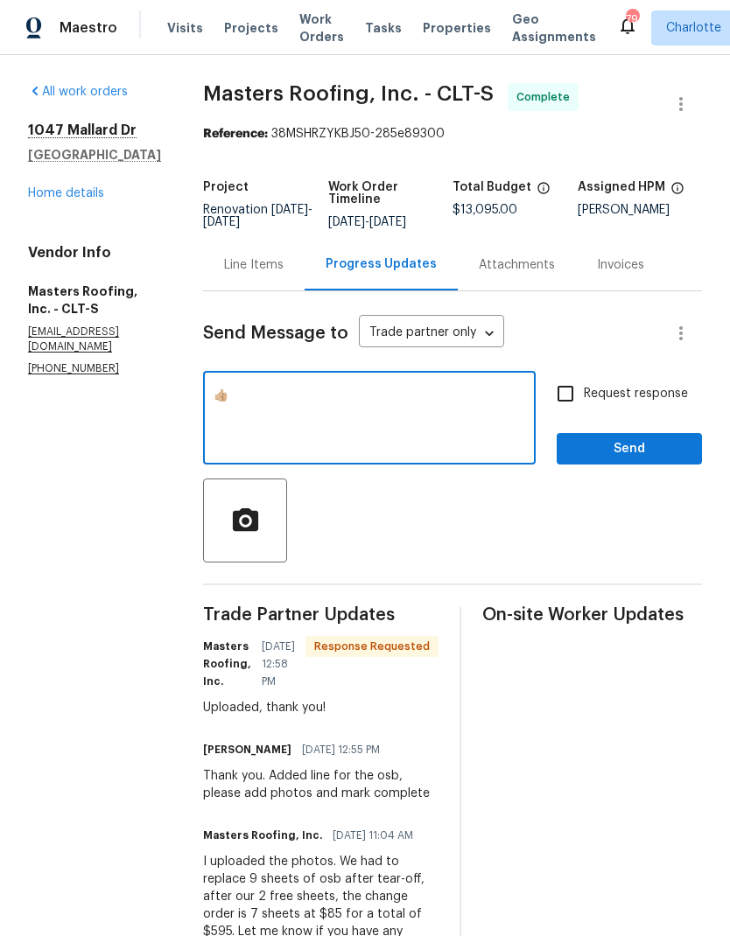
type textarea "👍🏼"
click at [678, 460] on span "Send" at bounding box center [628, 449] width 117 height 22
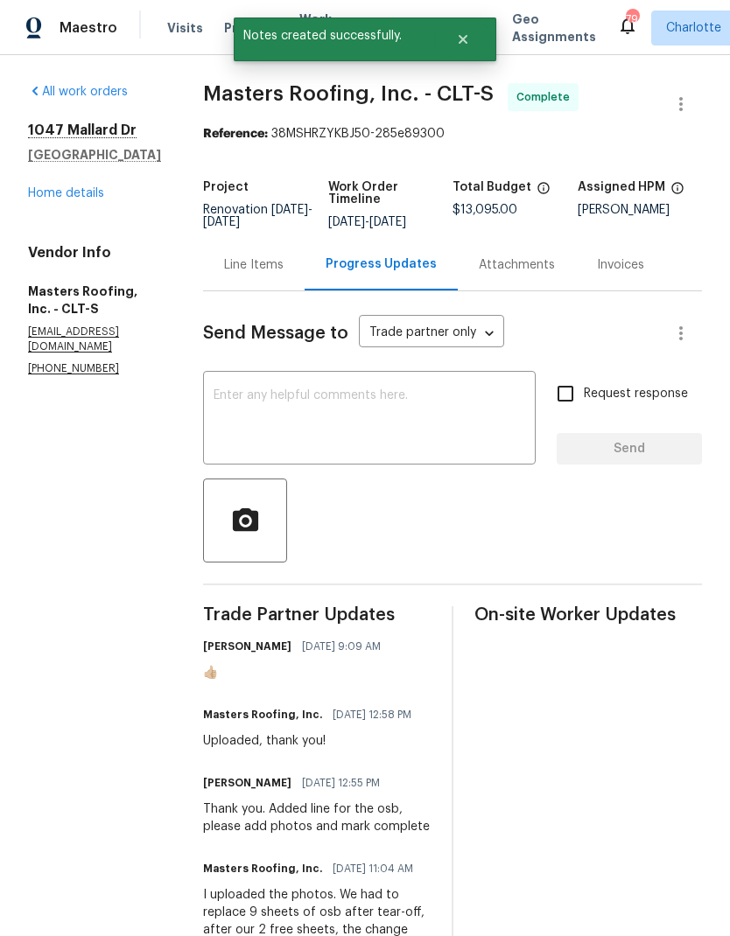
click at [46, 191] on link "Home details" at bounding box center [66, 193] width 76 height 12
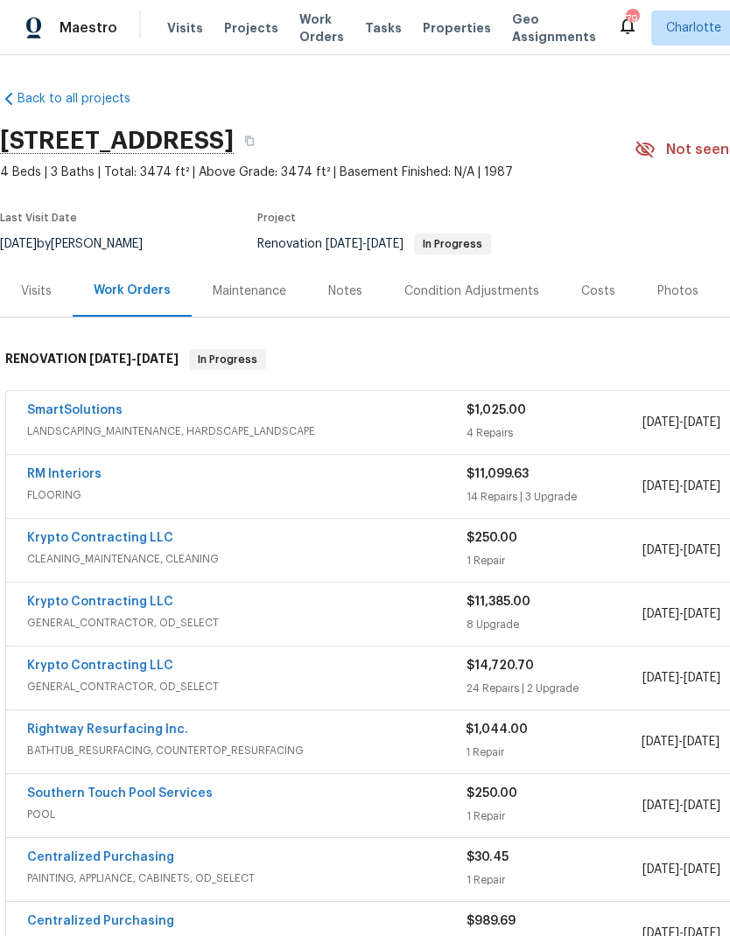
click at [146, 798] on link "Southern Touch Pool Services" at bounding box center [119, 793] width 185 height 12
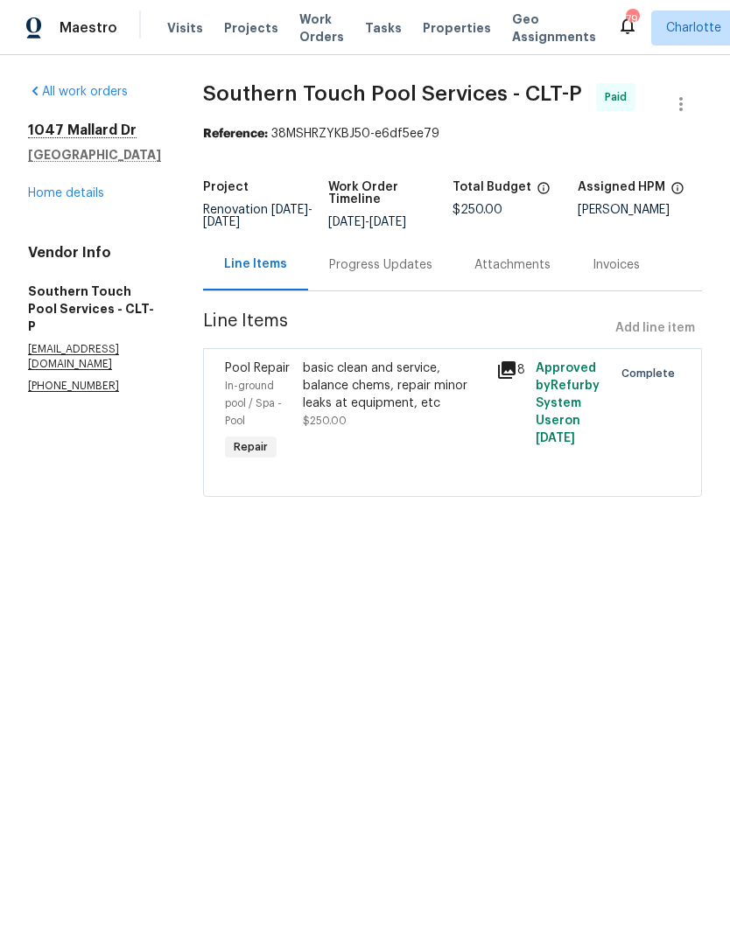
click at [409, 262] on div "Progress Updates" at bounding box center [380, 265] width 145 height 52
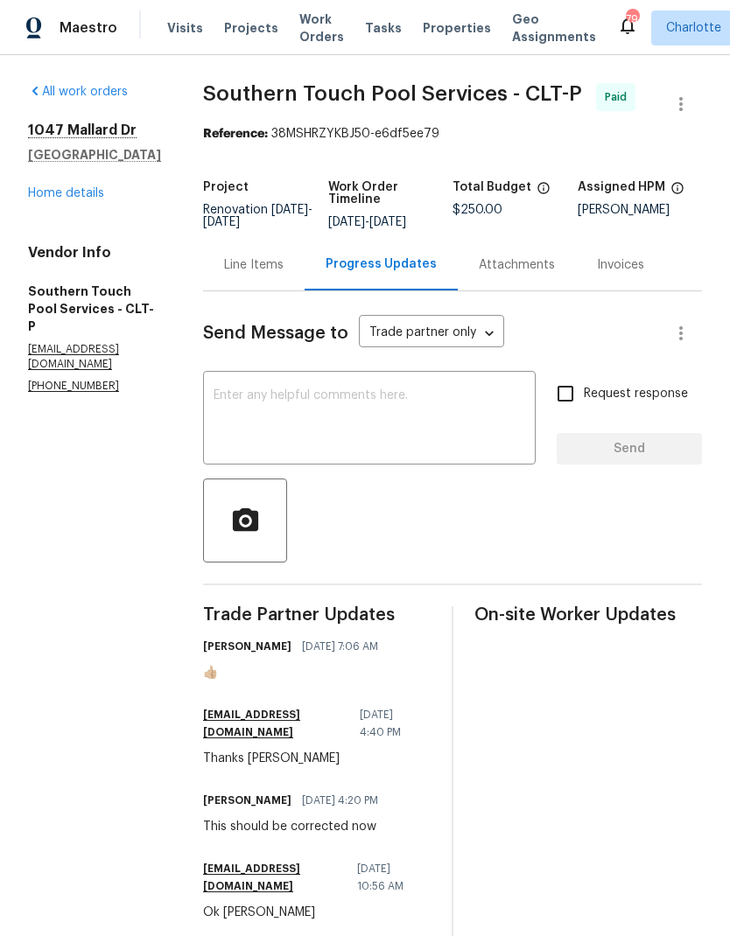
click at [422, 417] on textarea at bounding box center [368, 419] width 311 height 61
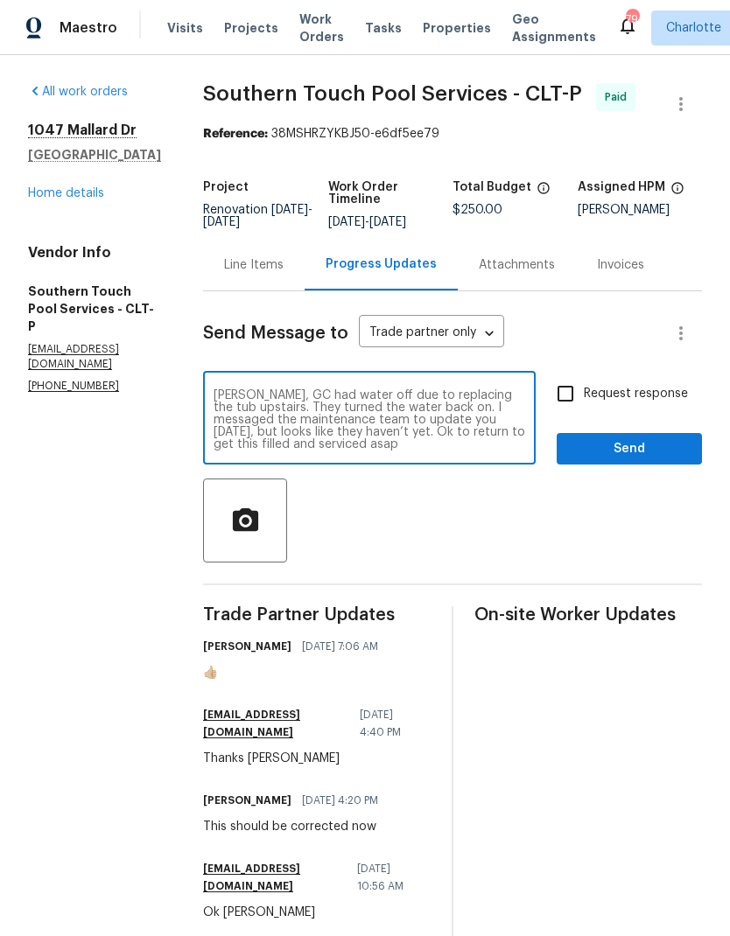
type textarea "Chris, GC had water off due to replacing the tub upstairs. They turned the wate…"
click at [583, 402] on input "Request response" at bounding box center [565, 393] width 37 height 37
checkbox input "true"
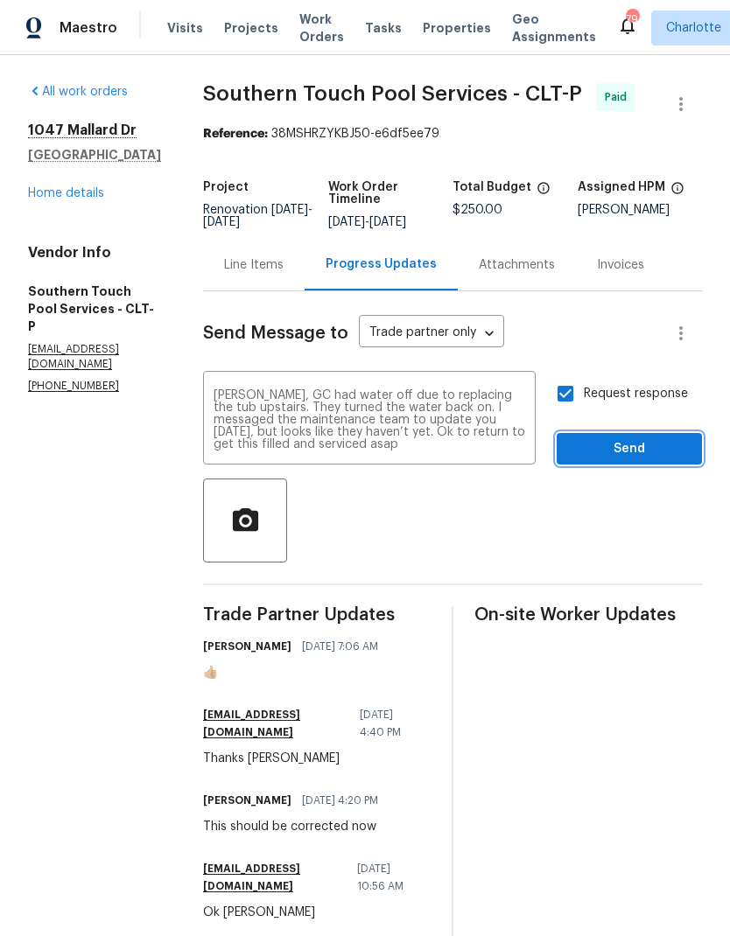
click at [660, 454] on span "Send" at bounding box center [628, 449] width 117 height 22
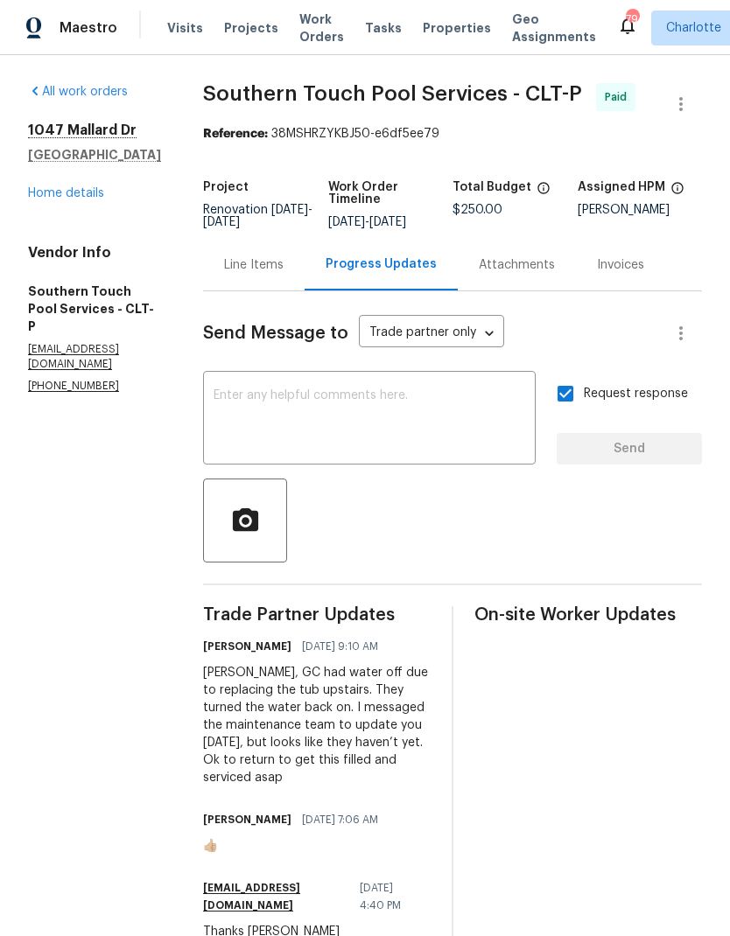
click at [250, 290] on div "Line Items" at bounding box center [253, 265] width 101 height 52
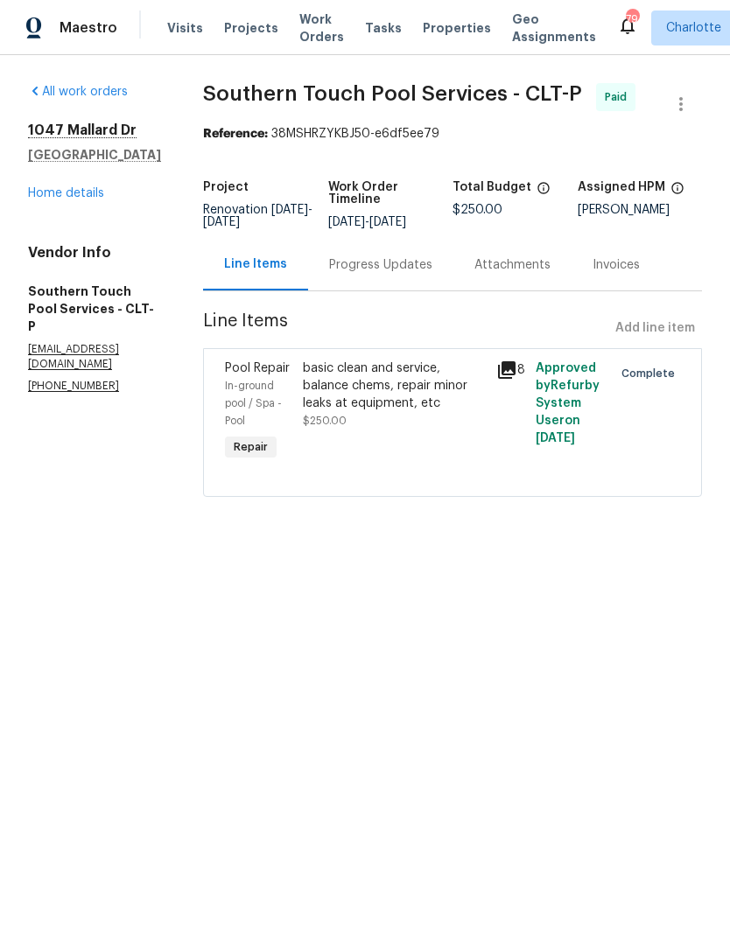
click at [43, 191] on link "Home details" at bounding box center [66, 193] width 76 height 12
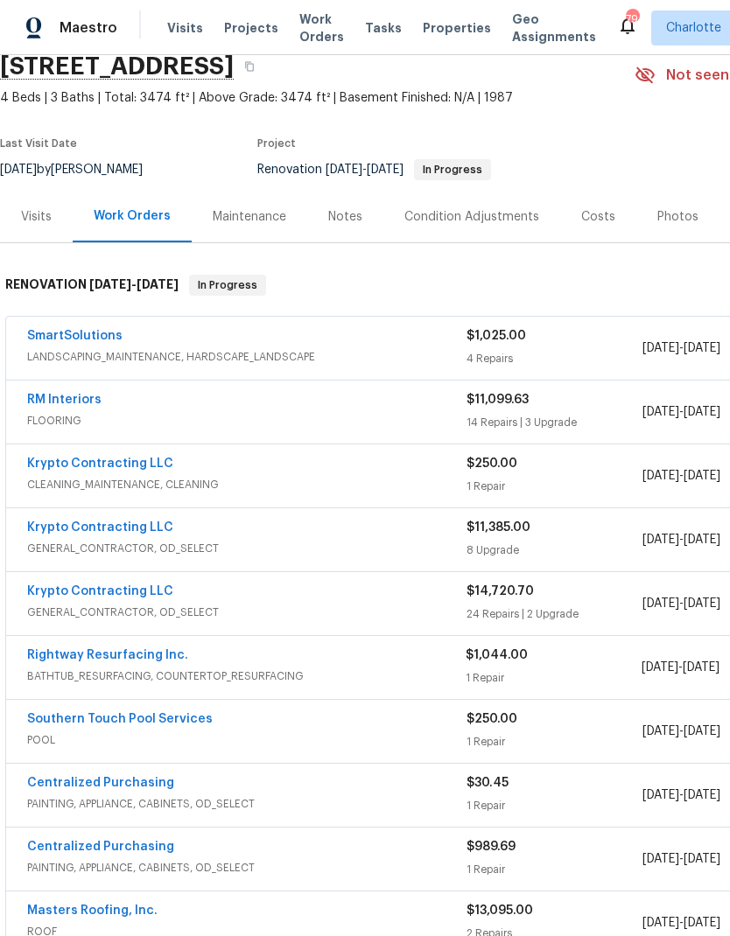
scroll to position [75, 0]
click at [126, 722] on link "Southern Touch Pool Services" at bounding box center [119, 718] width 185 height 12
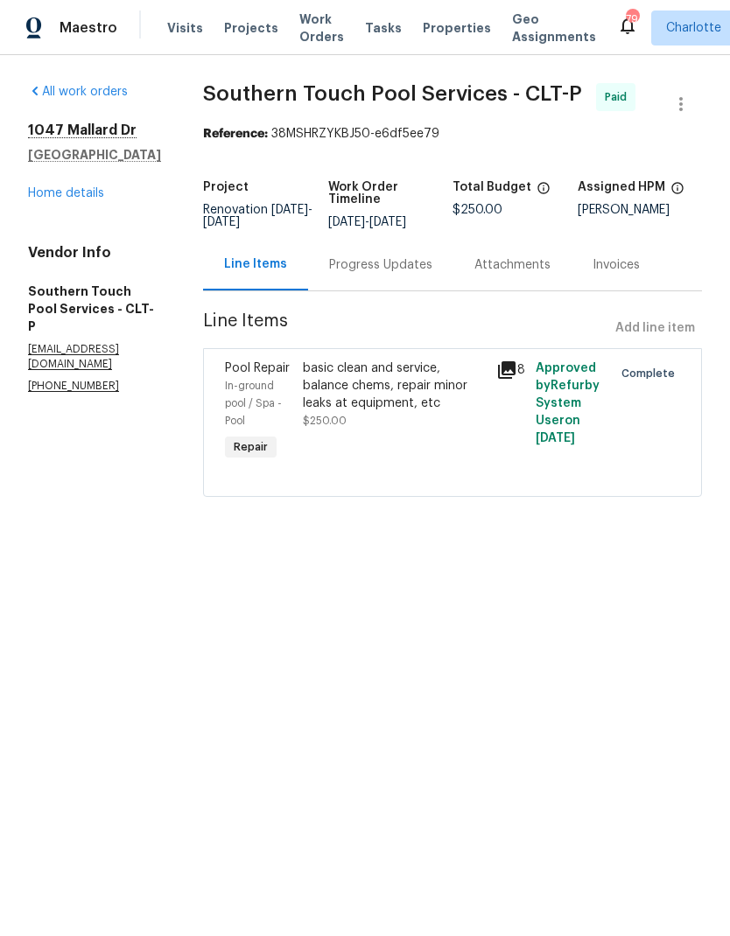
click at [506, 379] on icon at bounding box center [506, 369] width 17 height 17
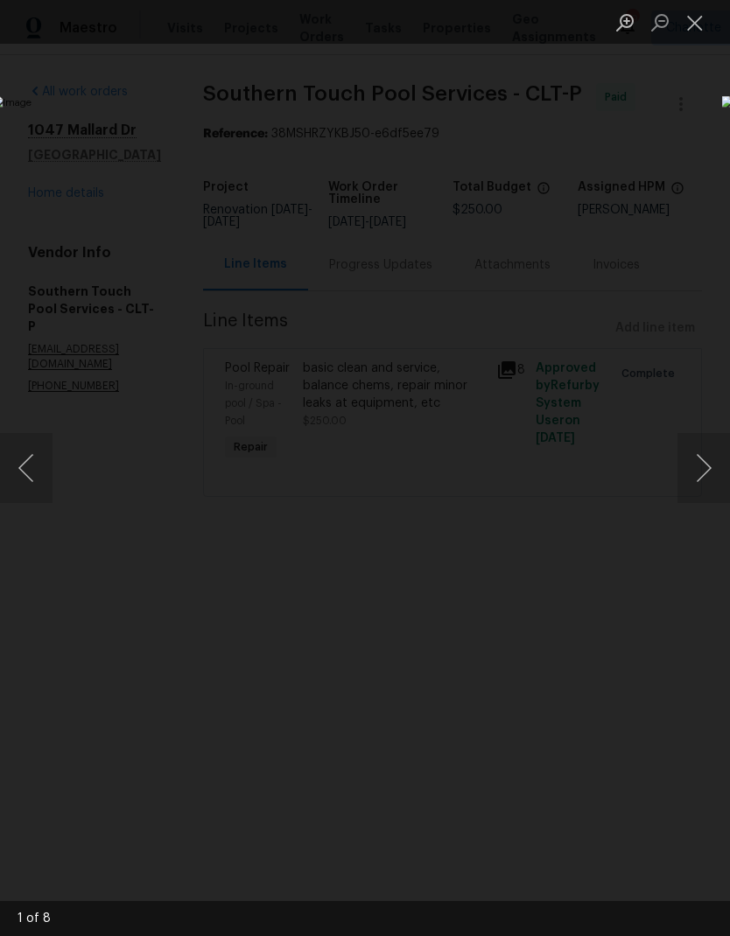
click at [706, 466] on button "Next image" at bounding box center [703, 468] width 52 height 70
click at [699, 463] on button "Next image" at bounding box center [703, 468] width 52 height 70
click at [697, 461] on button "Next image" at bounding box center [703, 468] width 52 height 70
click at [695, 461] on button "Next image" at bounding box center [703, 468] width 52 height 70
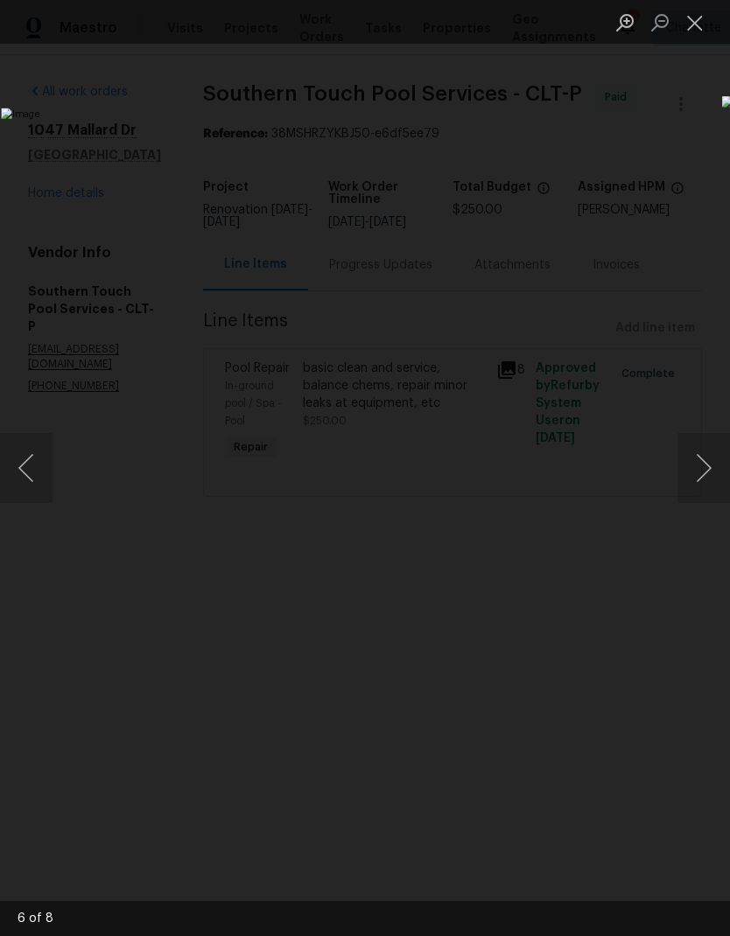
click at [695, 464] on button "Next image" at bounding box center [703, 468] width 52 height 70
click at [702, 31] on button "Close lightbox" at bounding box center [694, 22] width 35 height 31
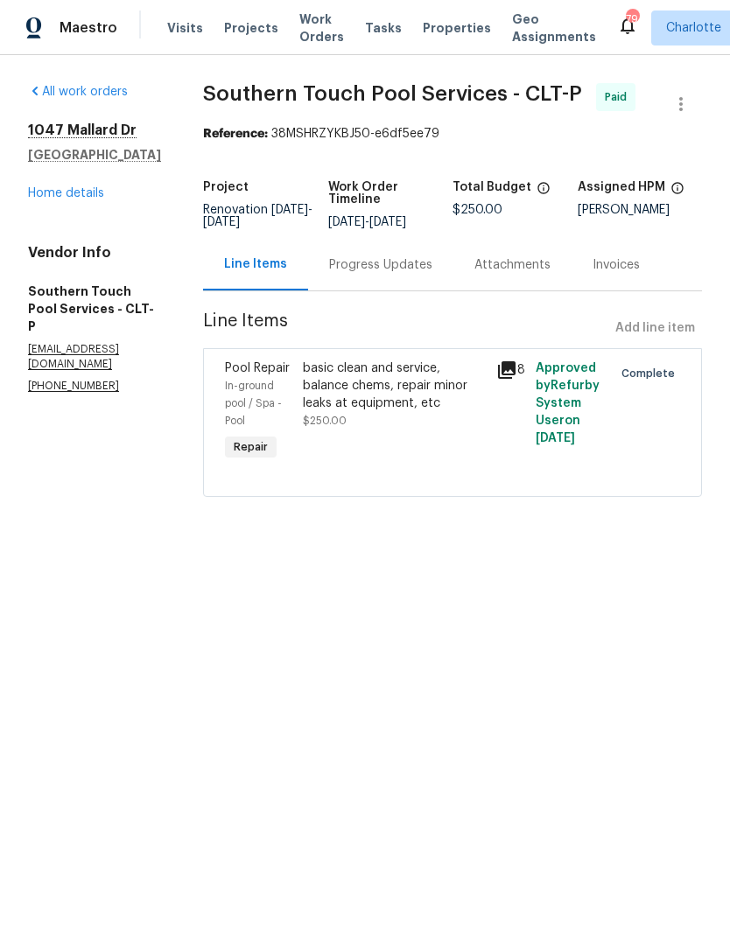
click at [78, 196] on link "Home details" at bounding box center [66, 193] width 76 height 12
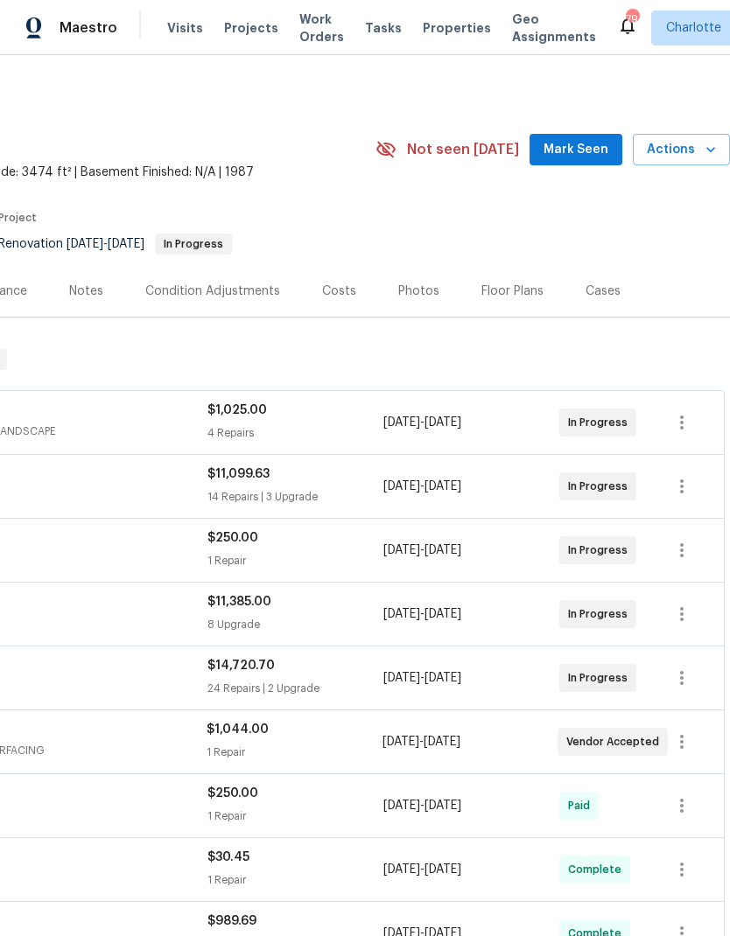
scroll to position [0, 259]
click at [580, 138] on button "Mark Seen" at bounding box center [575, 150] width 93 height 32
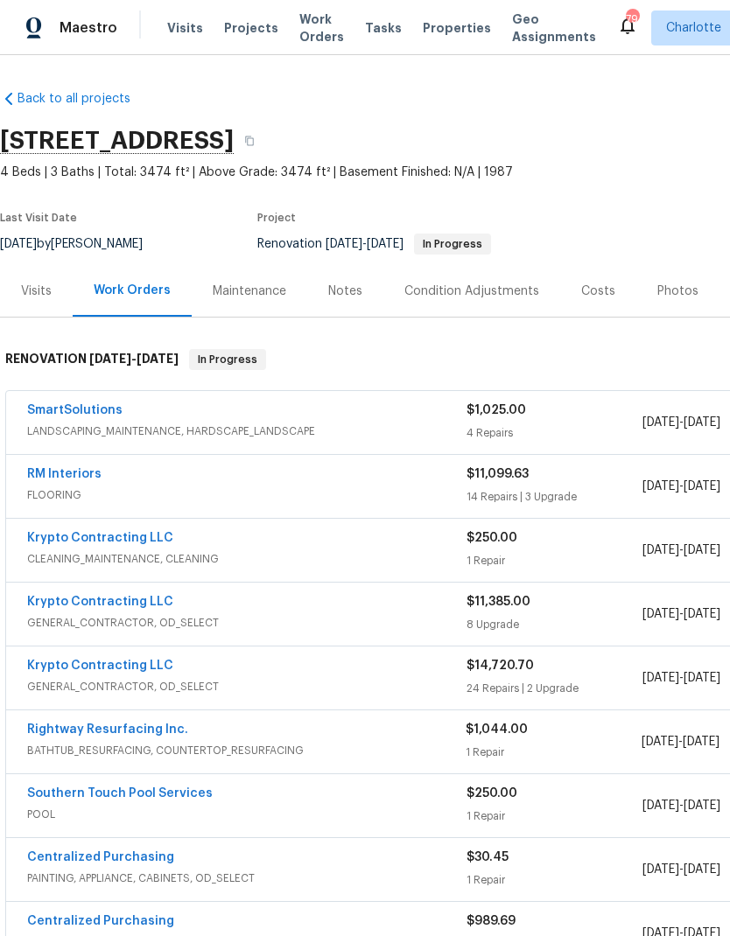
scroll to position [0, 0]
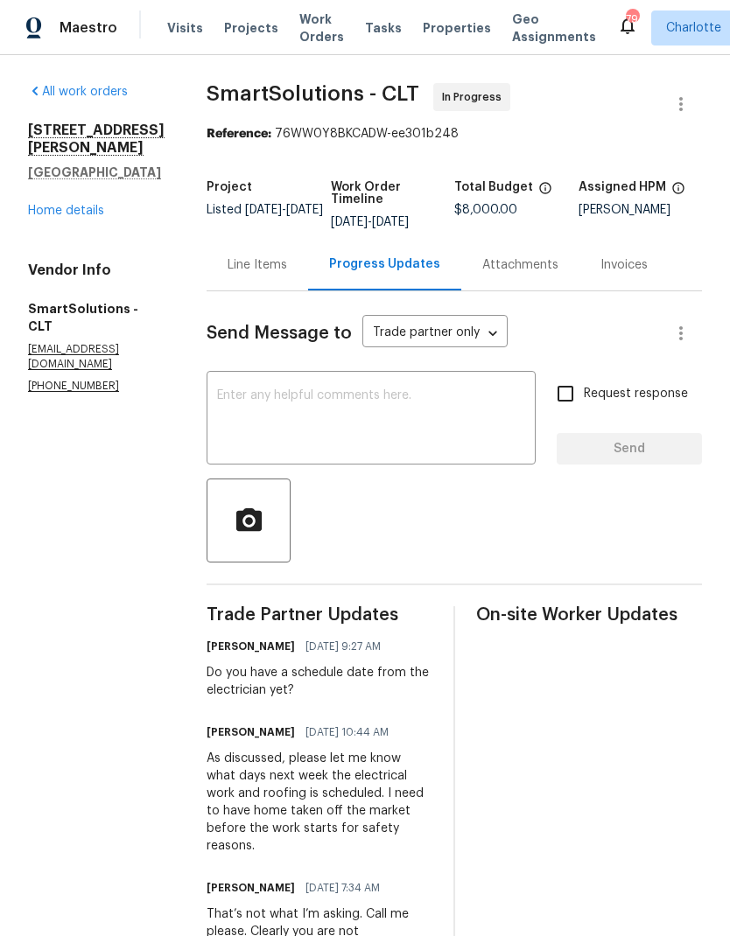
click at [362, 408] on textarea at bounding box center [371, 419] width 308 height 61
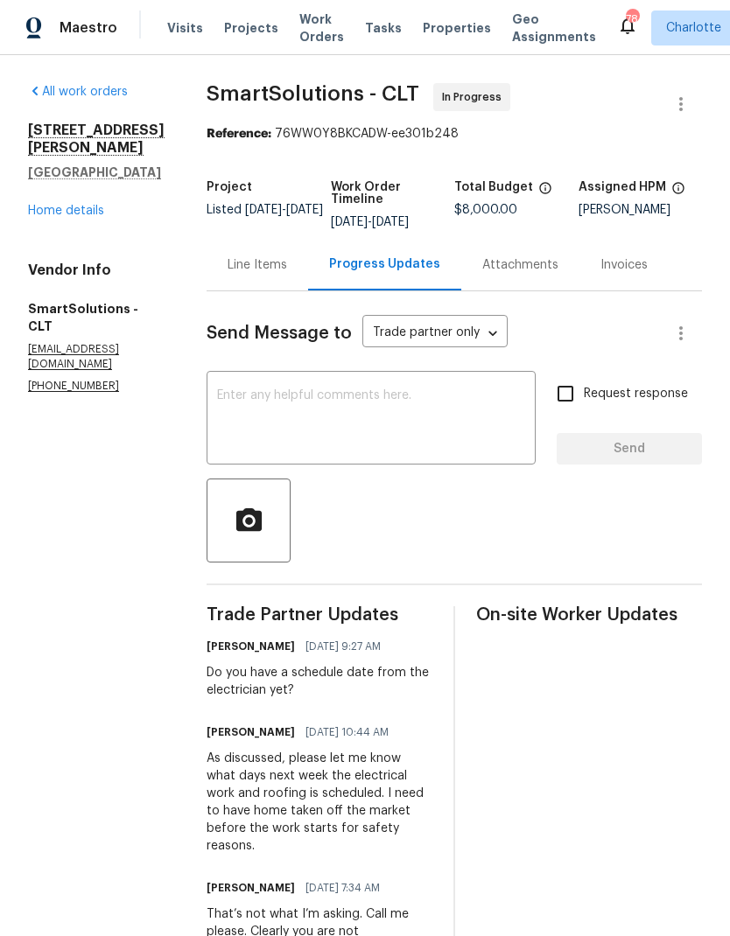
click at [262, 421] on textarea at bounding box center [371, 419] width 308 height 61
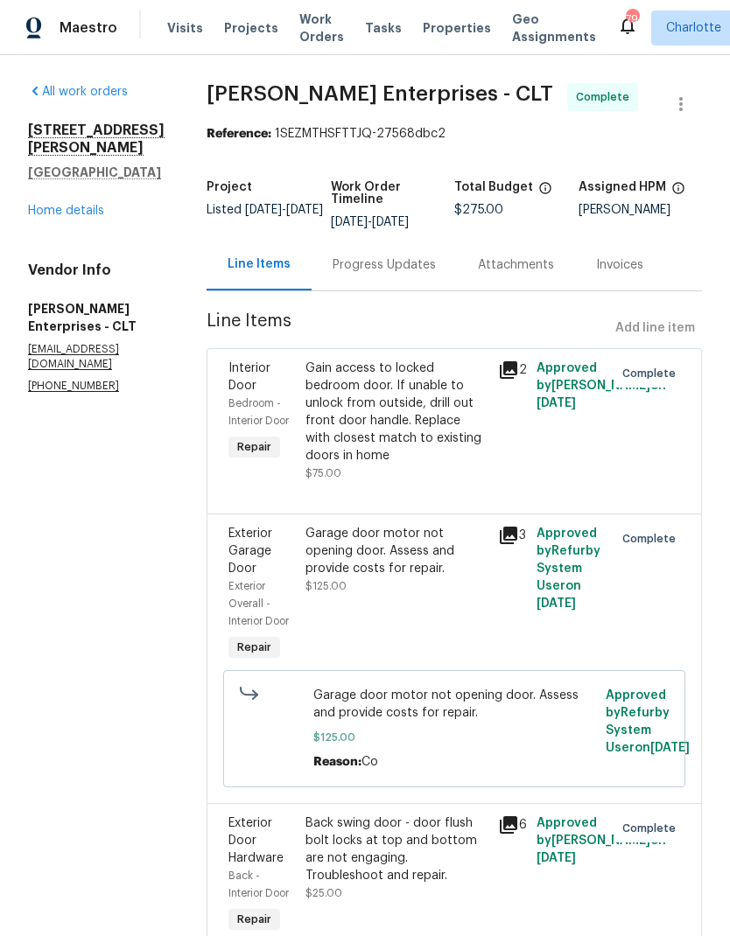
click at [39, 205] on link "Home details" at bounding box center [66, 211] width 76 height 12
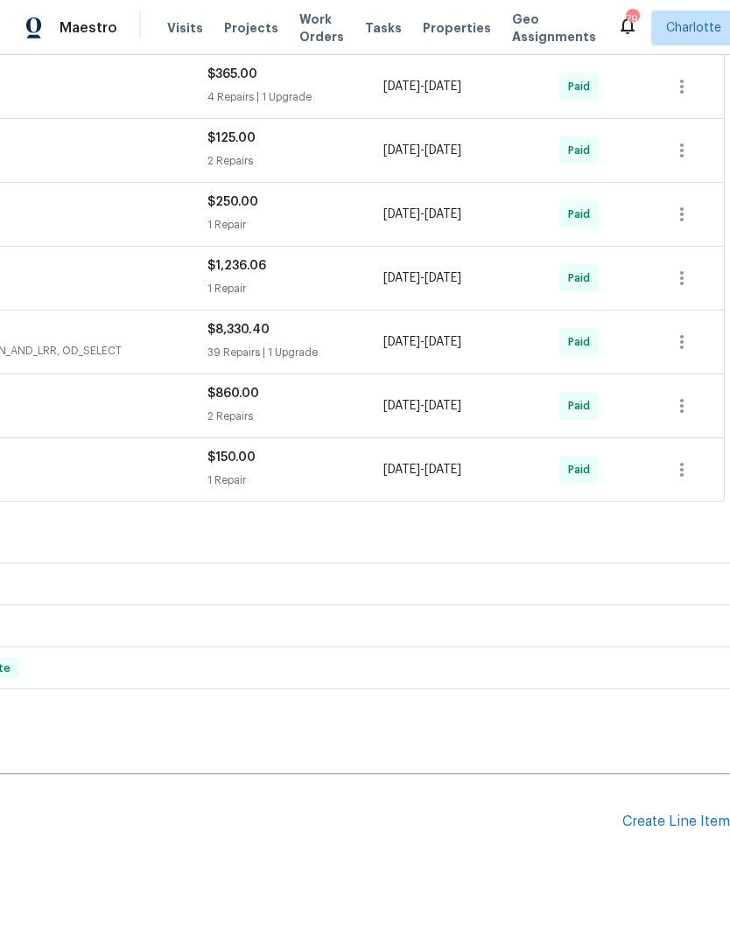
scroll to position [522, 261]
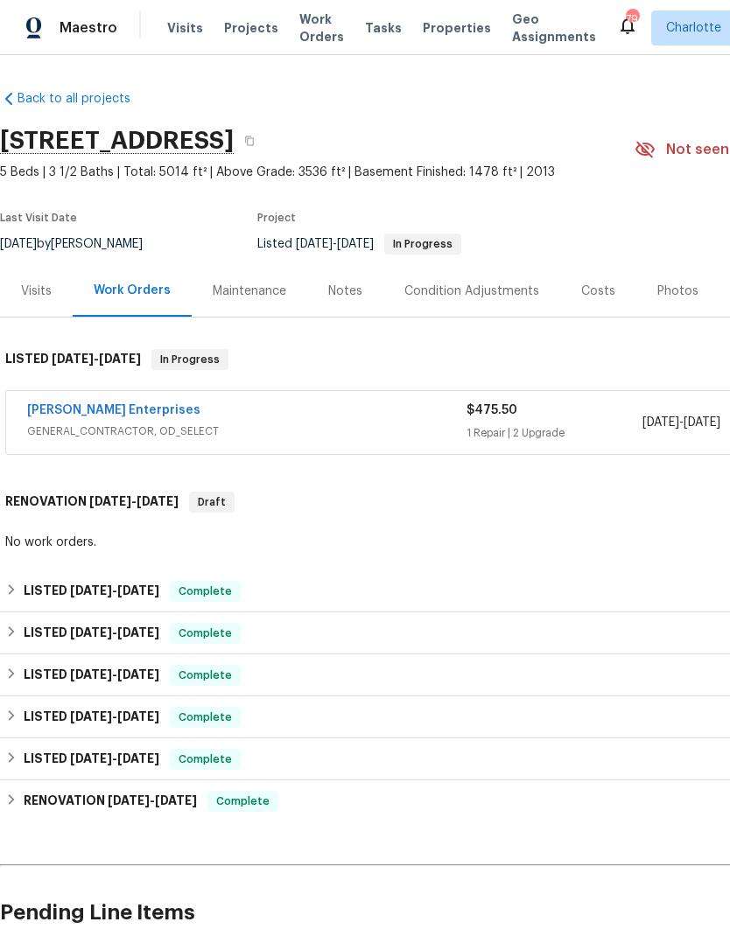
click at [75, 410] on link "[PERSON_NAME] Enterprises" at bounding box center [113, 410] width 173 height 12
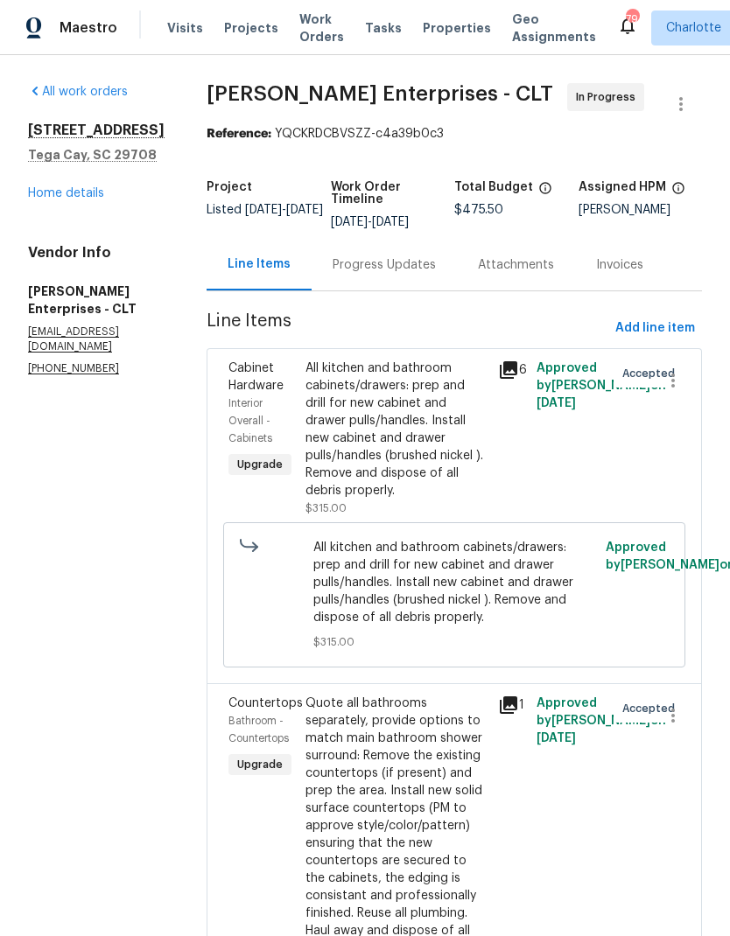
click at [244, 379] on span "Cabinet Hardware" at bounding box center [255, 377] width 55 height 30
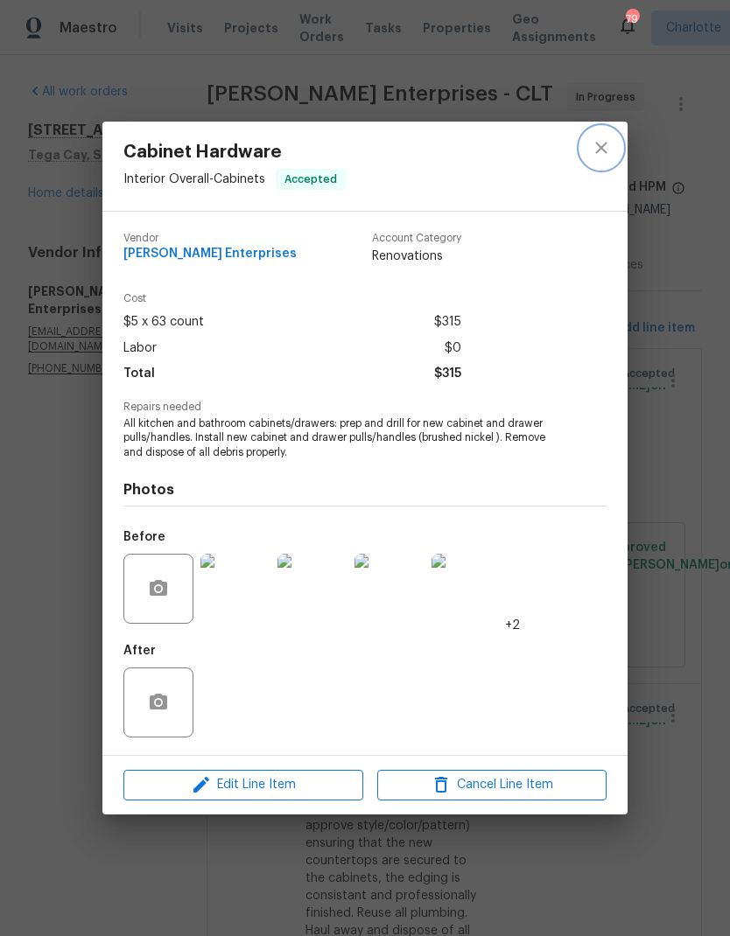
click at [603, 143] on icon "close" at bounding box center [600, 147] width 21 height 21
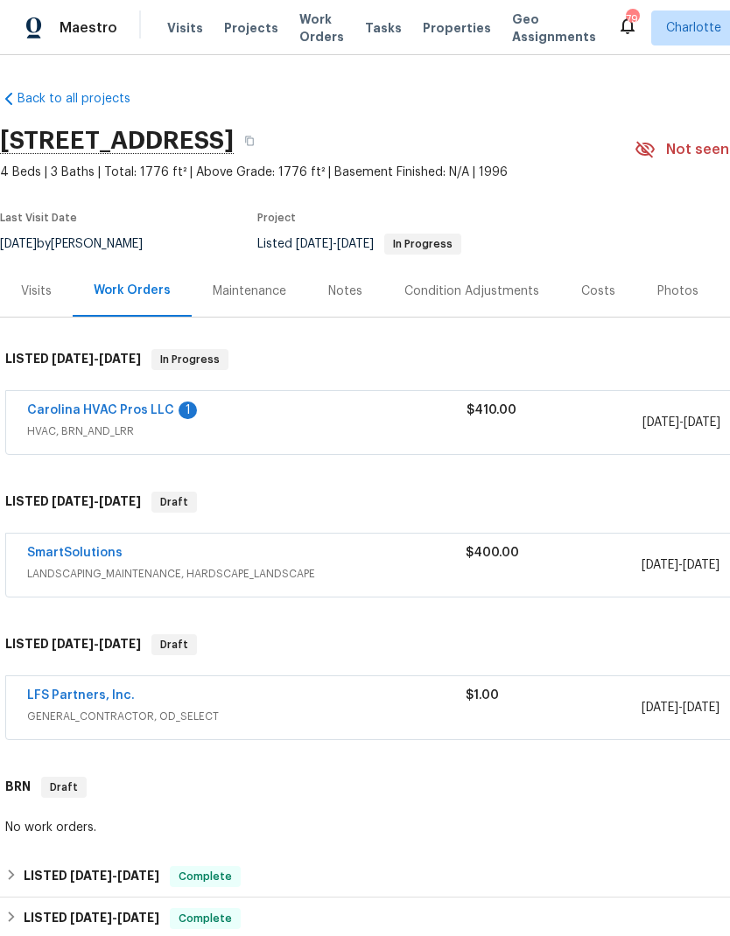
click at [53, 415] on link "Carolina HVAC Pros LLC" at bounding box center [100, 410] width 147 height 12
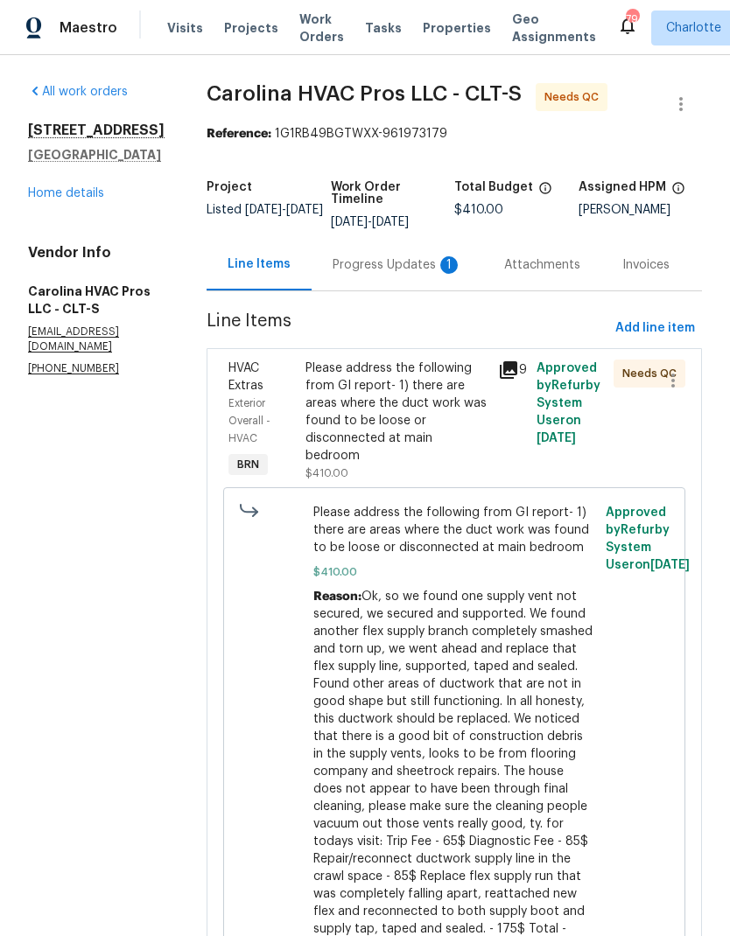
click at [415, 272] on div "Progress Updates 1" at bounding box center [396, 264] width 129 height 17
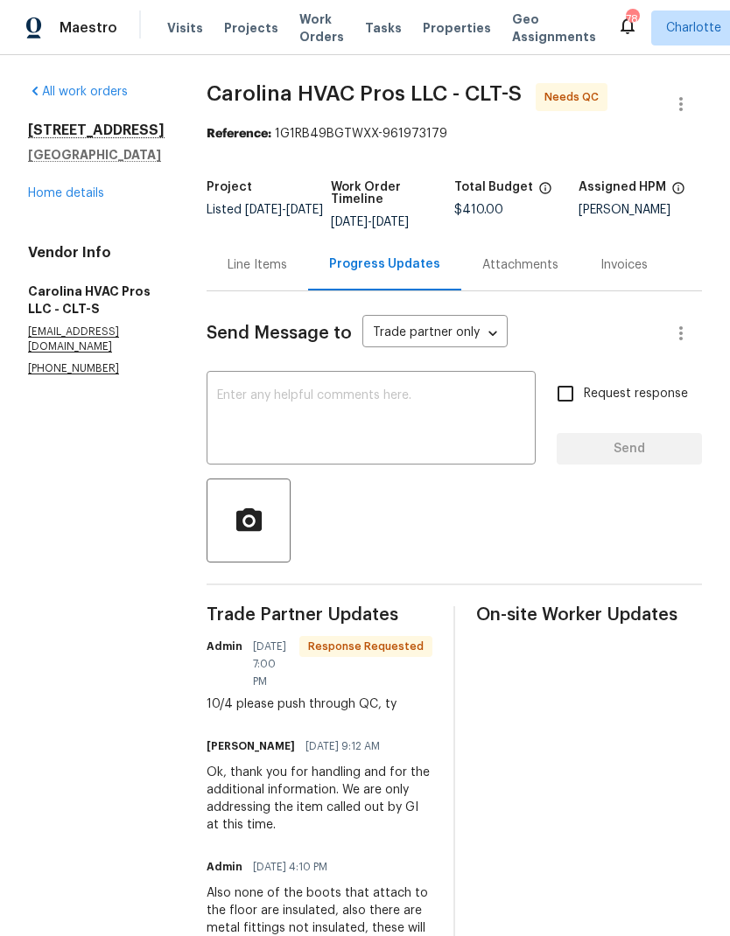
click at [264, 271] on div "Line Items" at bounding box center [256, 264] width 59 height 17
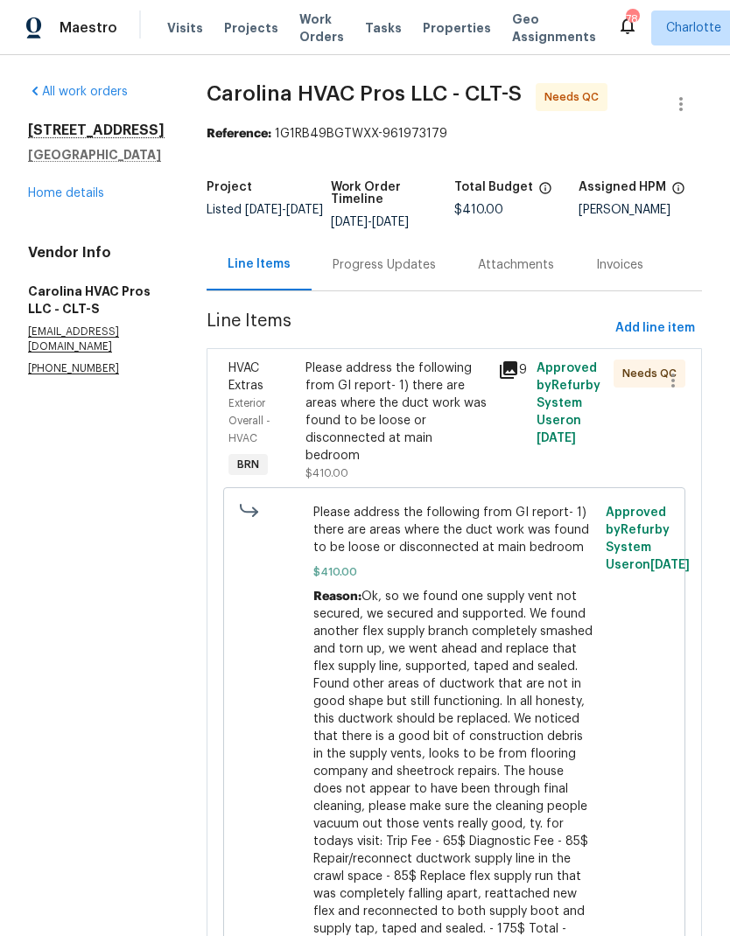
click at [515, 377] on icon at bounding box center [507, 369] width 17 height 17
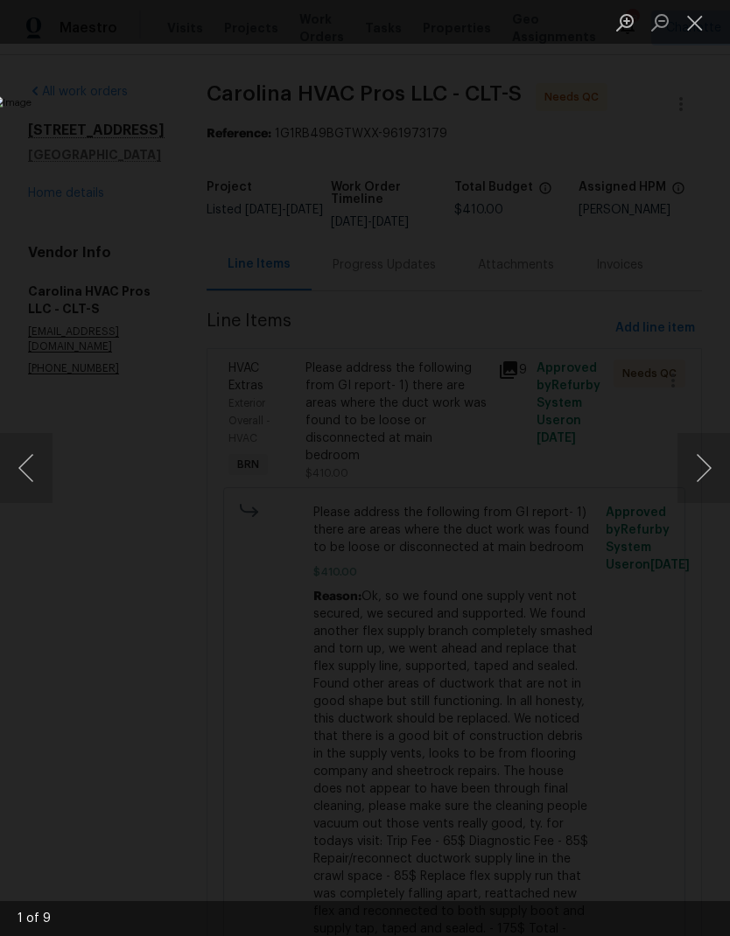
click at [700, 19] on button "Close lightbox" at bounding box center [694, 22] width 35 height 31
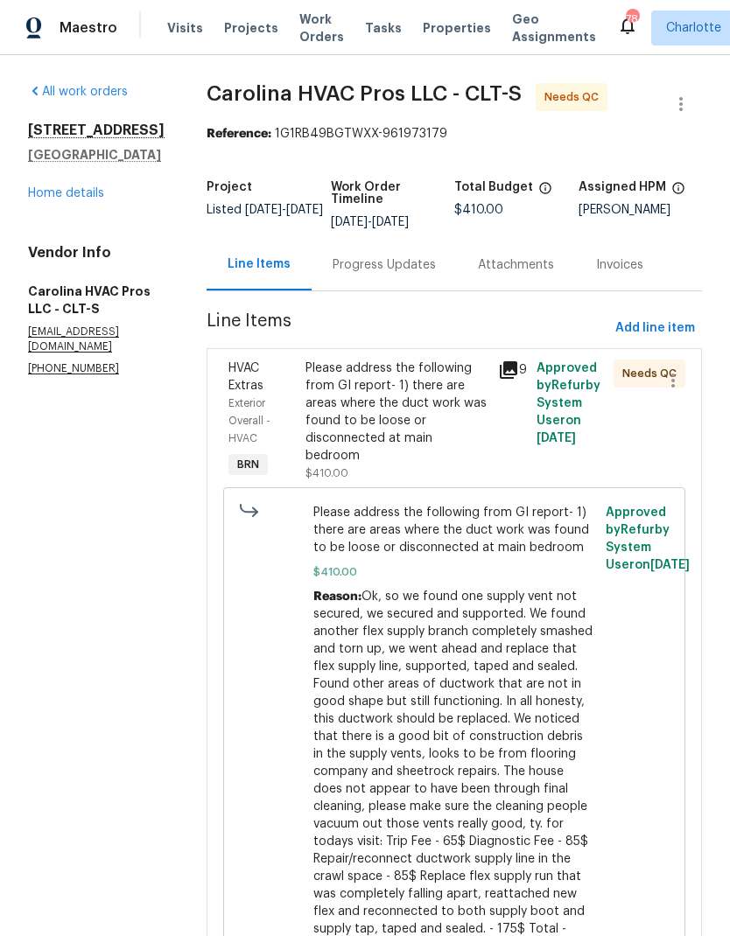
click at [257, 375] on div "HVAC Extras" at bounding box center [261, 377] width 66 height 35
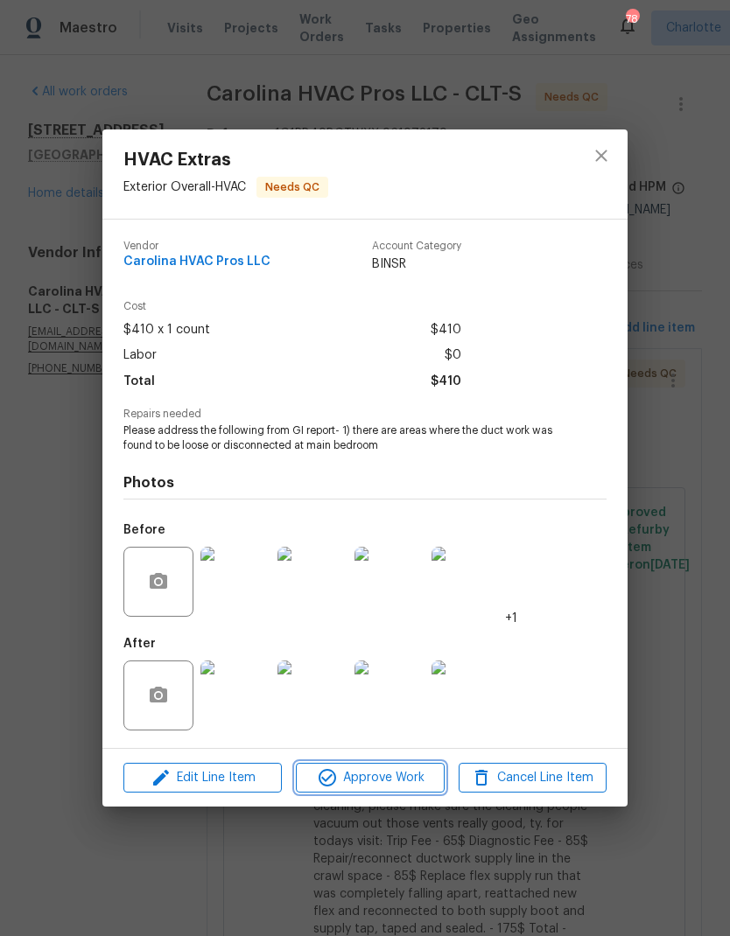
click at [389, 777] on span "Approve Work" at bounding box center [369, 778] width 137 height 22
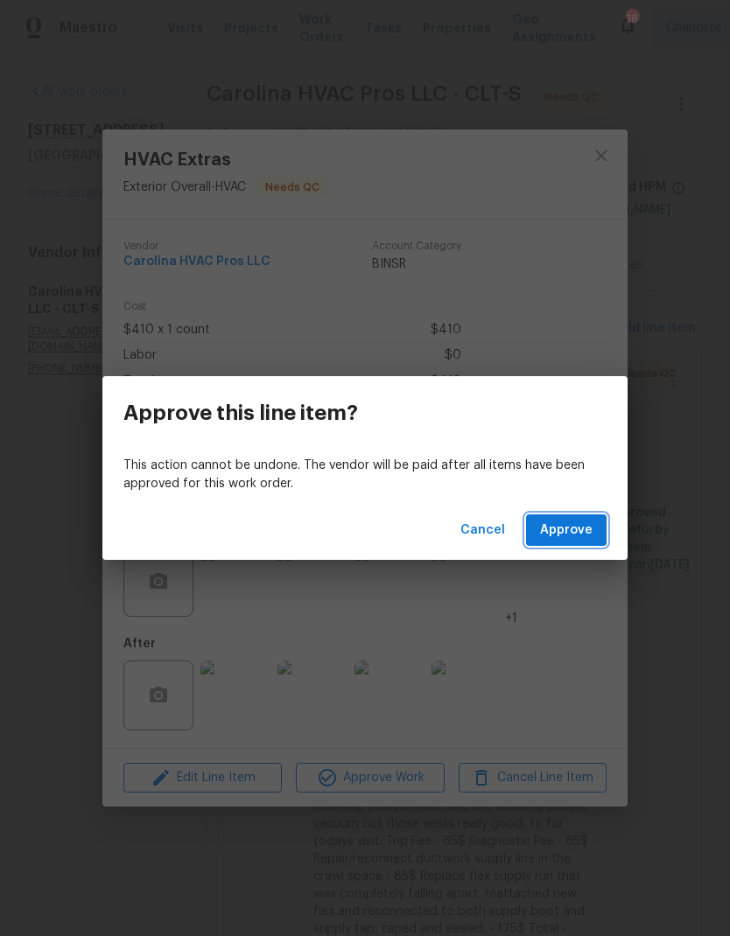
click at [570, 541] on button "Approve" at bounding box center [566, 530] width 80 height 32
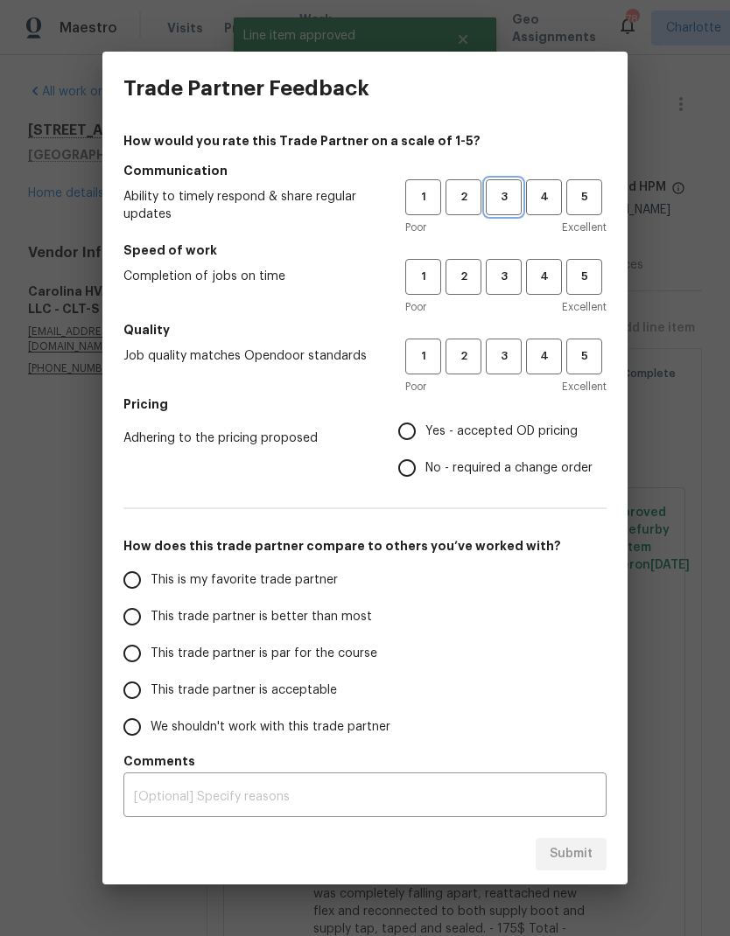
click at [511, 201] on span "3" at bounding box center [503, 197] width 32 height 20
click at [499, 274] on span "3" at bounding box center [503, 277] width 32 height 20
click at [513, 343] on button "3" at bounding box center [503, 357] width 36 height 36
click at [404, 418] on input "Yes - accepted OD pricing" at bounding box center [406, 431] width 37 height 37
radio input "true"
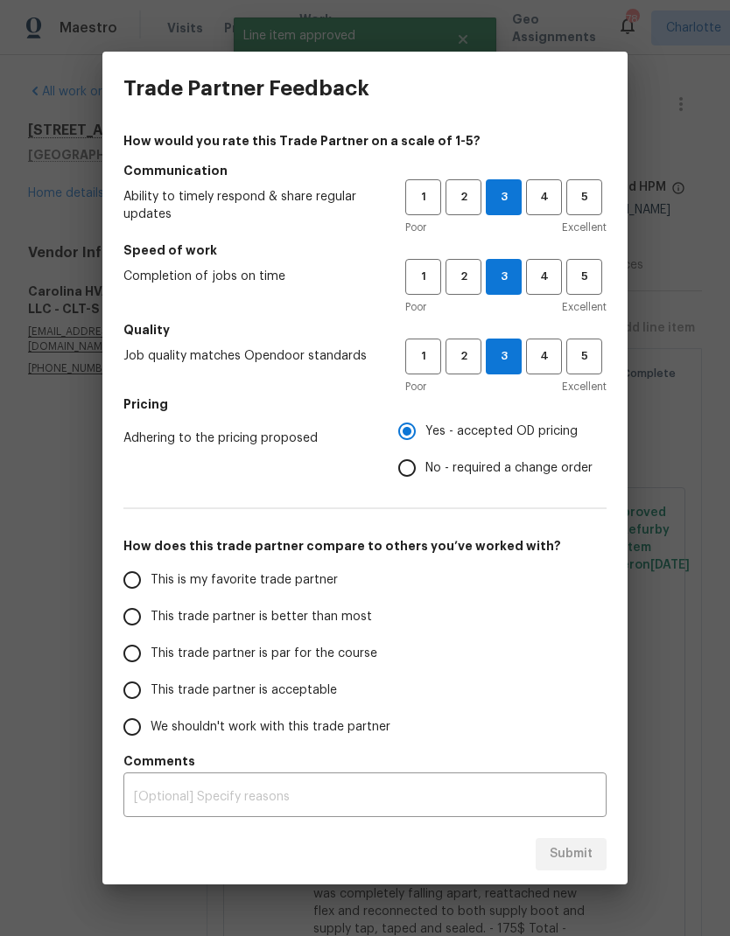
click at [148, 647] on input "This trade partner is par for the course" at bounding box center [132, 653] width 37 height 37
click at [562, 842] on button "Submit" at bounding box center [570, 854] width 71 height 32
radio input "true"
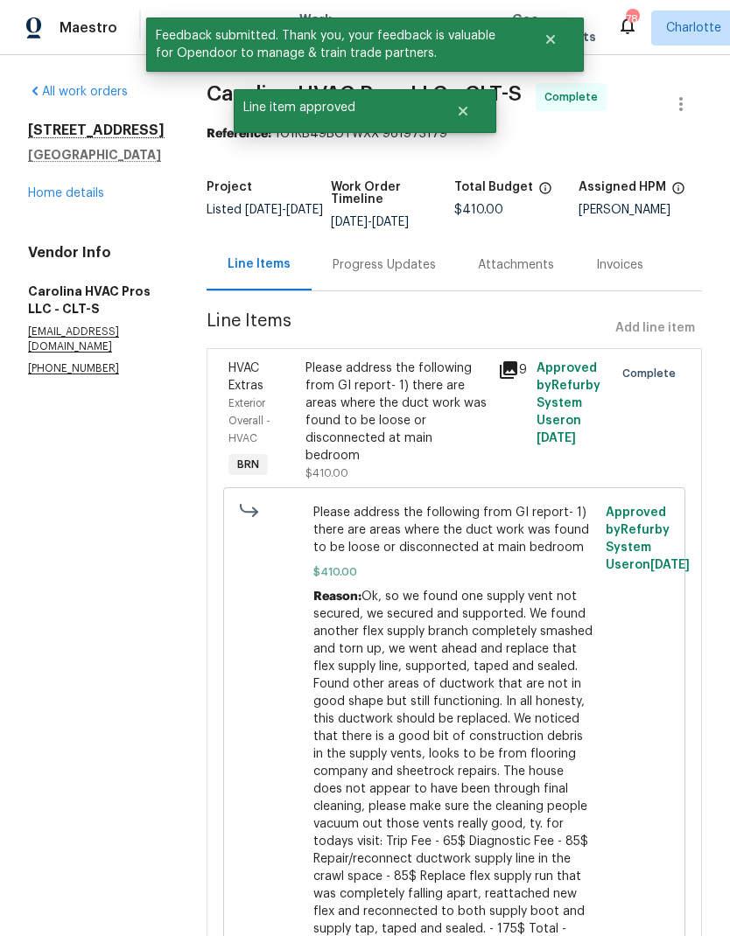
click at [386, 275] on div "Progress Updates" at bounding box center [383, 265] width 145 height 52
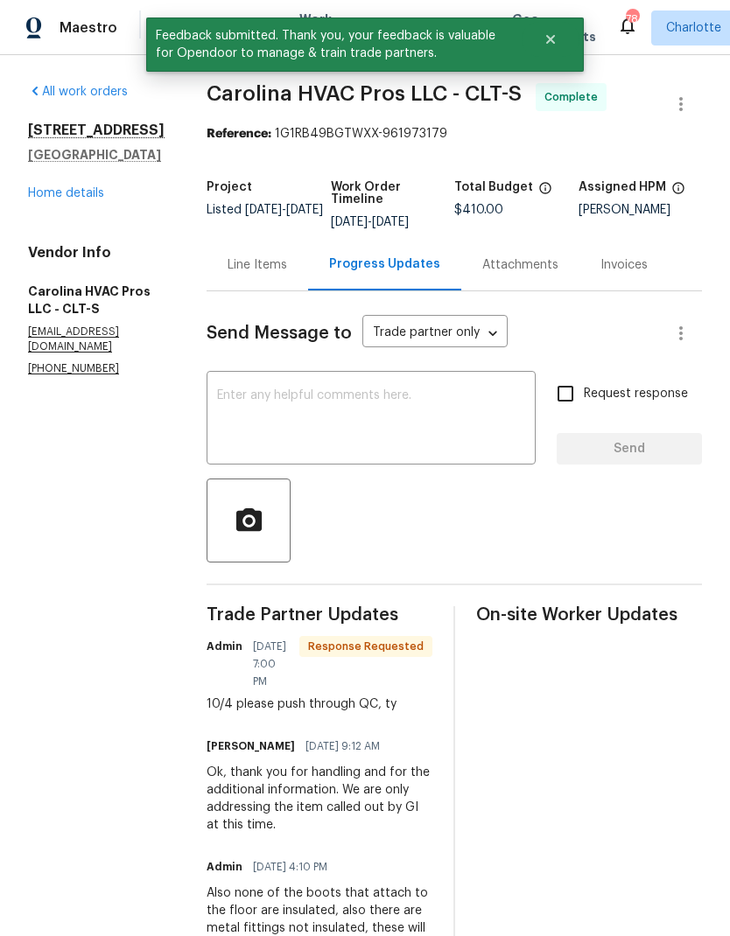
click at [365, 435] on textarea at bounding box center [371, 419] width 308 height 61
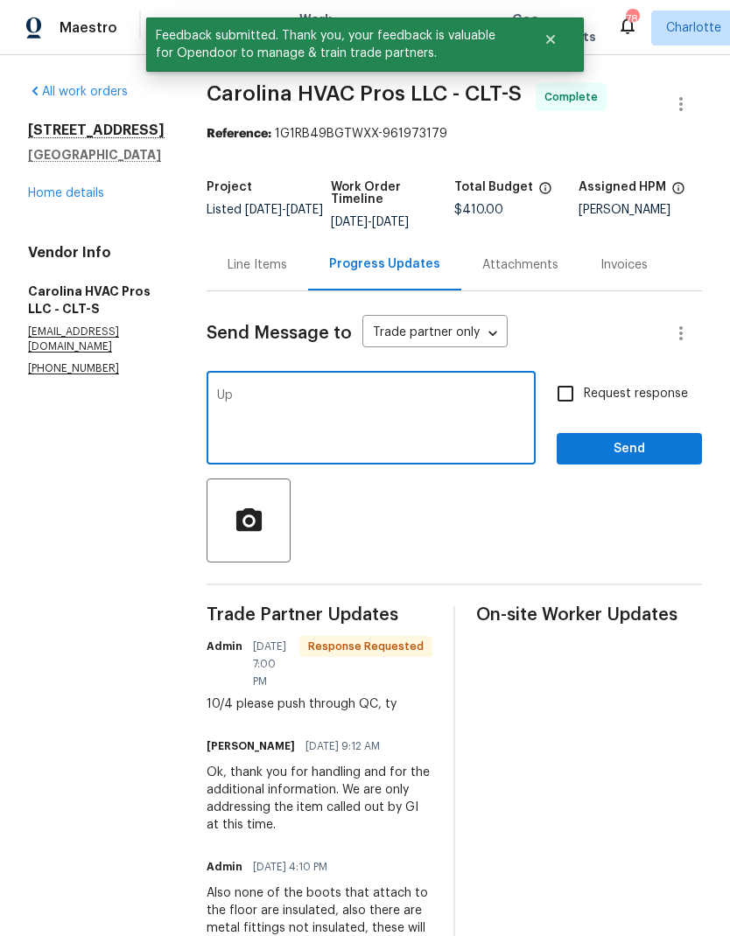
type textarea "U"
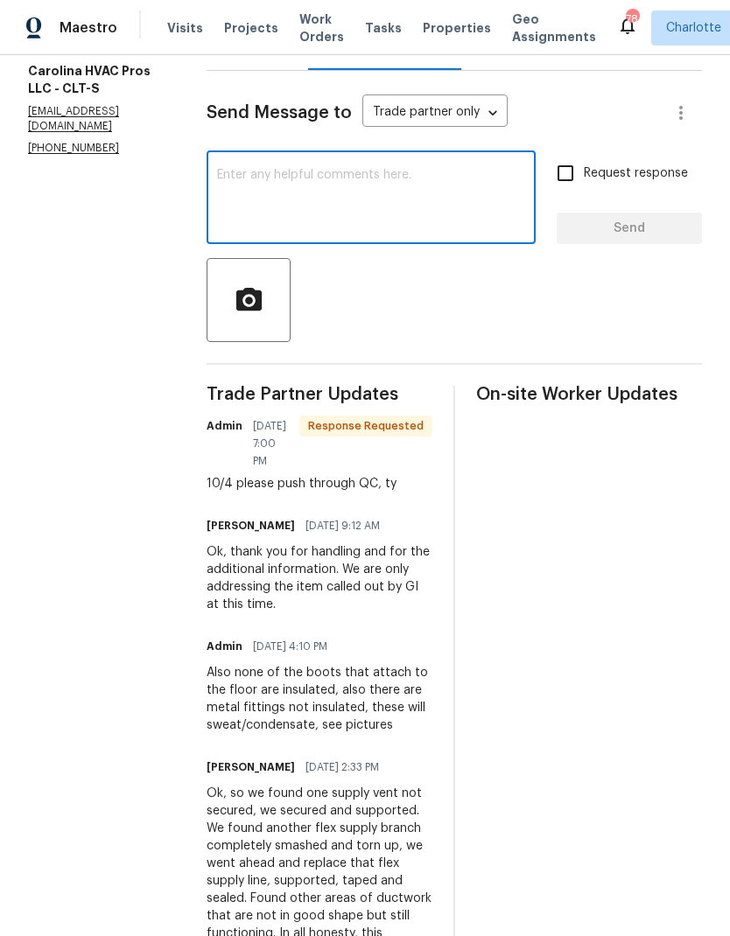
scroll to position [150, 0]
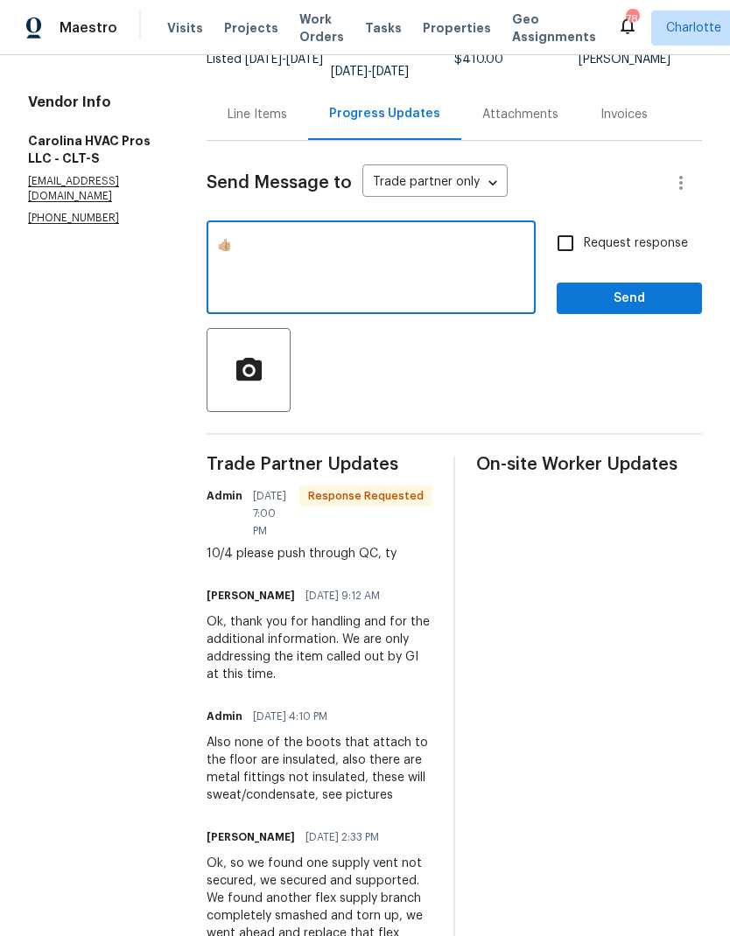
type textarea "👍🏼"
click at [656, 292] on span "Send" at bounding box center [628, 299] width 117 height 22
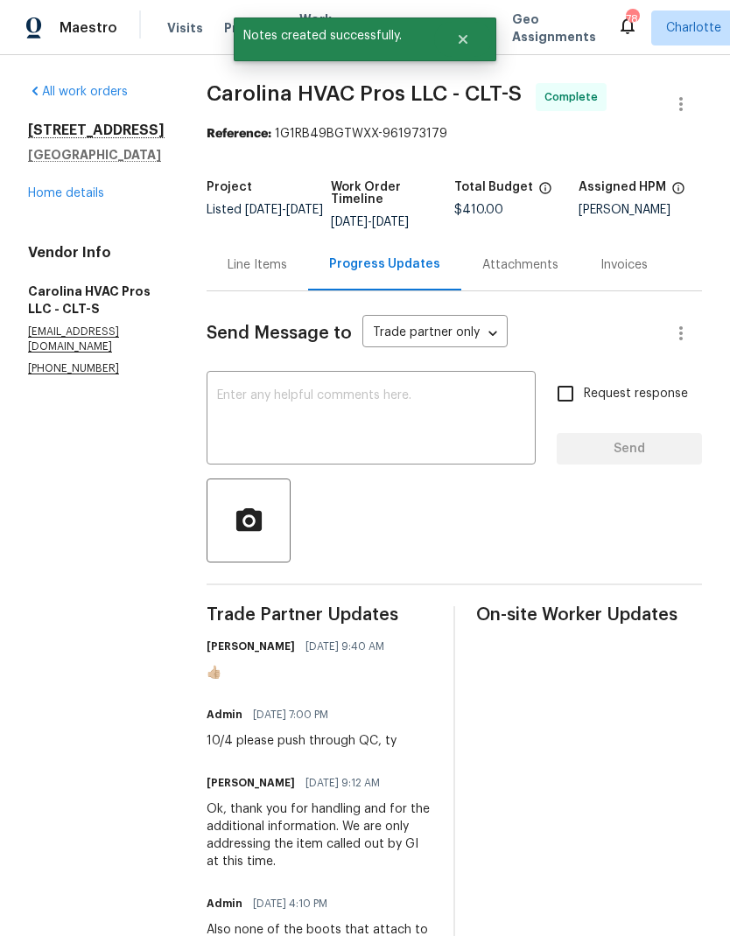
click at [37, 197] on link "Home details" at bounding box center [66, 193] width 76 height 12
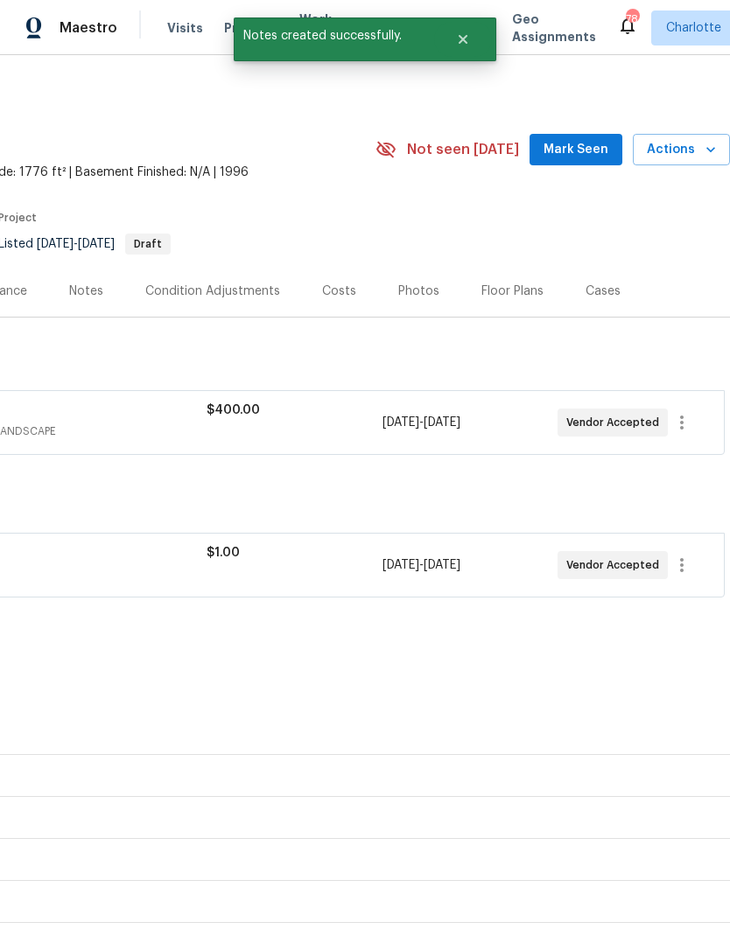
scroll to position [0, 259]
click at [591, 152] on span "Mark Seen" at bounding box center [575, 150] width 65 height 22
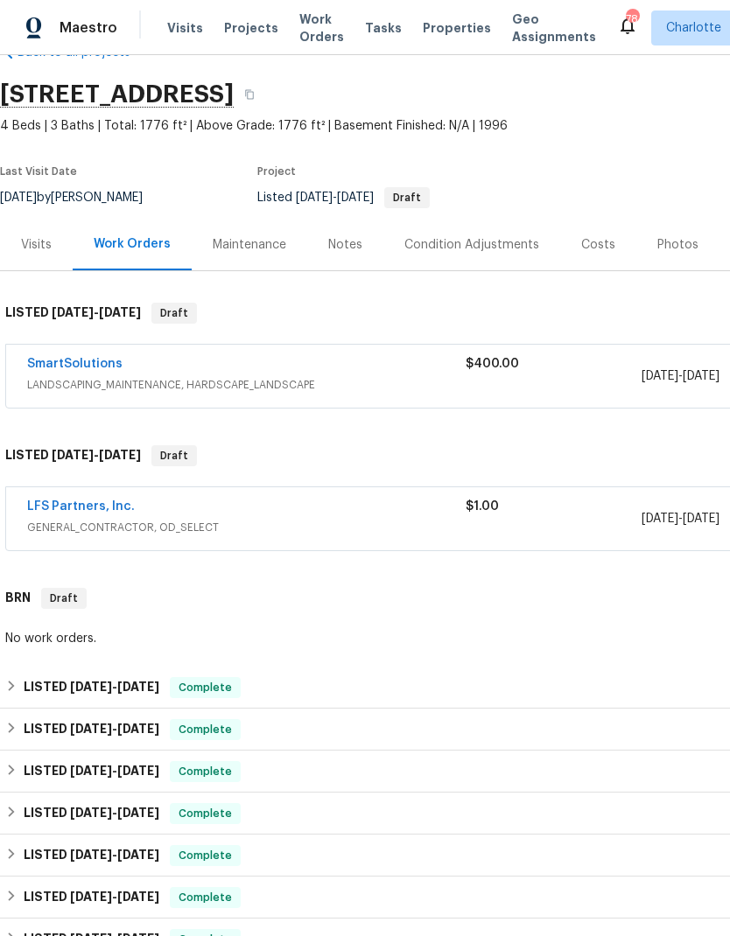
scroll to position [45, 0]
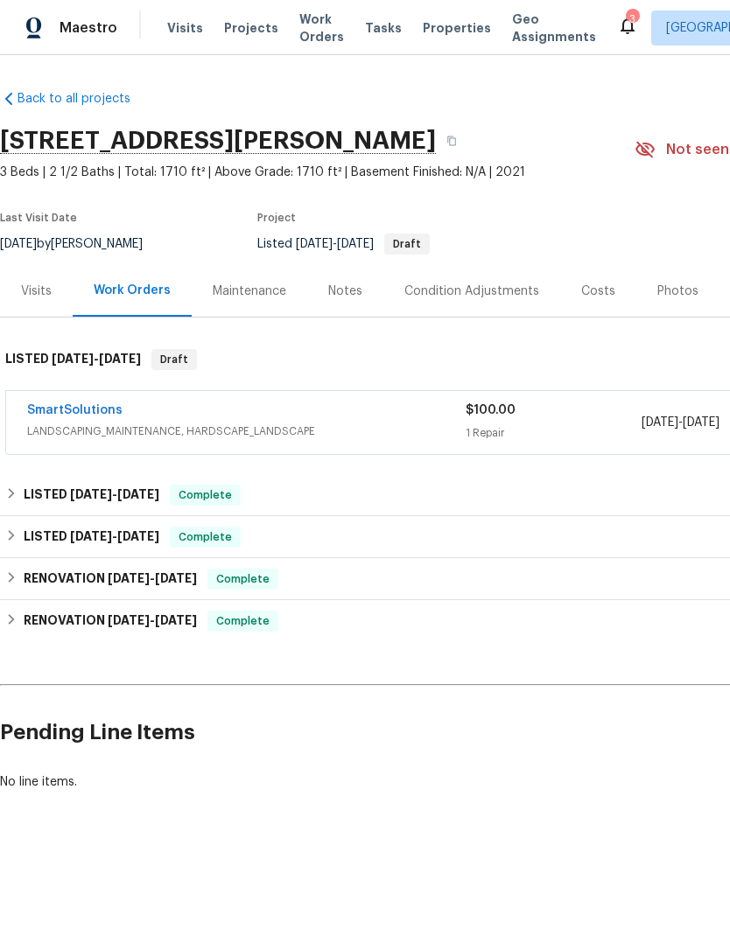
click at [66, 413] on link "SmartSolutions" at bounding box center [74, 410] width 95 height 12
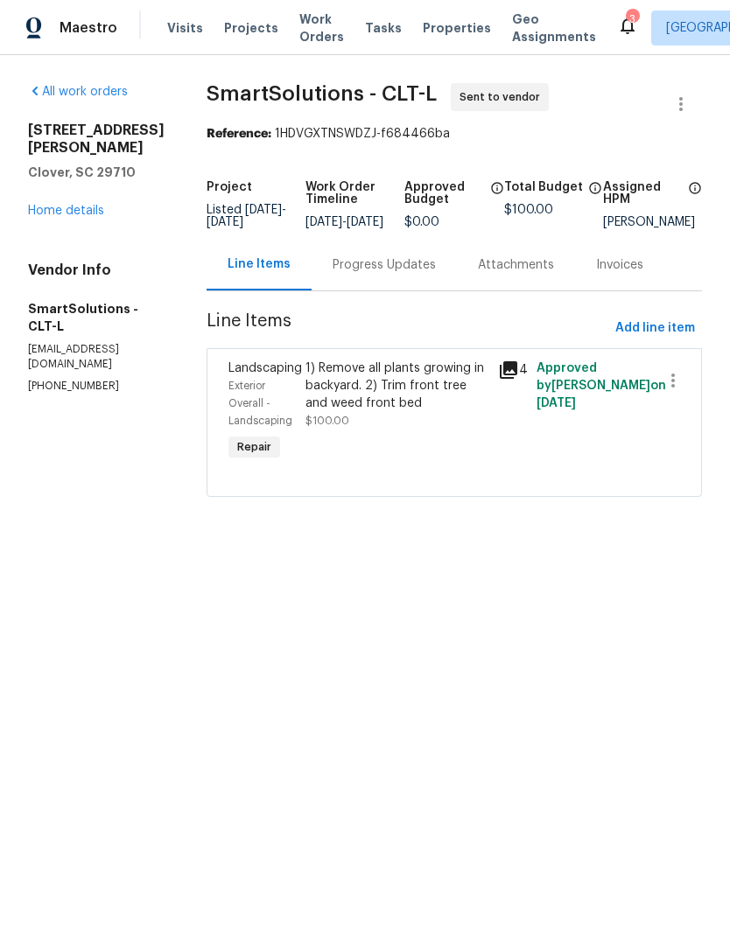
click at [388, 287] on div "Progress Updates" at bounding box center [383, 265] width 145 height 52
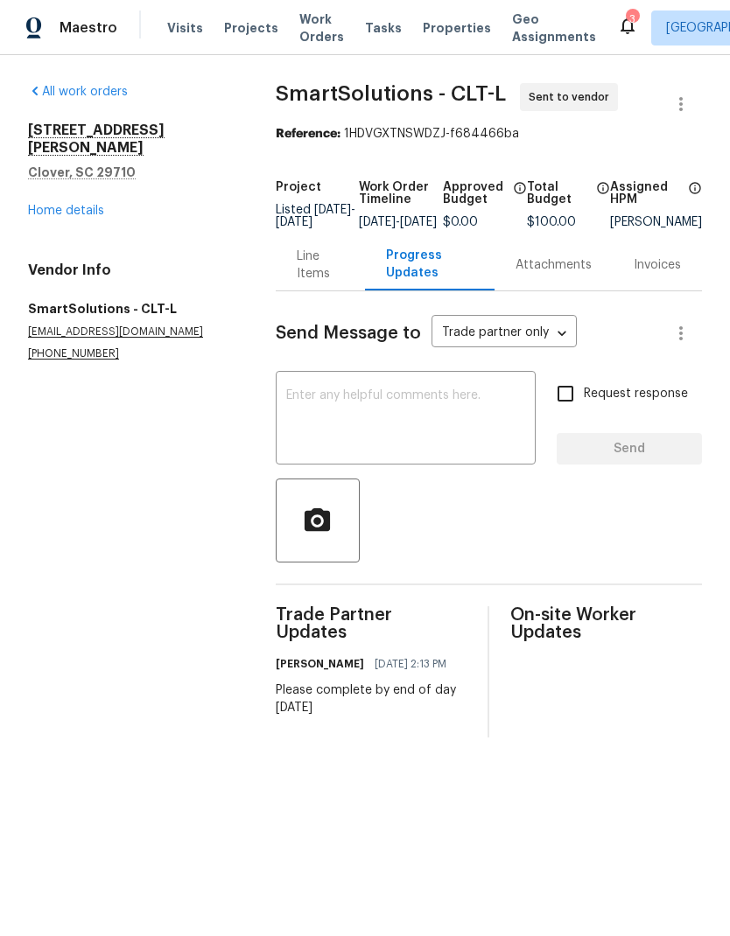
click at [415, 439] on textarea at bounding box center [405, 419] width 239 height 61
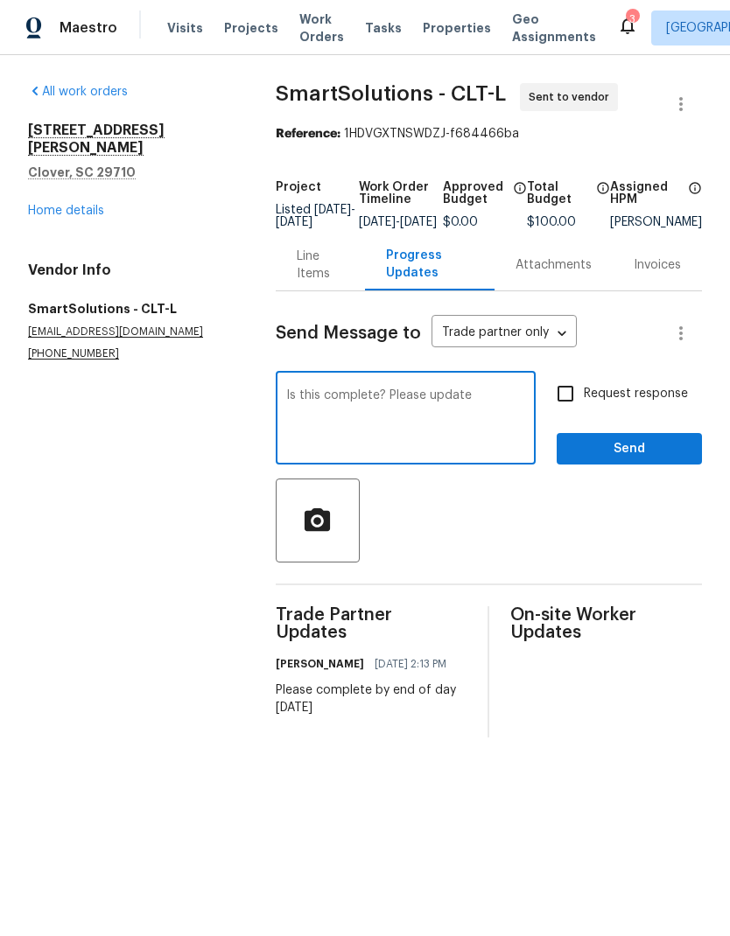
type textarea "Is this complete? Please update"
click at [566, 409] on input "Request response" at bounding box center [565, 393] width 37 height 37
checkbox input "true"
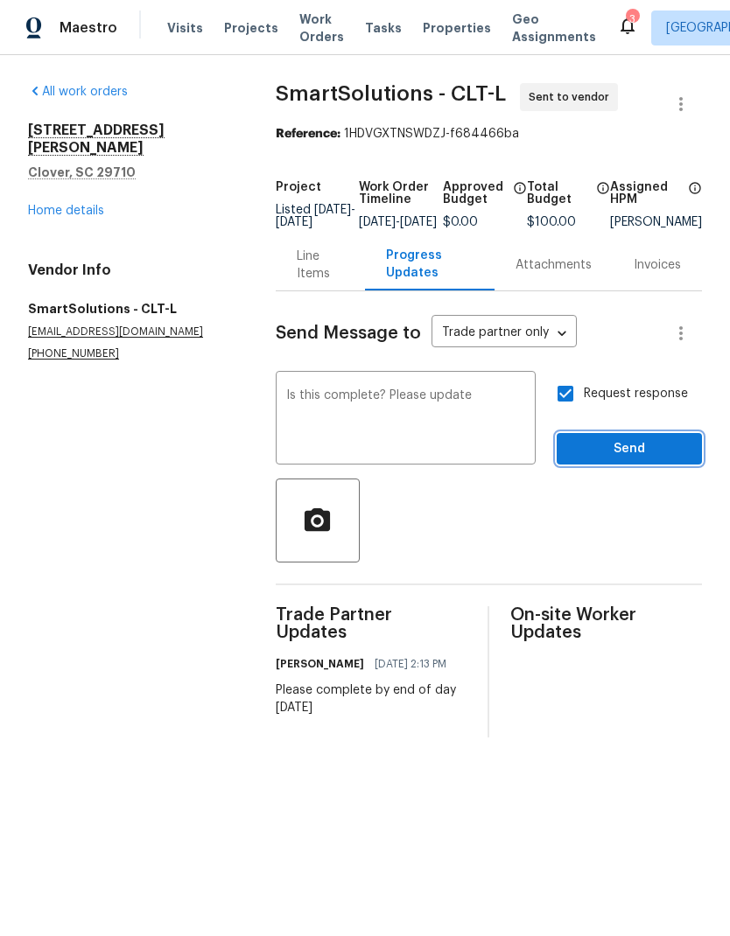
click at [661, 460] on span "Send" at bounding box center [628, 449] width 117 height 22
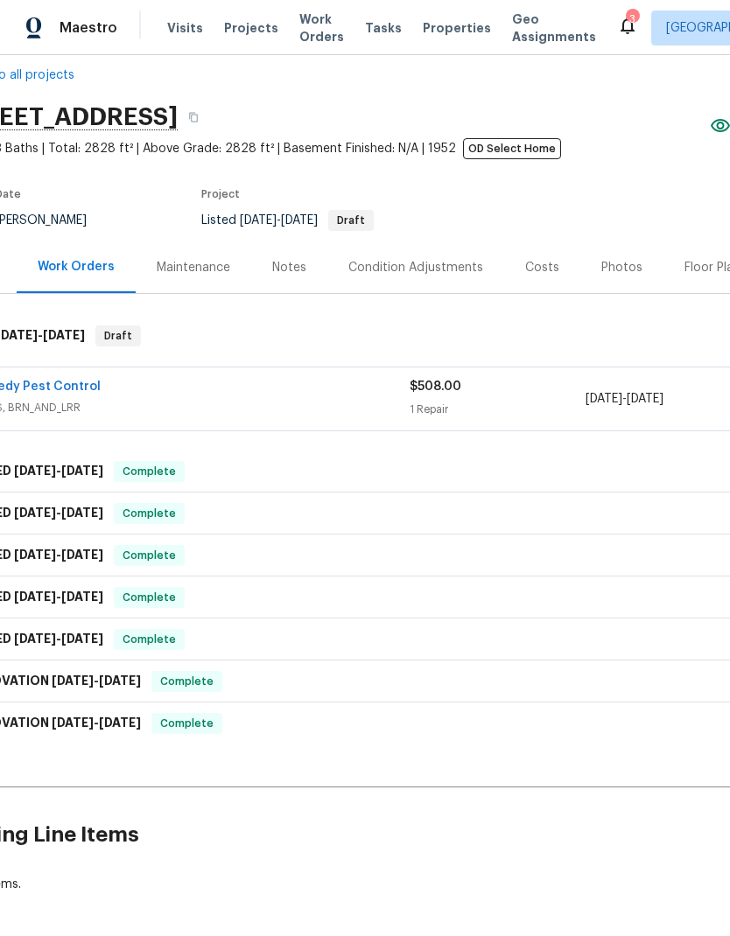
scroll to position [29, 42]
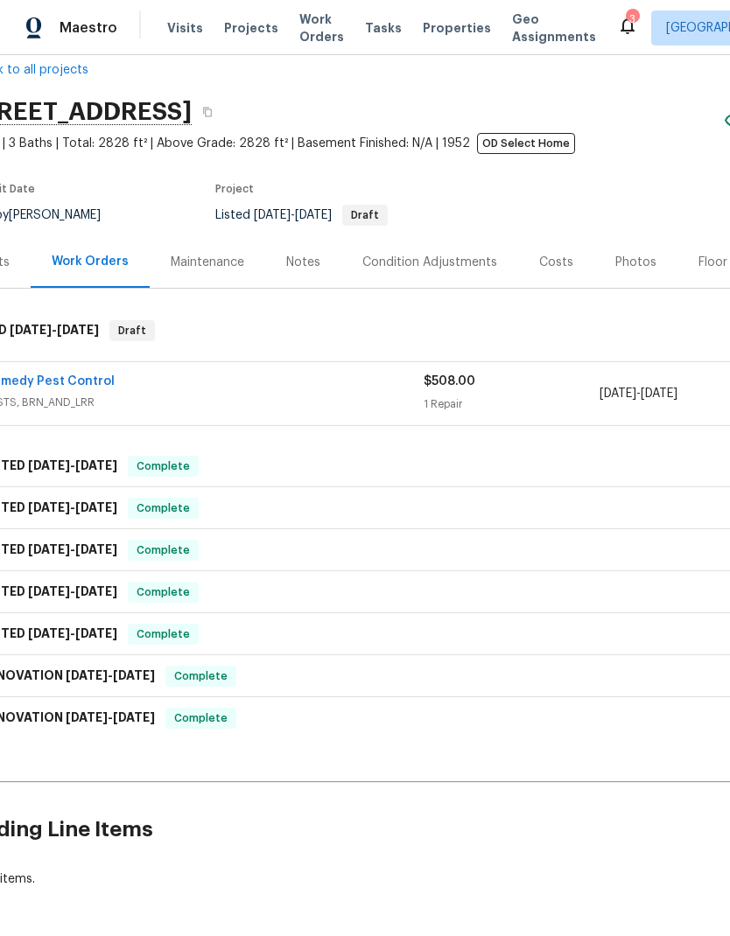
click at [297, 272] on div "Notes" at bounding box center [303, 262] width 76 height 52
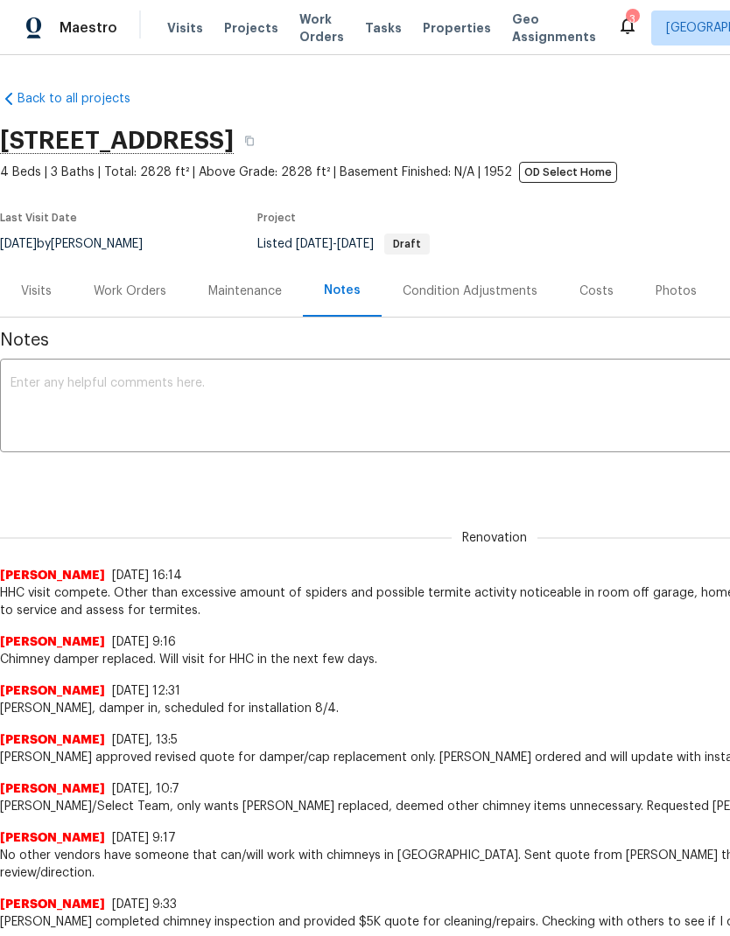
click at [136, 294] on div "Work Orders" at bounding box center [130, 291] width 73 height 17
